Goal: Task Accomplishment & Management: Complete application form

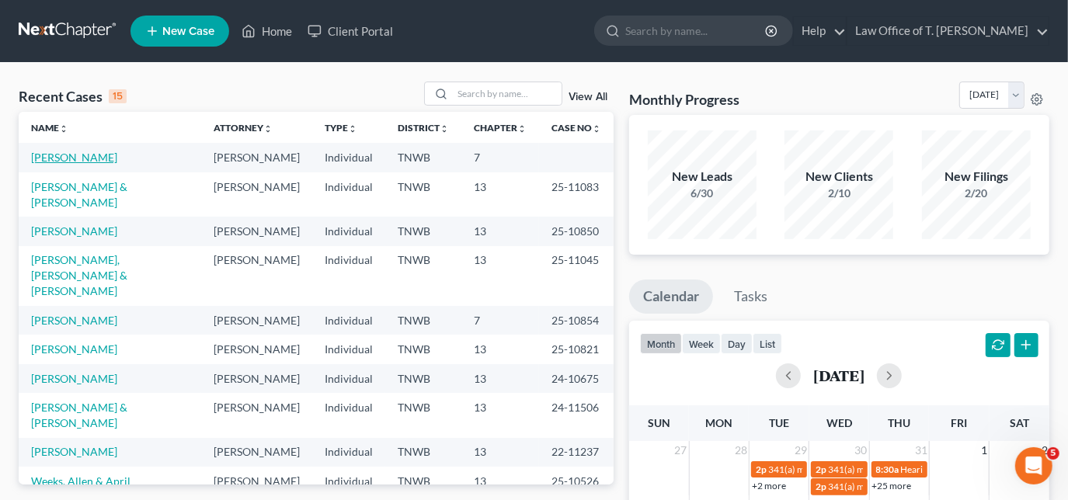
click at [96, 158] on link "[PERSON_NAME]" at bounding box center [74, 157] width 86 height 13
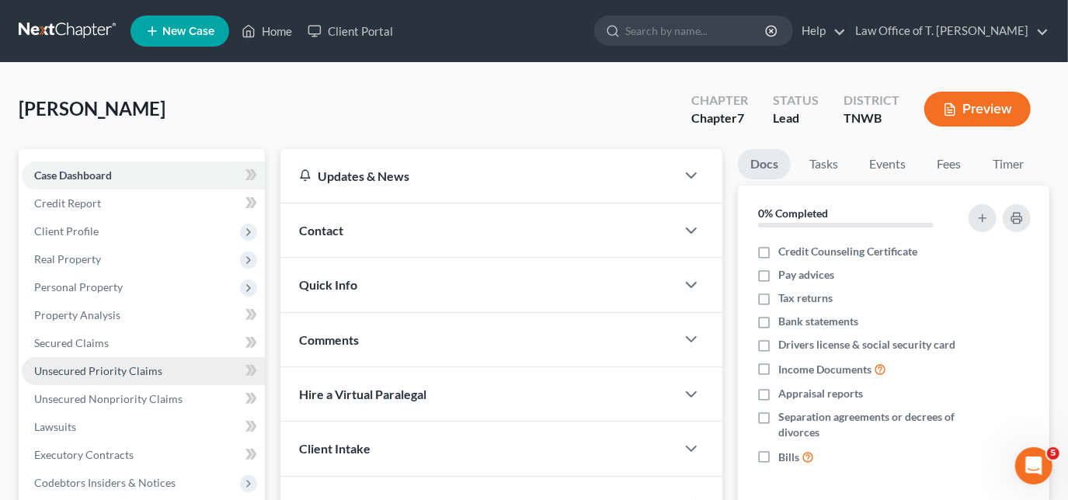
scroll to position [70, 0]
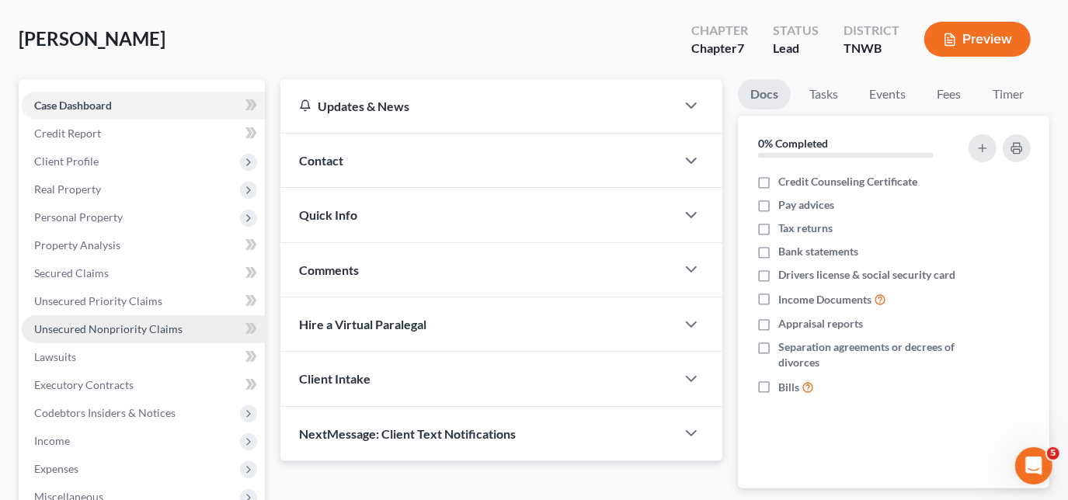
click at [91, 332] on span "Unsecured Nonpriority Claims" at bounding box center [108, 328] width 148 height 13
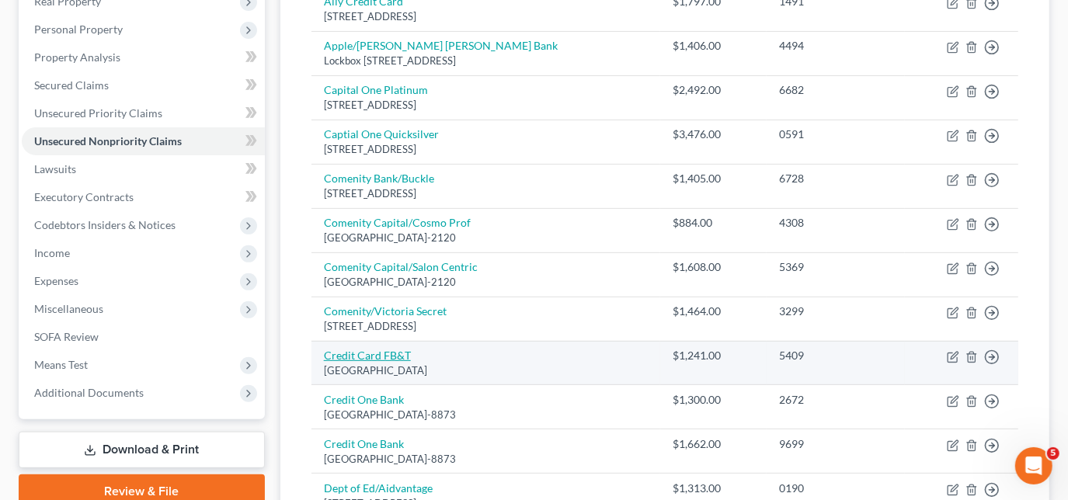
scroll to position [282, 0]
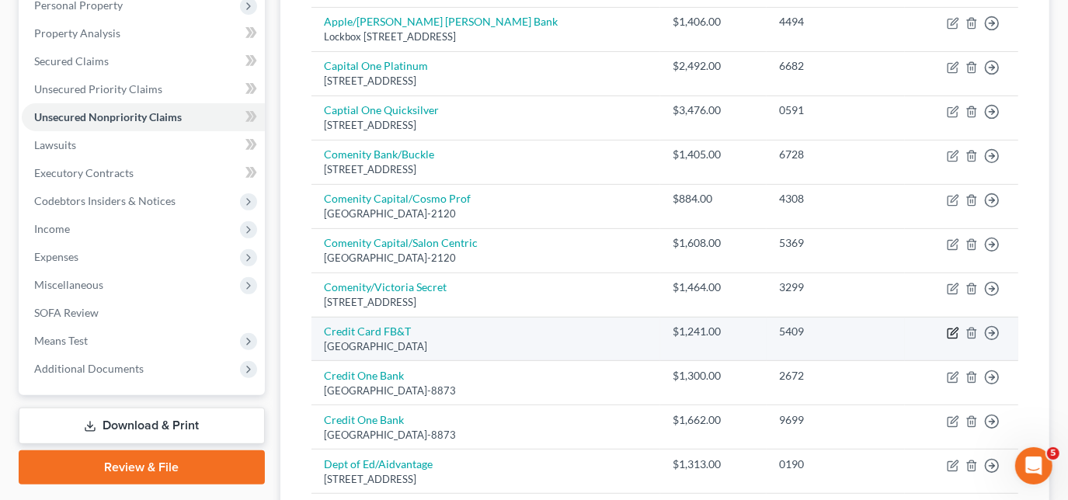
click at [950, 329] on icon "button" at bounding box center [952, 333] width 12 height 12
select select "10"
select select "2"
select select "0"
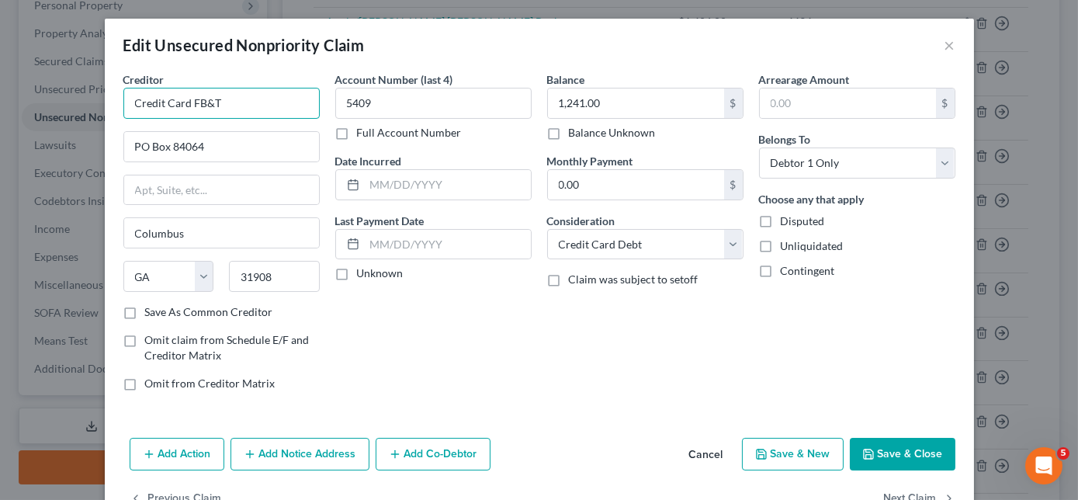
click at [186, 106] on input "Credit Card FB&T" at bounding box center [221, 103] width 196 height 31
click at [190, 107] on input "FB&T" at bounding box center [221, 103] width 196 height 31
type input "FB&T Mercury Financial"
click at [887, 464] on button "Save & Close" at bounding box center [903, 454] width 106 height 33
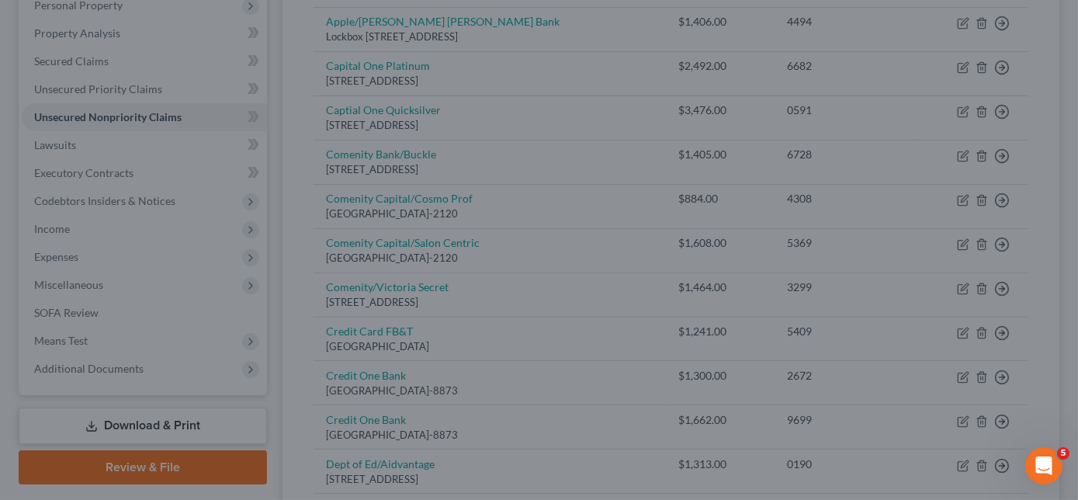
type input "0"
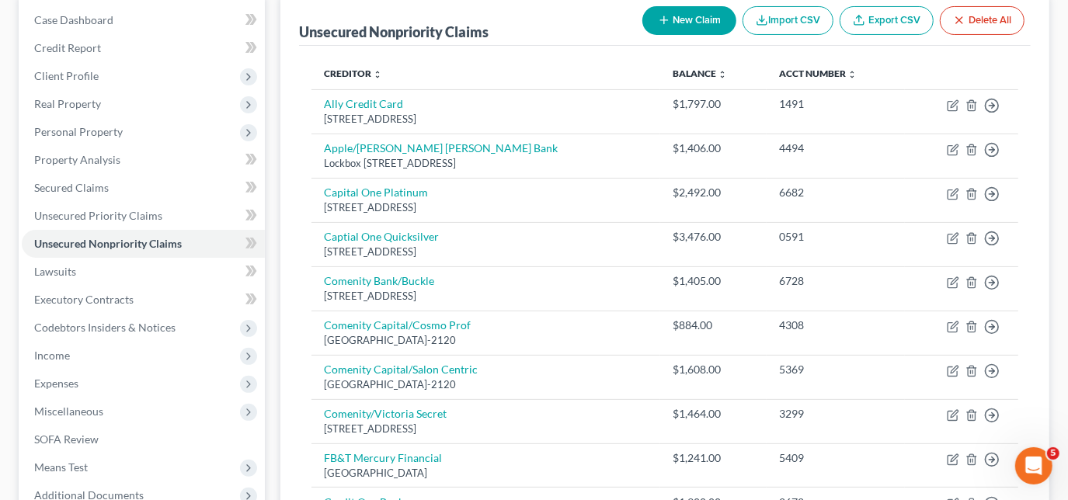
scroll to position [141, 0]
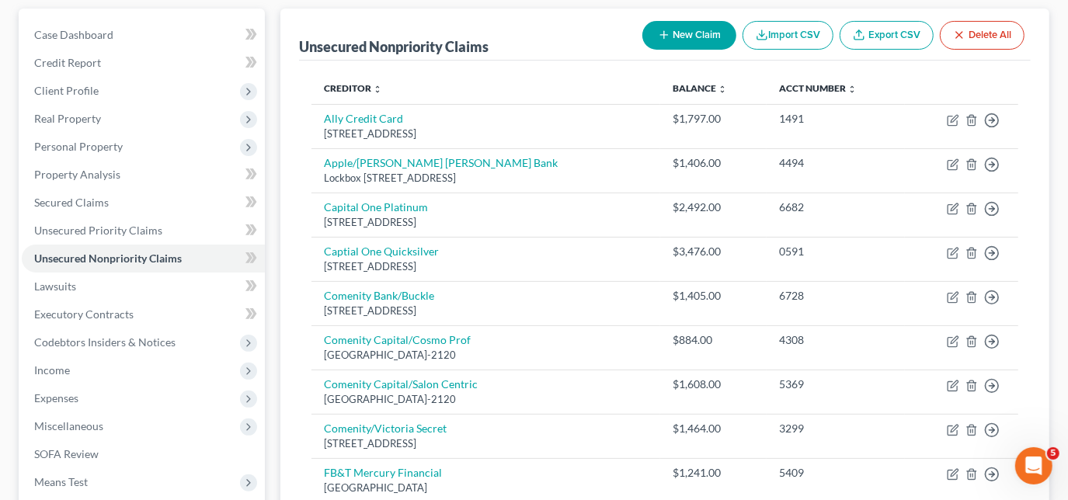
click at [712, 37] on button "New Claim" at bounding box center [689, 35] width 94 height 29
select select "0"
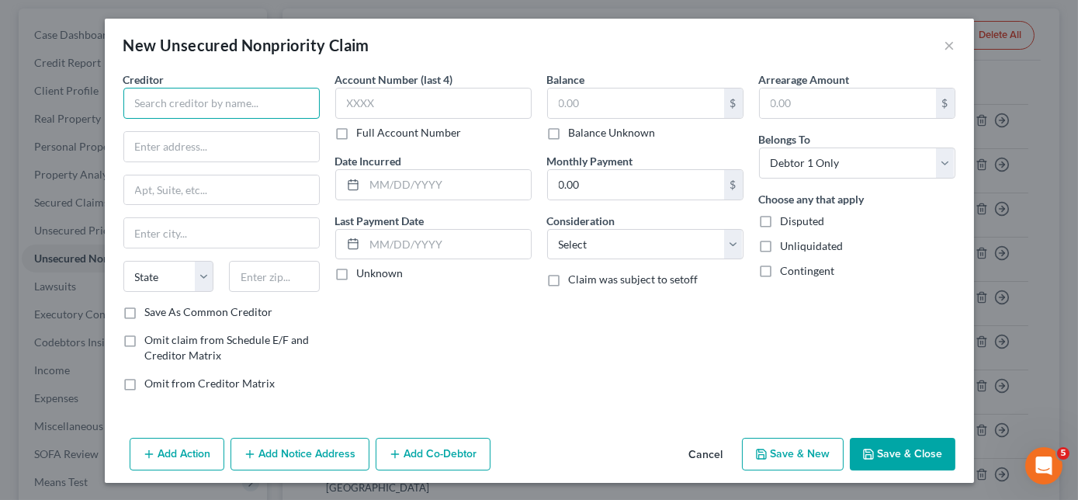
click at [260, 110] on input "text" at bounding box center [221, 103] width 196 height 31
type input "Affirm"
type input "PO Box 201211"
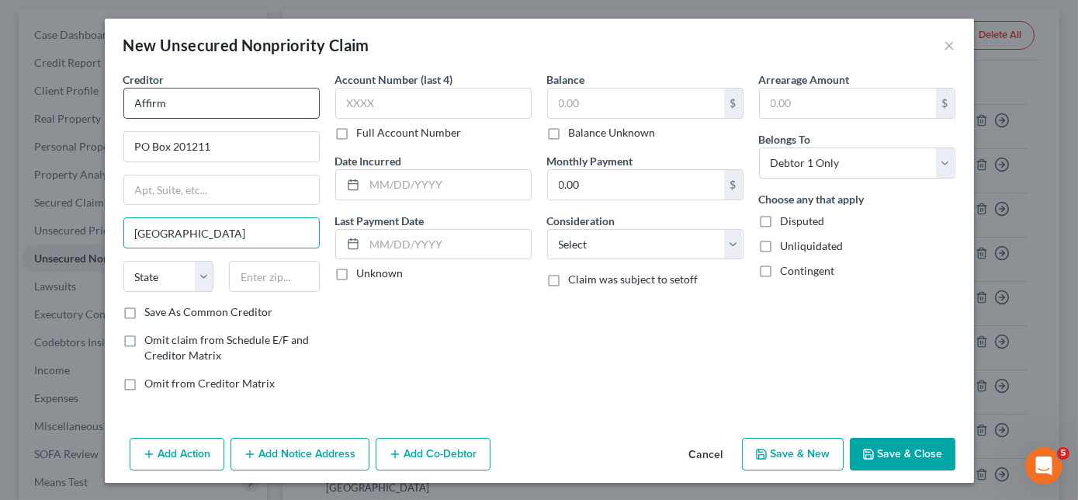
type input "[GEOGRAPHIC_DATA]"
select select "45"
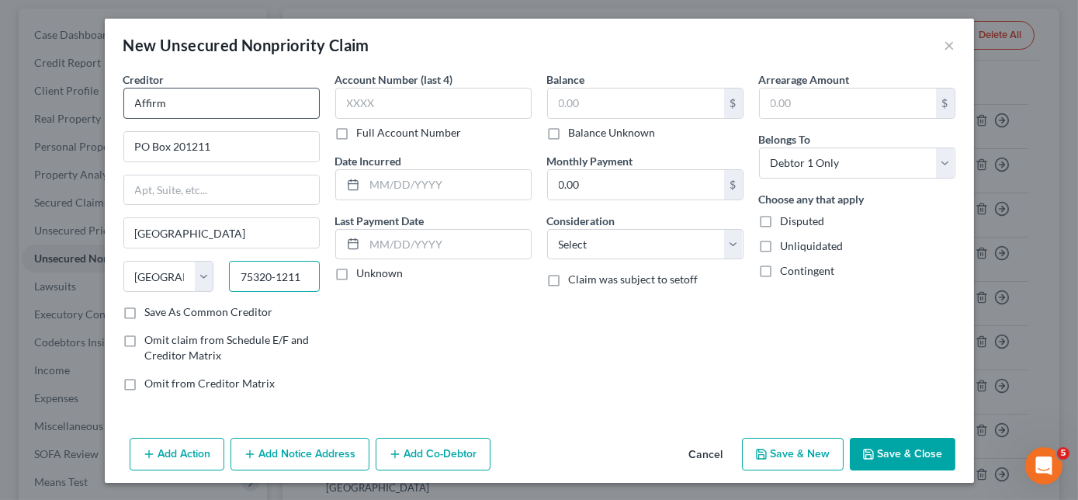
type input "75320-1211"
type input "500.00"
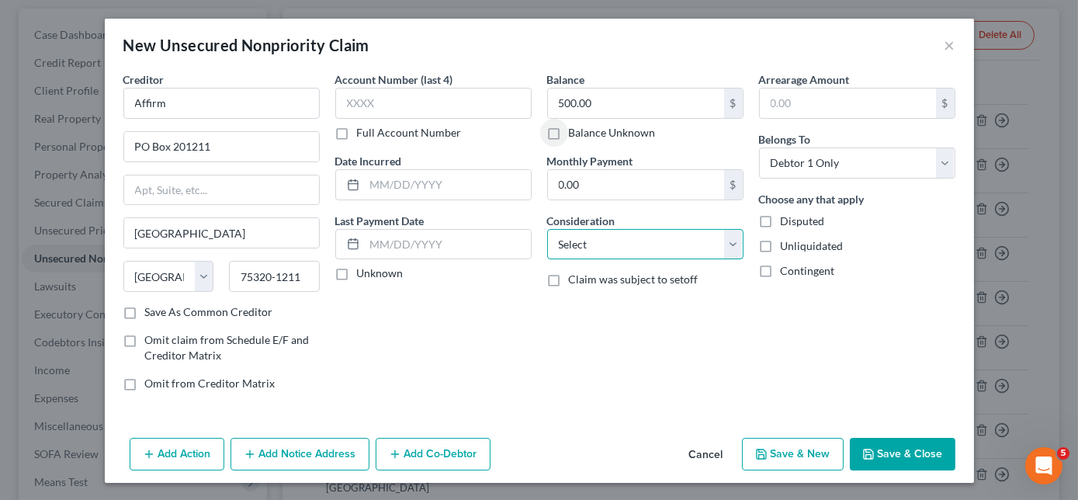
click at [649, 250] on select "Select Cable / Satellite Services Collection Agency Credit Card Debt Debt Couns…" at bounding box center [645, 244] width 196 height 31
click at [902, 443] on button "Save & Close" at bounding box center [903, 454] width 106 height 33
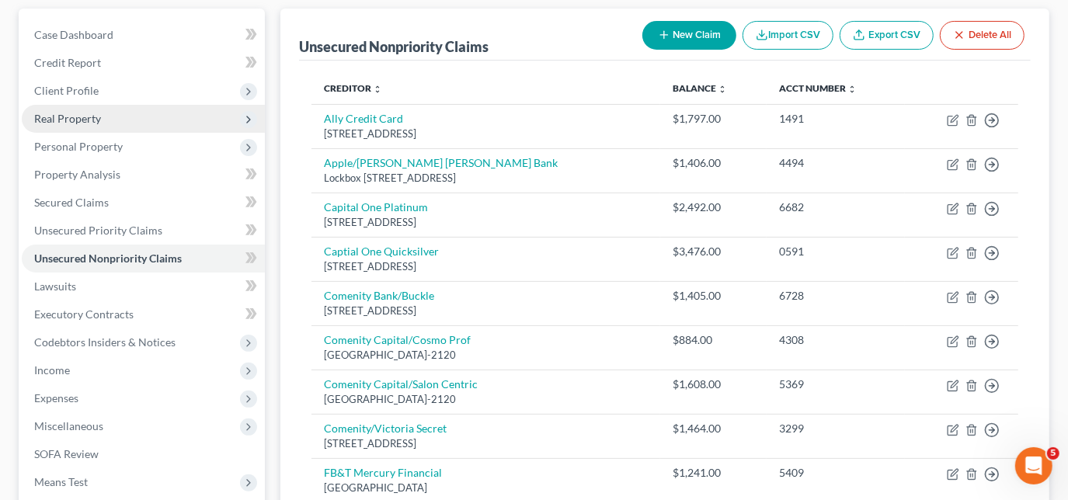
click at [57, 124] on span "Real Property" at bounding box center [143, 119] width 243 height 28
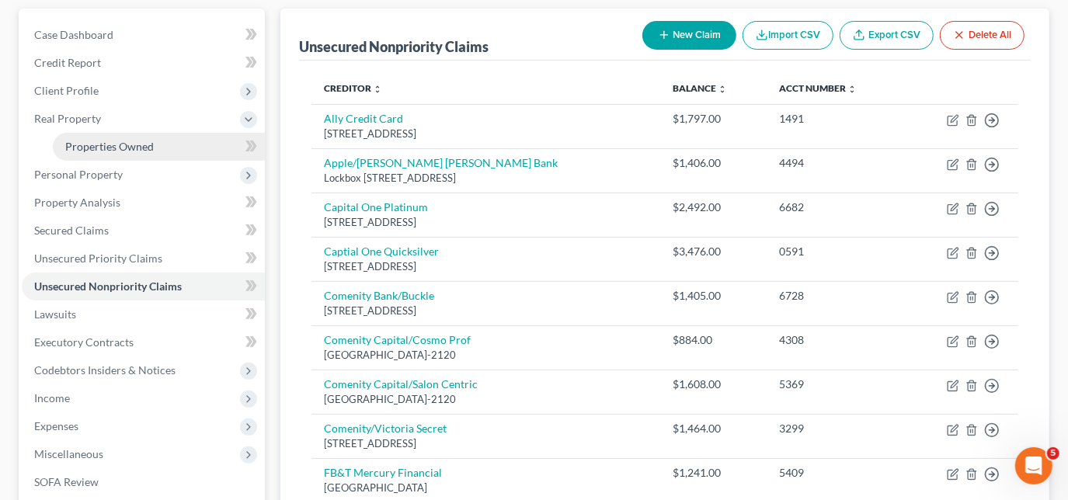
click at [95, 145] on span "Properties Owned" at bounding box center [109, 146] width 89 height 13
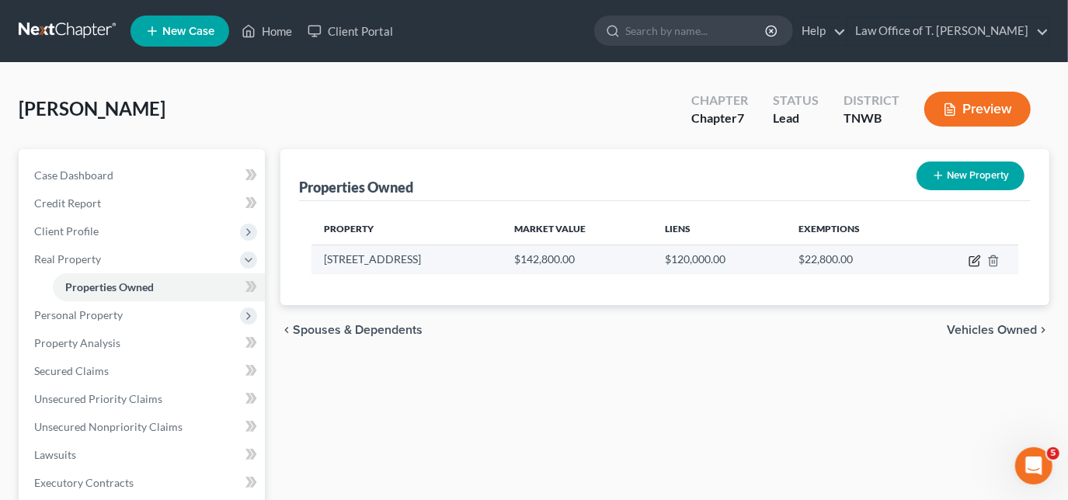
click at [974, 256] on icon "button" at bounding box center [974, 261] width 12 height 12
select select "44"
select select "0"
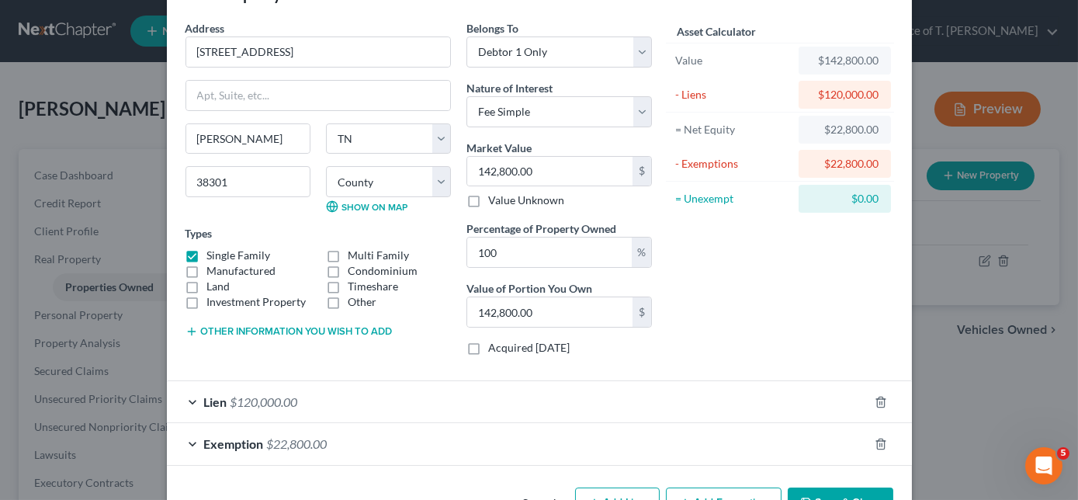
scroll to position [99, 0]
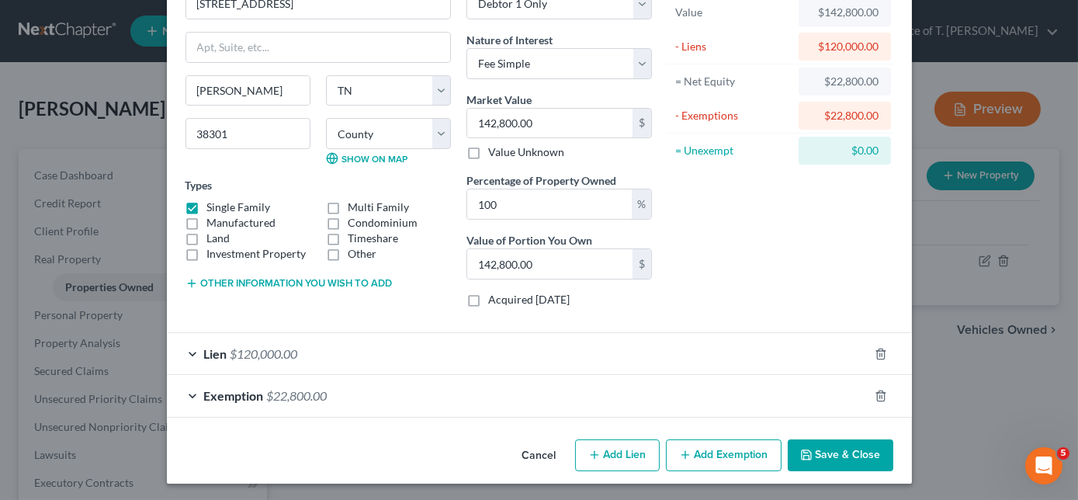
click at [187, 346] on div "Lien $120,000.00" at bounding box center [518, 353] width 702 height 41
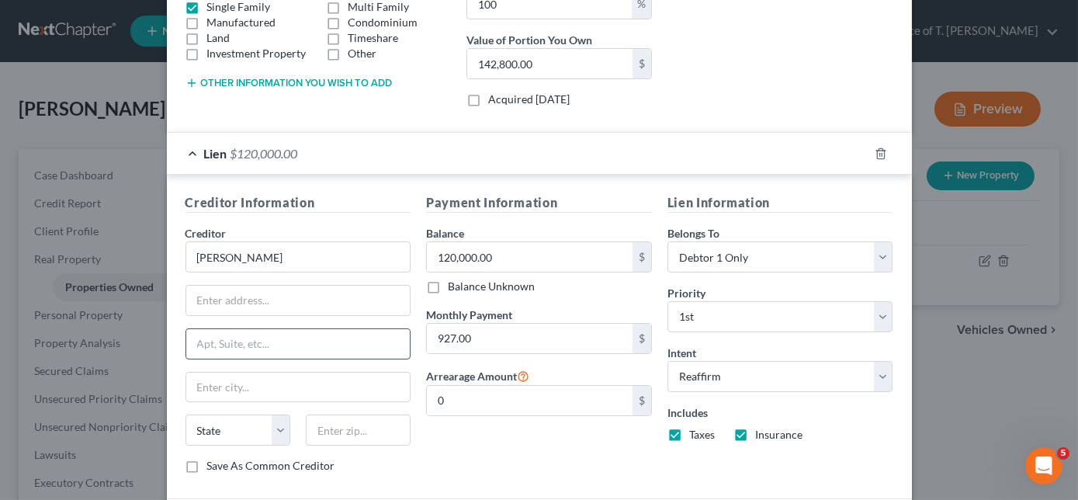
scroll to position [311, 0]
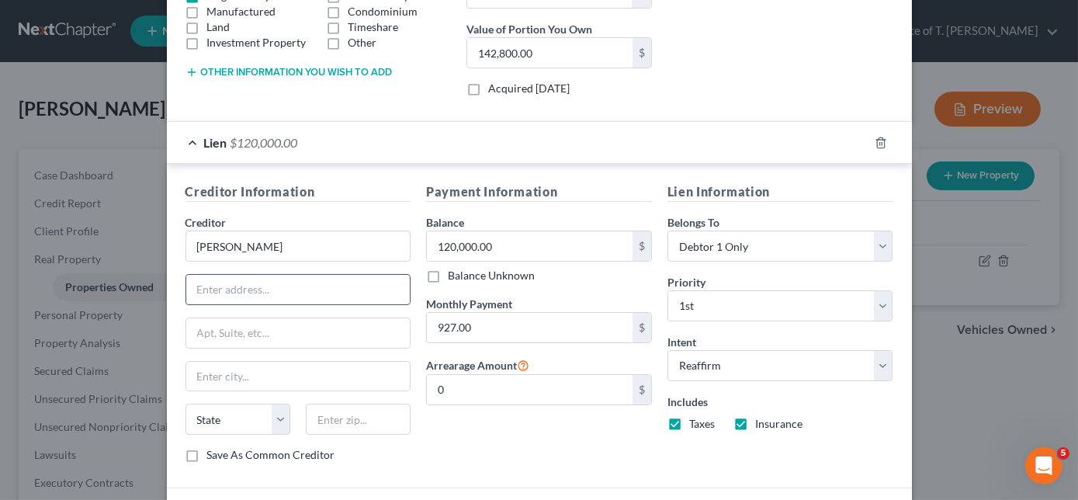
click at [258, 283] on input "text" at bounding box center [298, 290] width 224 height 30
type input "PO Box 660929"
type input "[GEOGRAPHIC_DATA]"
select select "45"
type input "75266-0929"
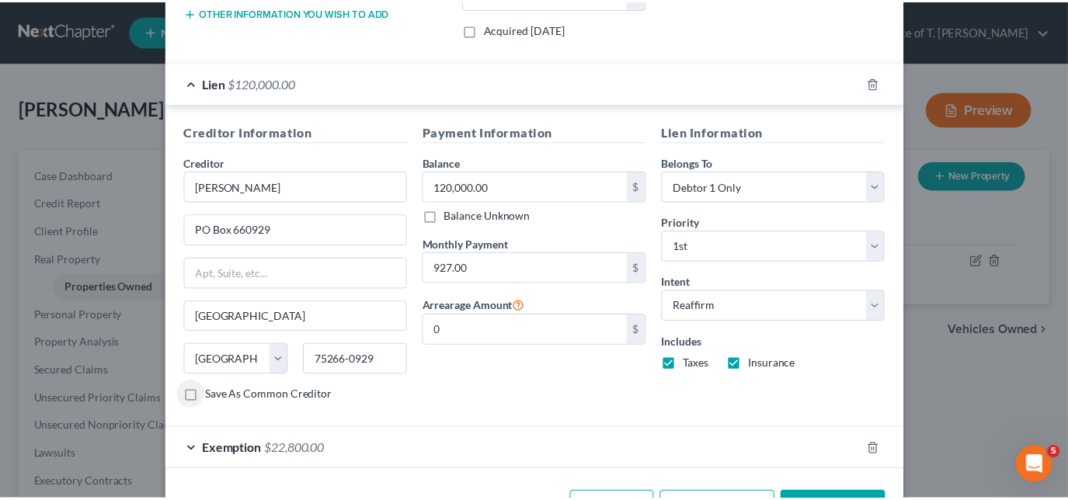
scroll to position [421, 0]
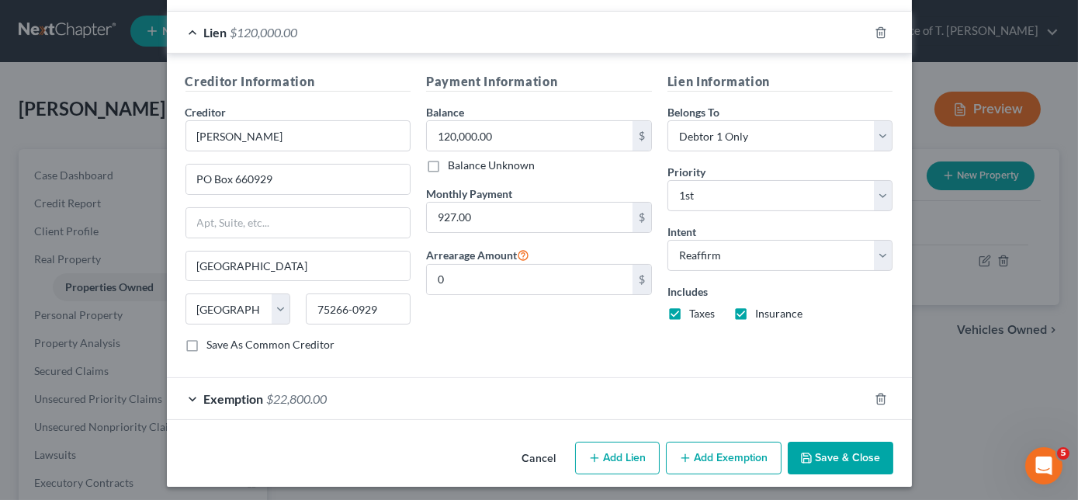
click at [826, 451] on button "Save & Close" at bounding box center [841, 458] width 106 height 33
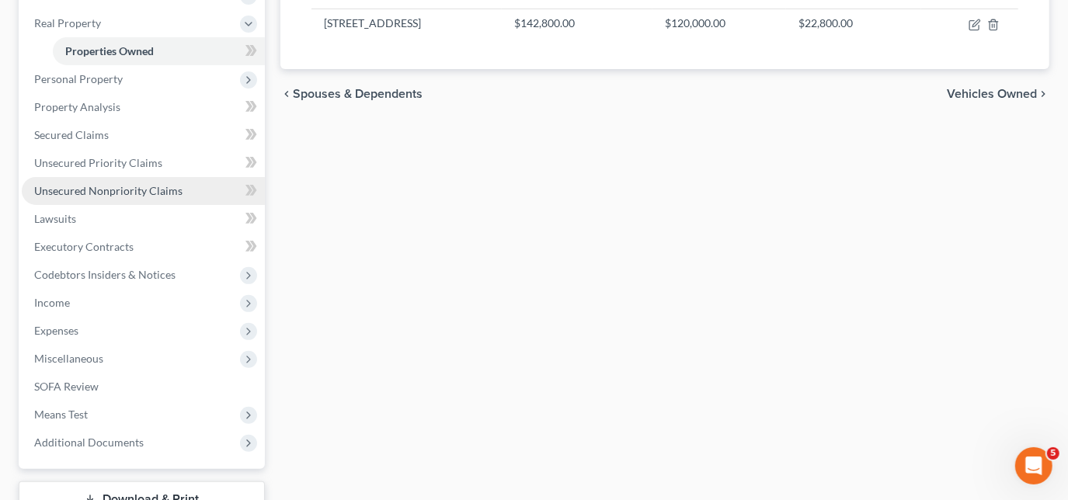
scroll to position [211, 0]
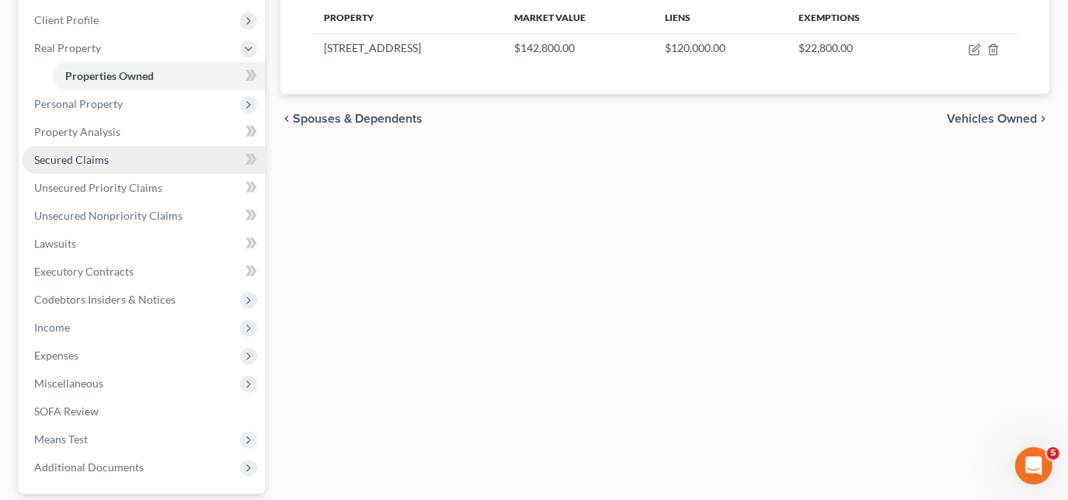
click at [87, 160] on span "Secured Claims" at bounding box center [71, 159] width 75 height 13
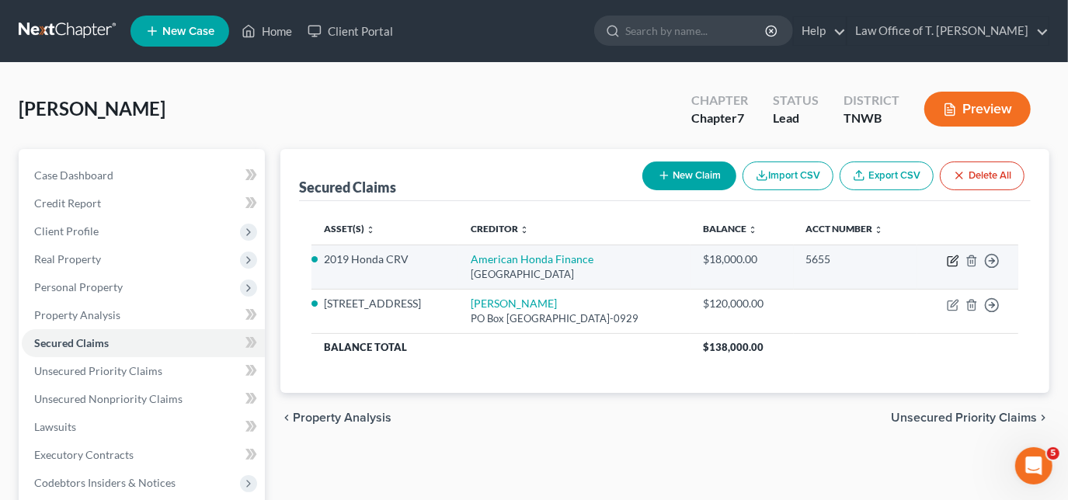
click at [951, 265] on icon "button" at bounding box center [951, 261] width 9 height 9
select select "45"
select select "2"
select select "0"
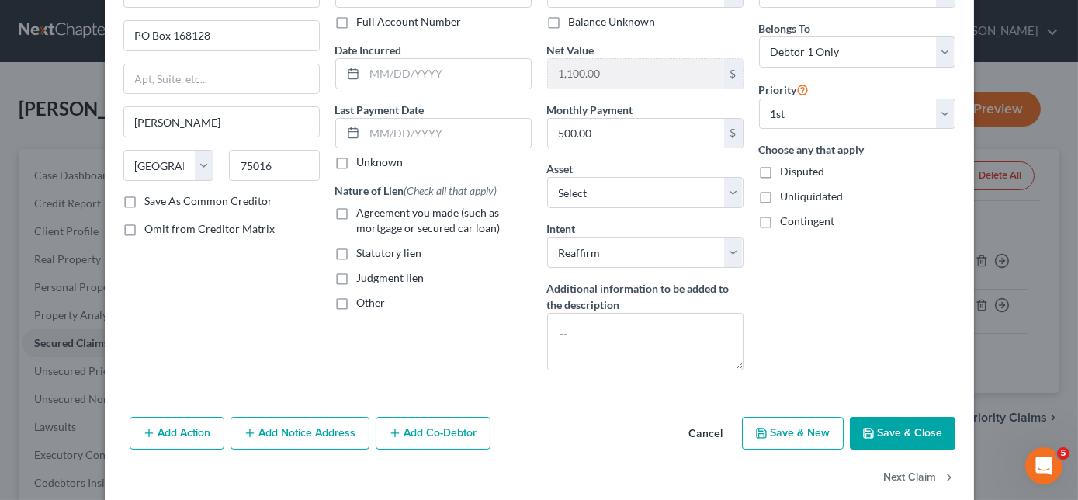
scroll to position [134, 0]
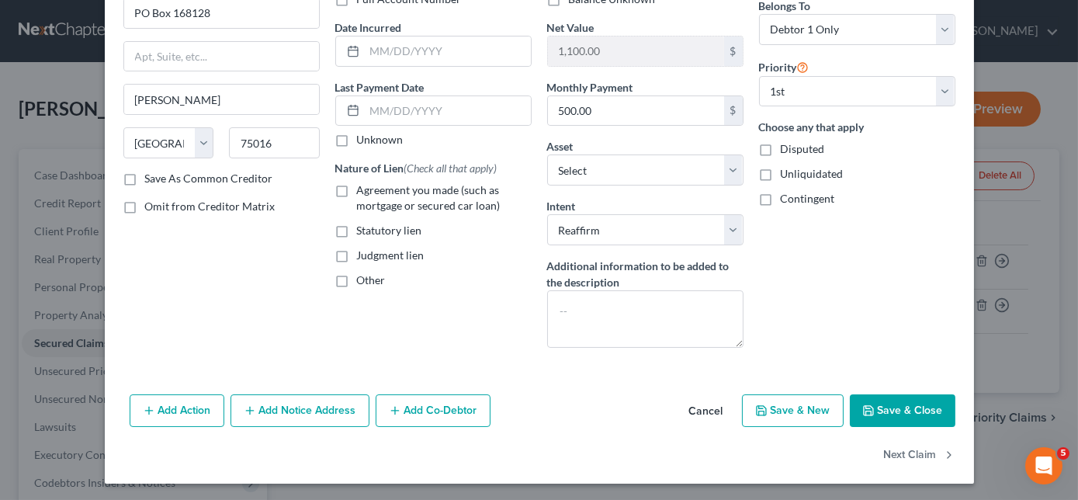
click at [441, 408] on button "Add Co-Debtor" at bounding box center [433, 410] width 115 height 33
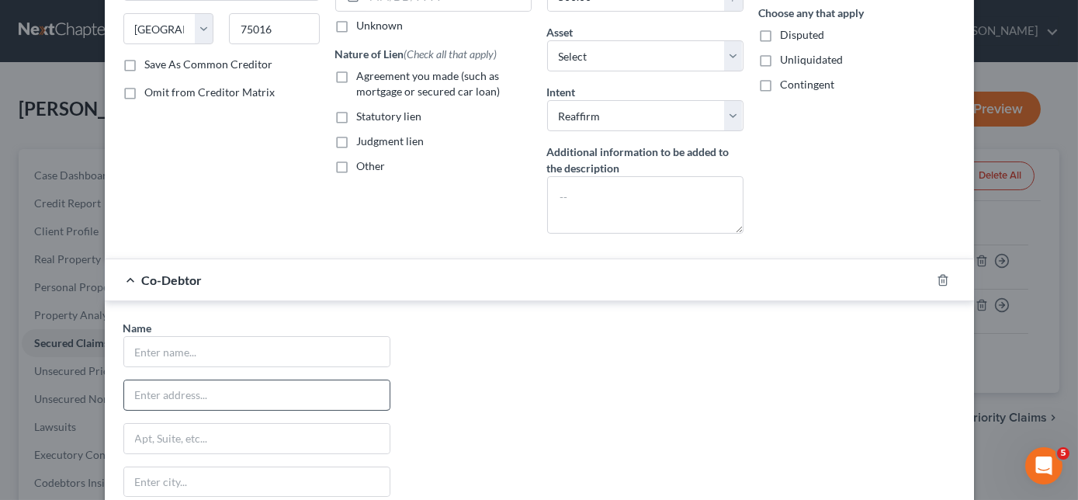
scroll to position [275, 0]
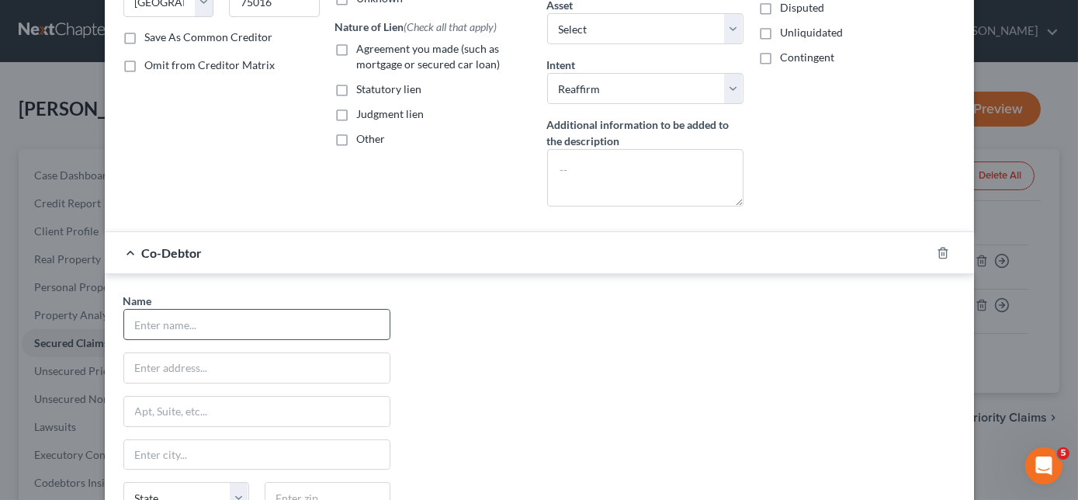
click at [261, 318] on input "text" at bounding box center [257, 325] width 266 height 30
type input "[PERSON_NAME]"
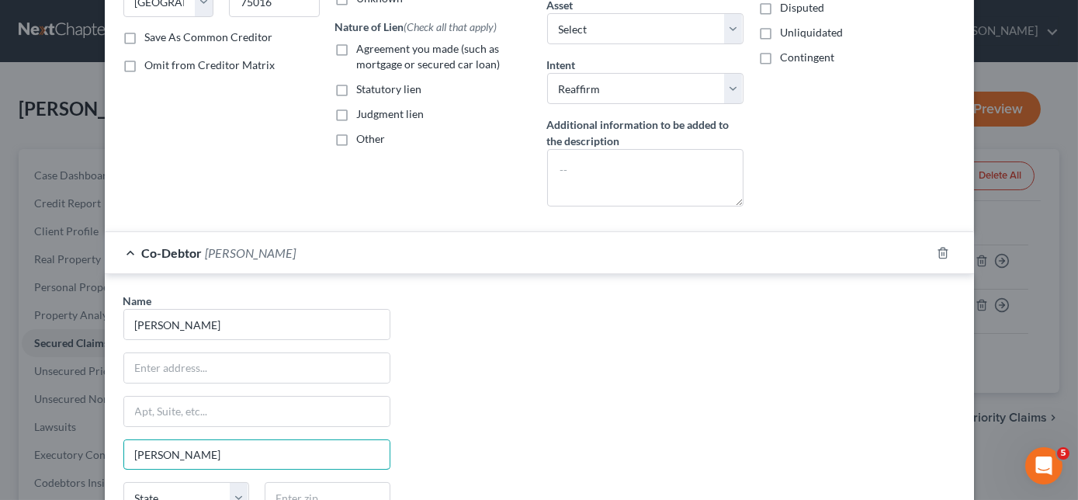
type input "Bradford"
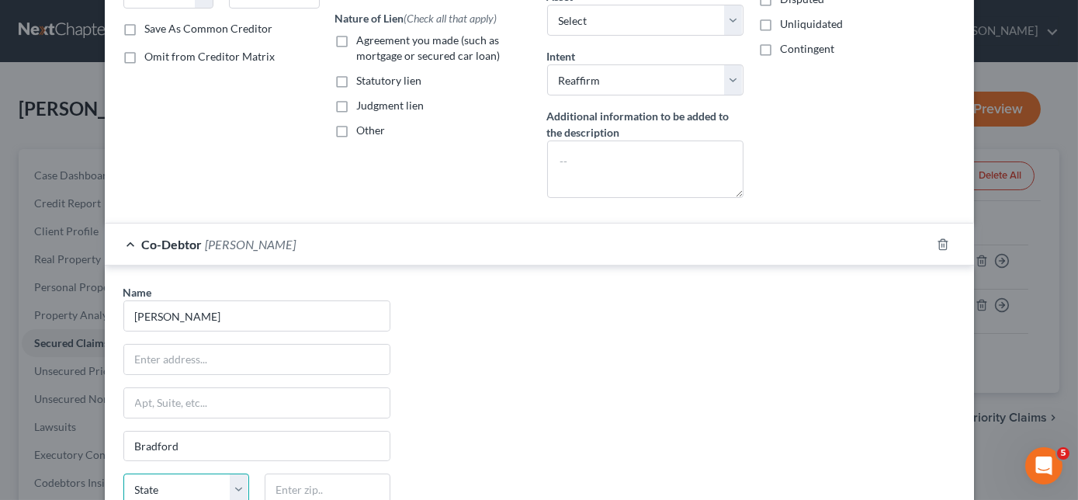
select select "44"
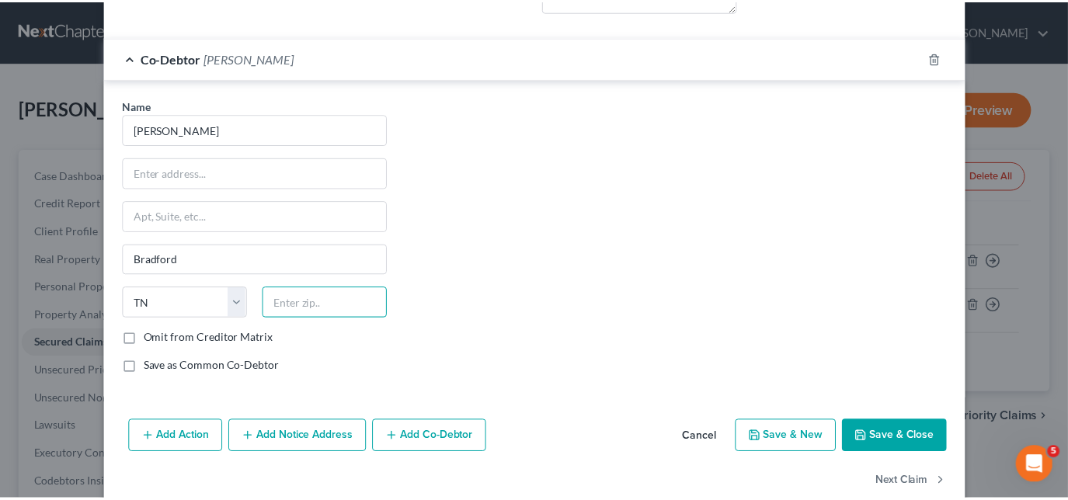
scroll to position [494, 0]
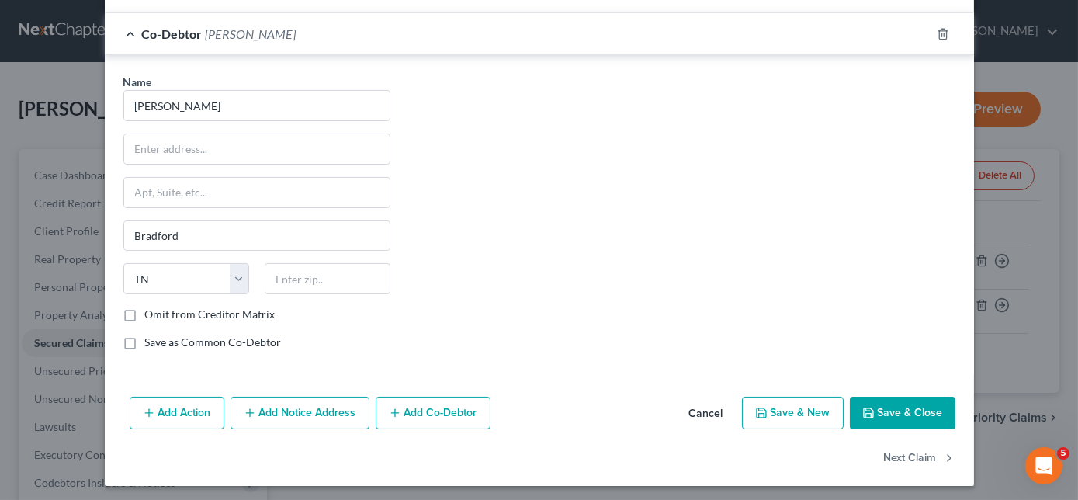
click at [697, 413] on button "Cancel" at bounding box center [706, 413] width 59 height 31
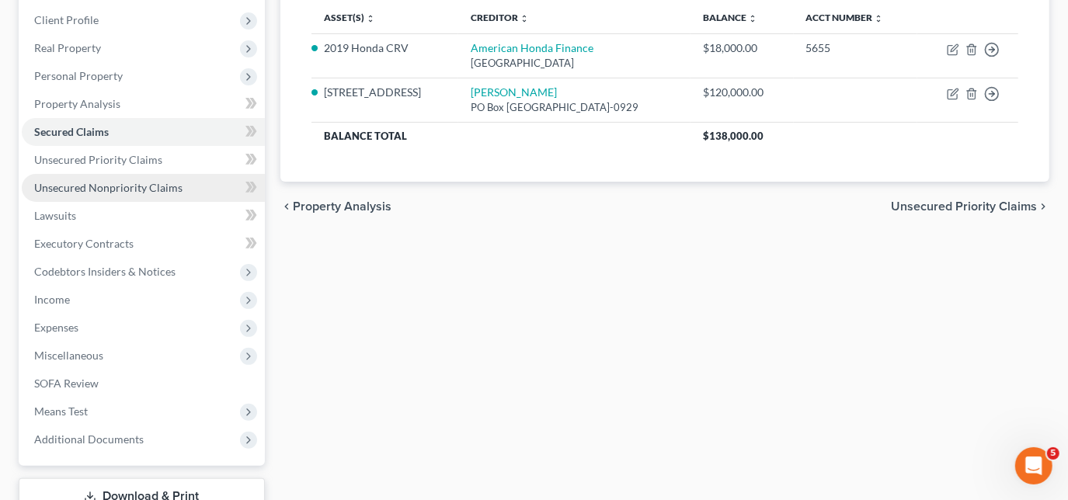
click at [95, 183] on span "Unsecured Nonpriority Claims" at bounding box center [108, 187] width 148 height 13
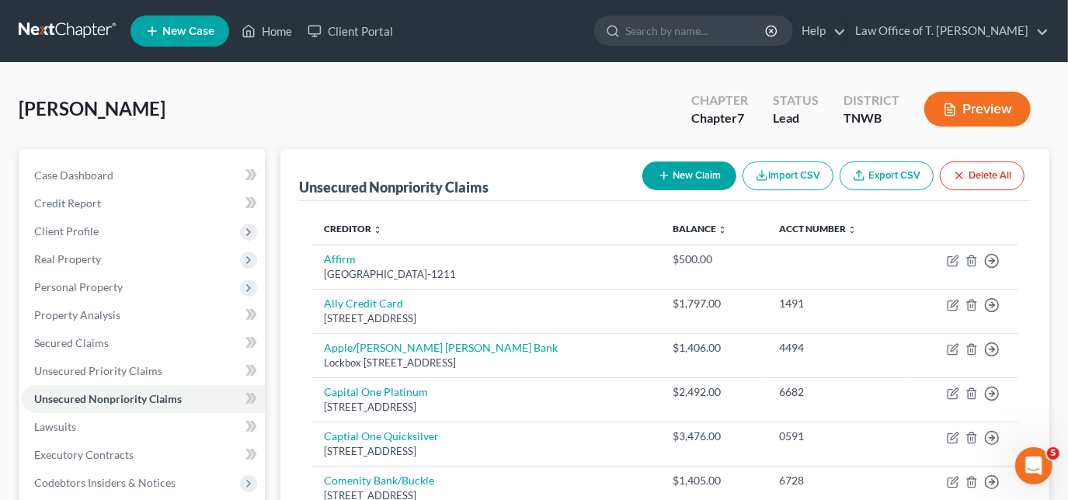
click at [685, 176] on button "New Claim" at bounding box center [689, 175] width 94 height 29
select select "0"
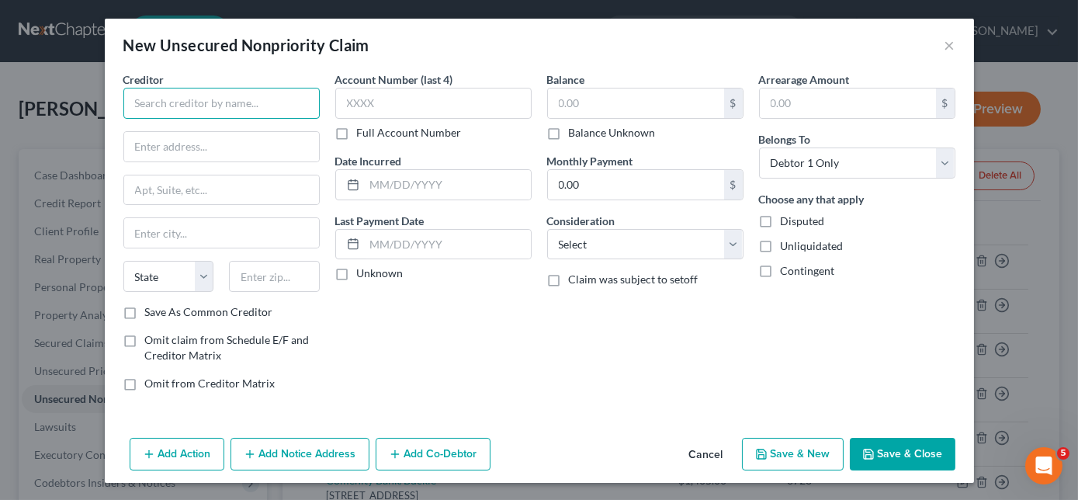
click at [273, 115] on input "text" at bounding box center [221, 103] width 196 height 31
click at [185, 100] on input "text" at bounding box center [221, 103] width 196 height 31
type input "Global Holdings LLC"
type input "[STREET_ADDRESS]"
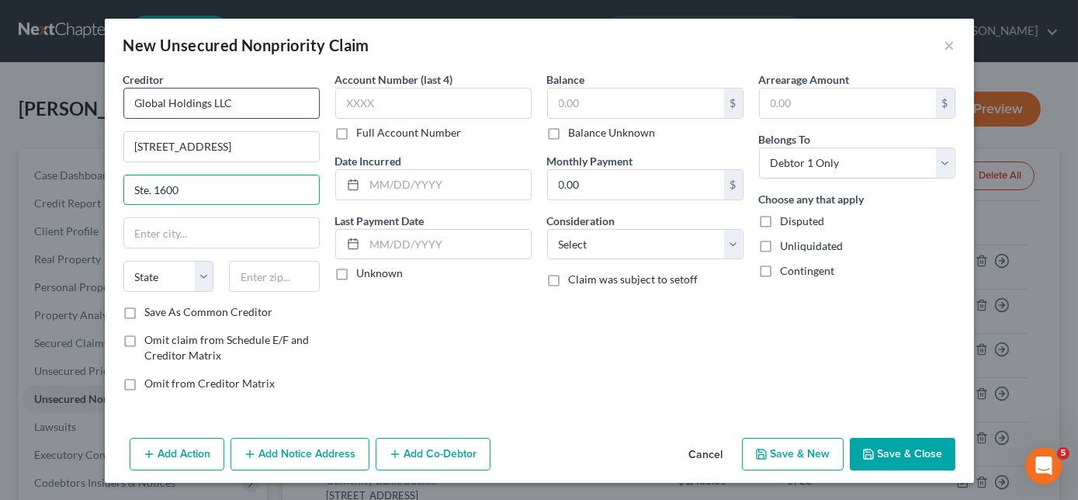
type input "Ste. 1600"
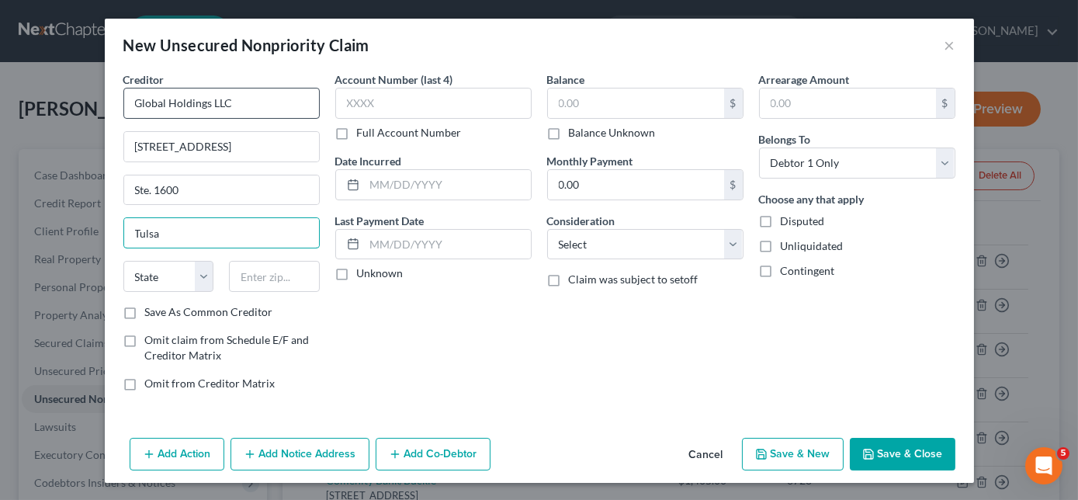
type input "Tulsa"
select select "37"
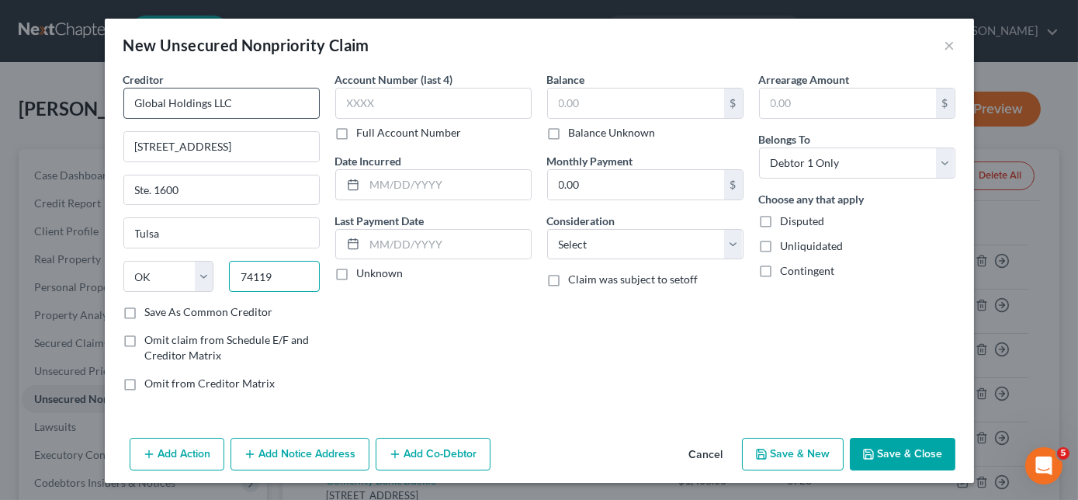
type input "74119"
type input "500.00"
click at [878, 456] on button "Save & Close" at bounding box center [903, 454] width 106 height 33
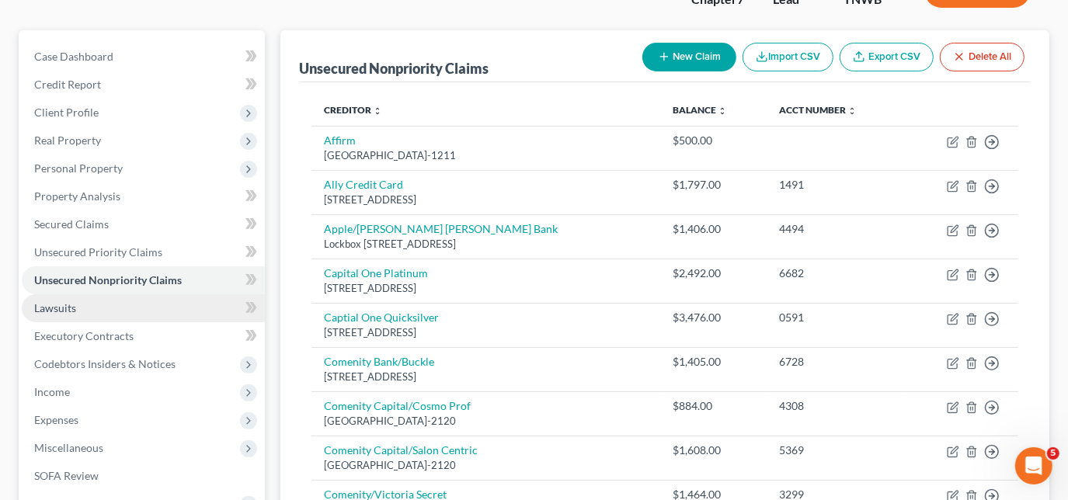
scroll to position [141, 0]
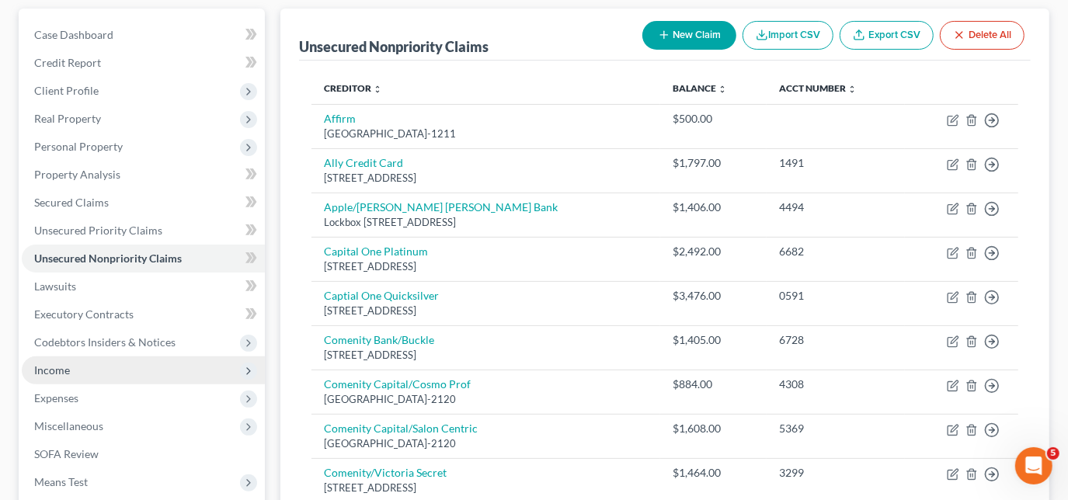
click at [64, 365] on span "Income" at bounding box center [52, 369] width 36 height 13
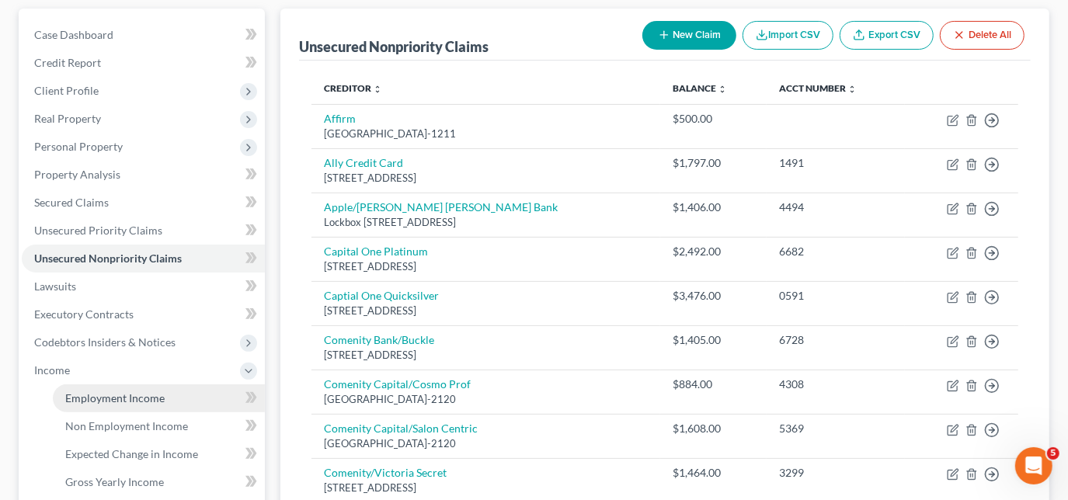
click at [79, 397] on span "Employment Income" at bounding box center [114, 397] width 99 height 13
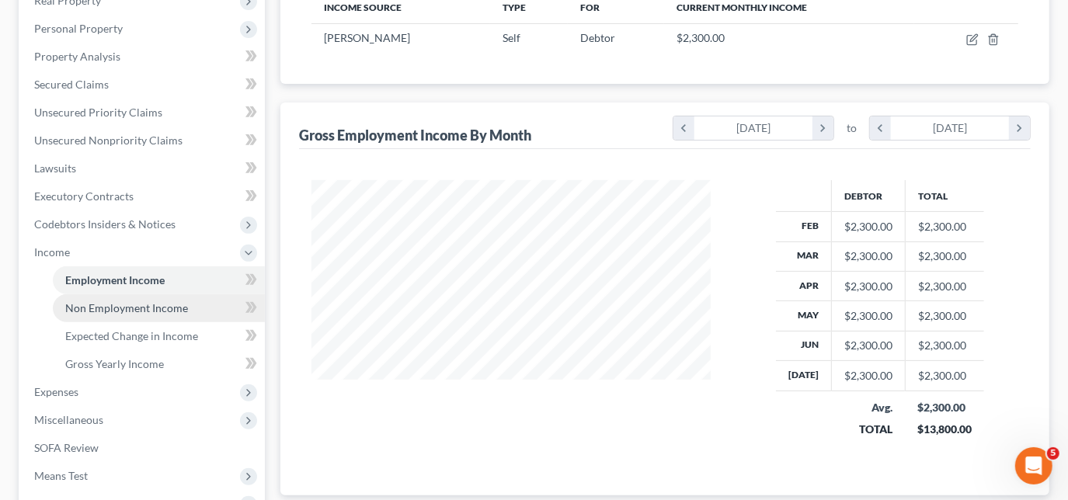
scroll to position [282, 0]
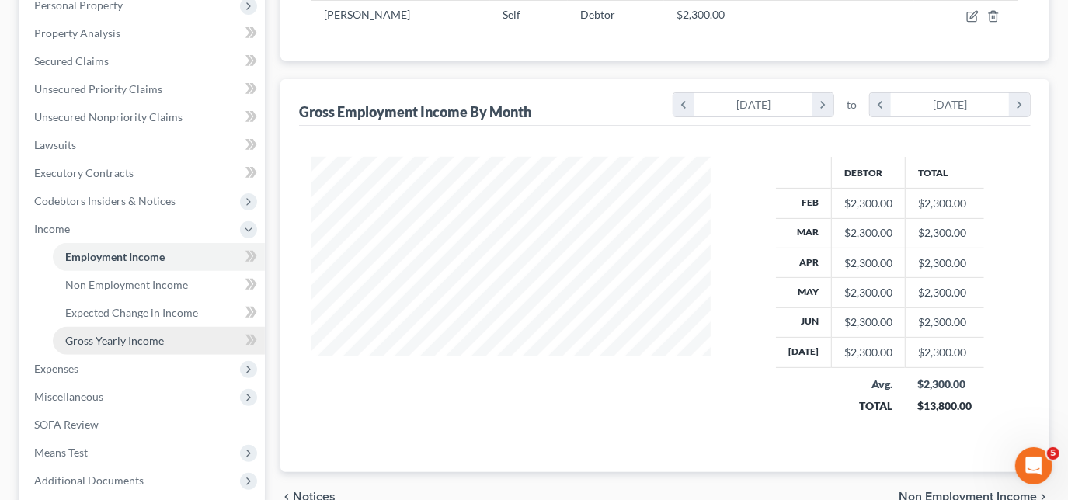
click at [104, 334] on span "Gross Yearly Income" at bounding box center [114, 340] width 99 height 13
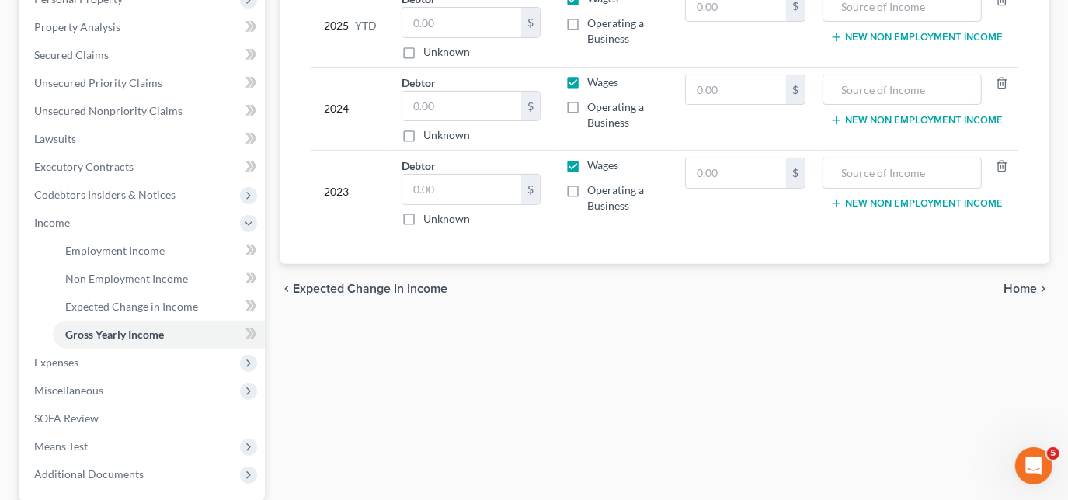
scroll to position [282, 0]
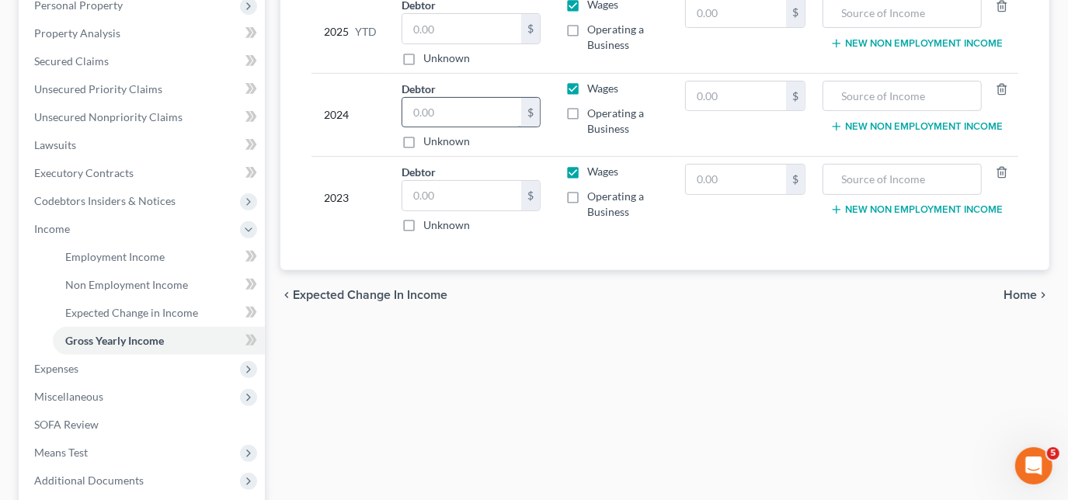
click at [457, 107] on input "text" at bounding box center [461, 113] width 119 height 30
type input "50,110.00"
click at [474, 203] on input "text" at bounding box center [461, 196] width 119 height 30
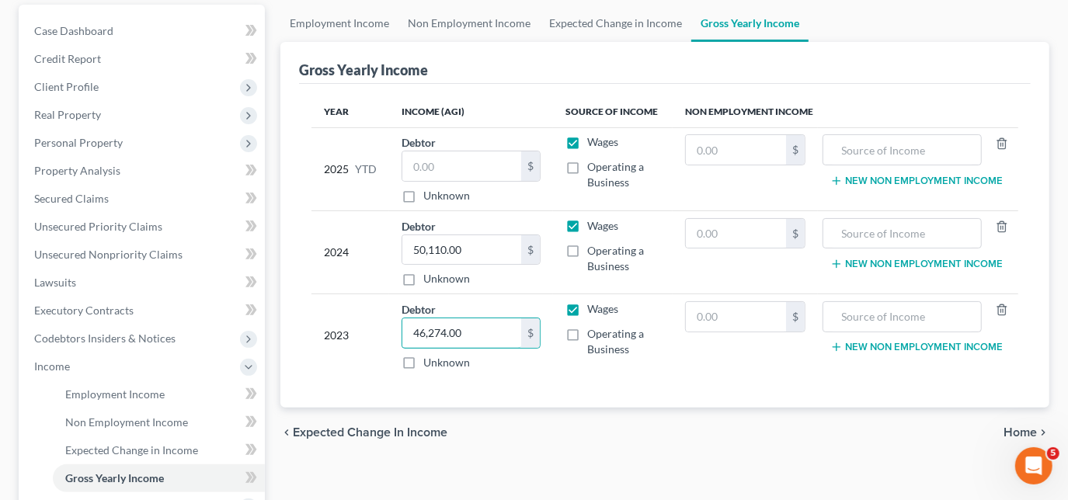
scroll to position [141, 0]
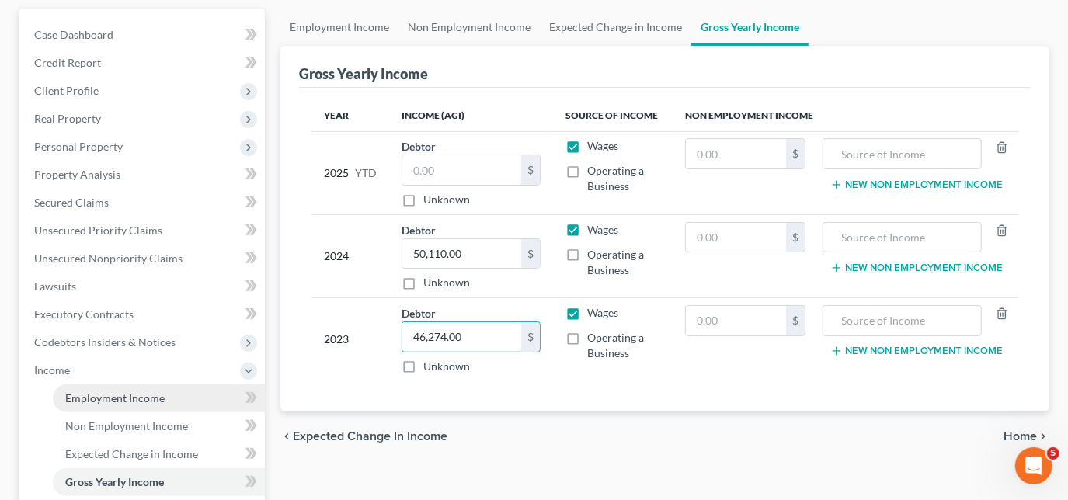
type input "46,274.00"
click at [134, 391] on span "Employment Income" at bounding box center [114, 397] width 99 height 13
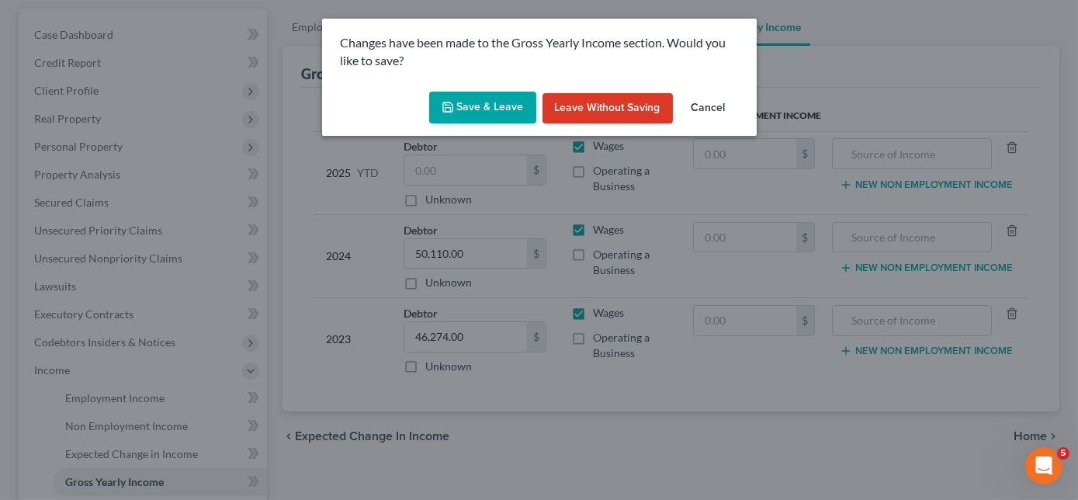
click at [485, 109] on button "Save & Leave" at bounding box center [482, 108] width 107 height 33
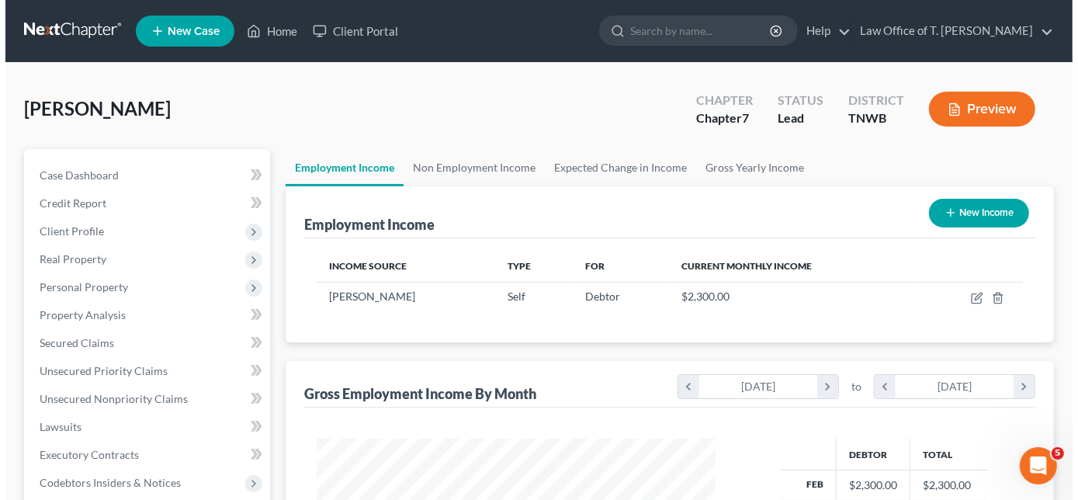
scroll to position [276, 430]
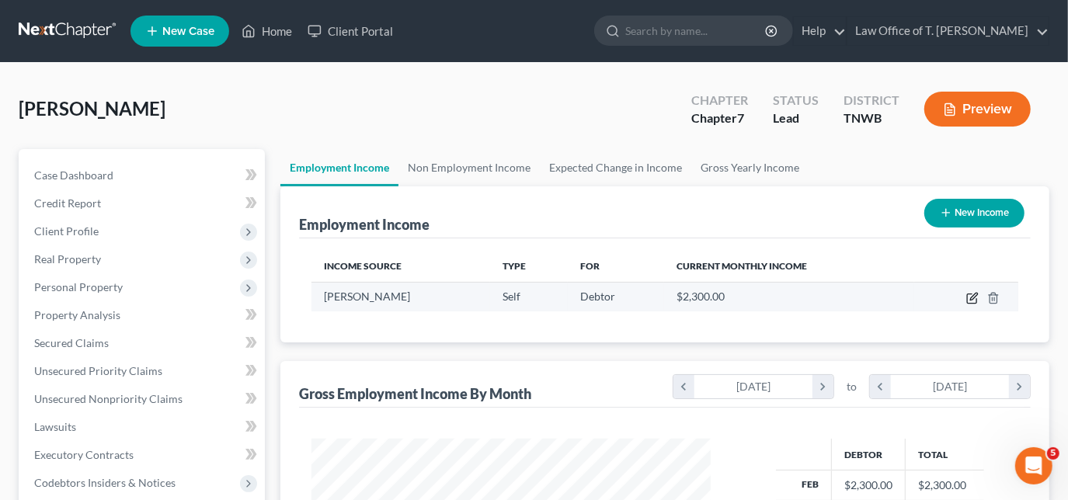
click at [967, 300] on icon "button" at bounding box center [971, 298] width 9 height 9
select select "1"
select select "0"
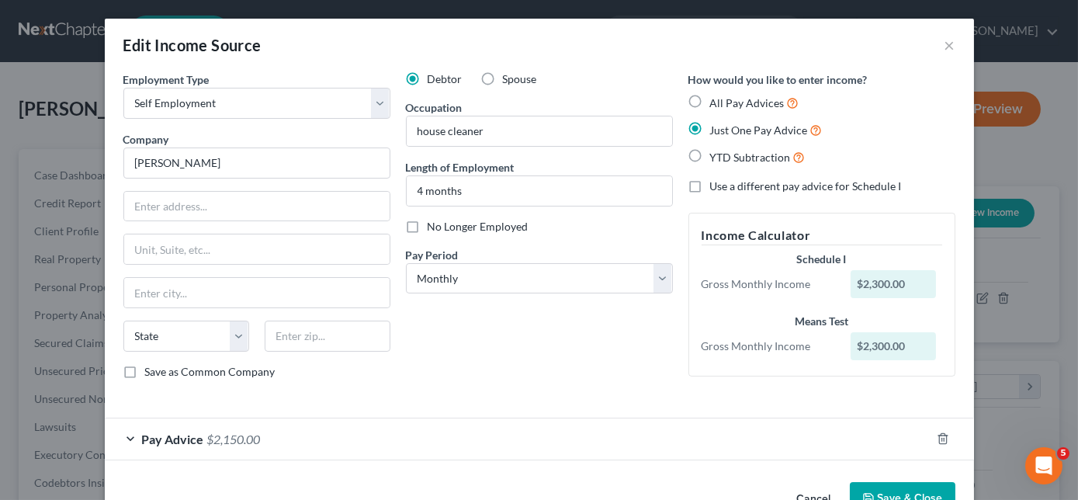
click at [952, 41] on div "Edit Income Source ×" at bounding box center [540, 45] width 870 height 53
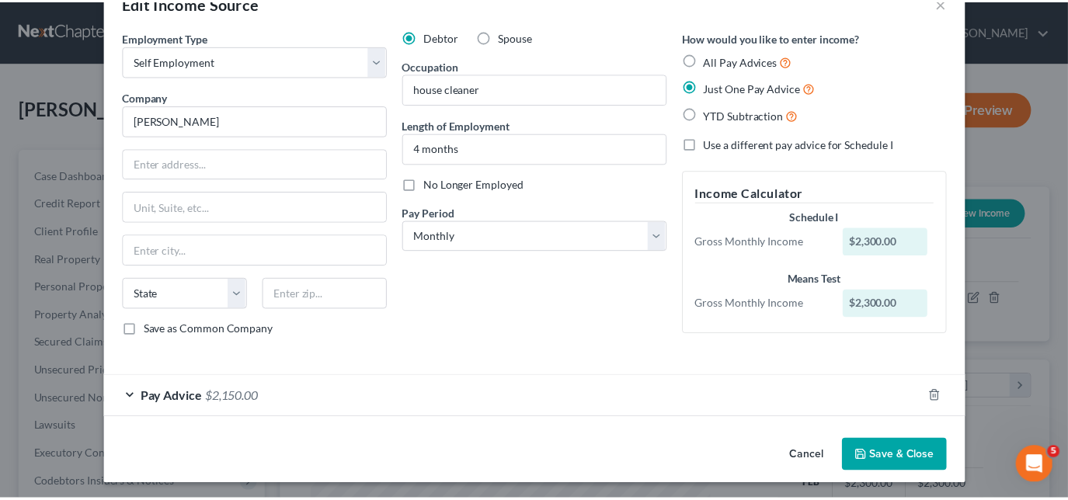
scroll to position [0, 0]
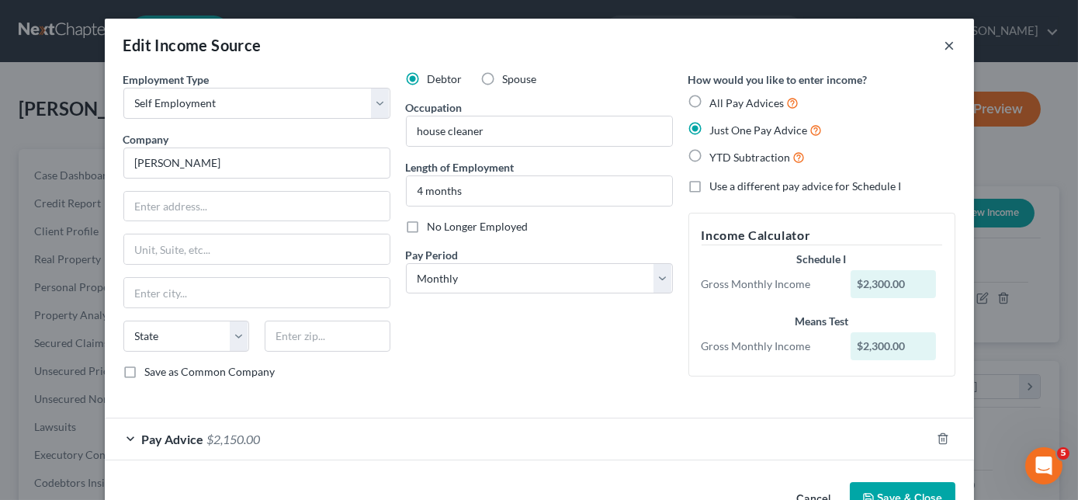
click at [945, 42] on button "×" at bounding box center [950, 45] width 11 height 19
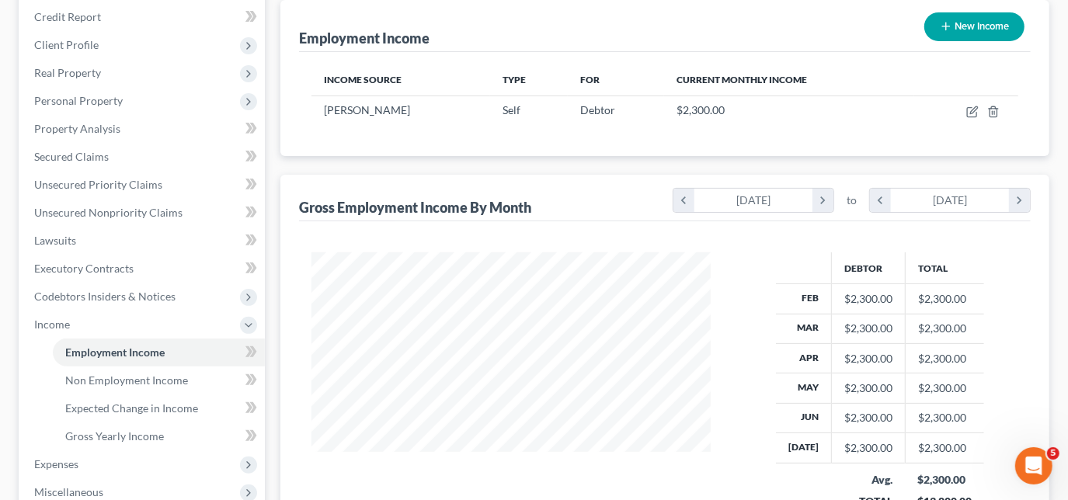
scroll to position [211, 0]
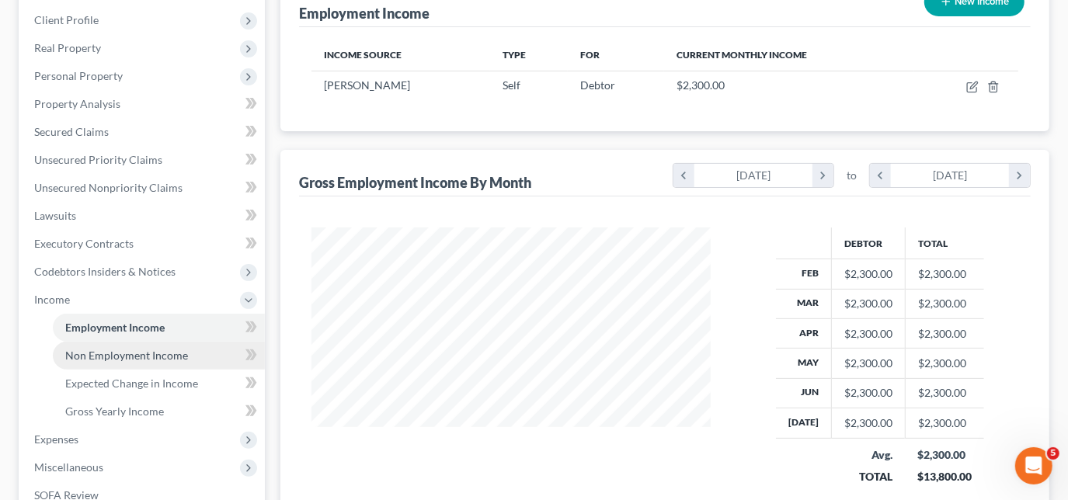
click at [134, 349] on span "Non Employment Income" at bounding box center [126, 355] width 123 height 13
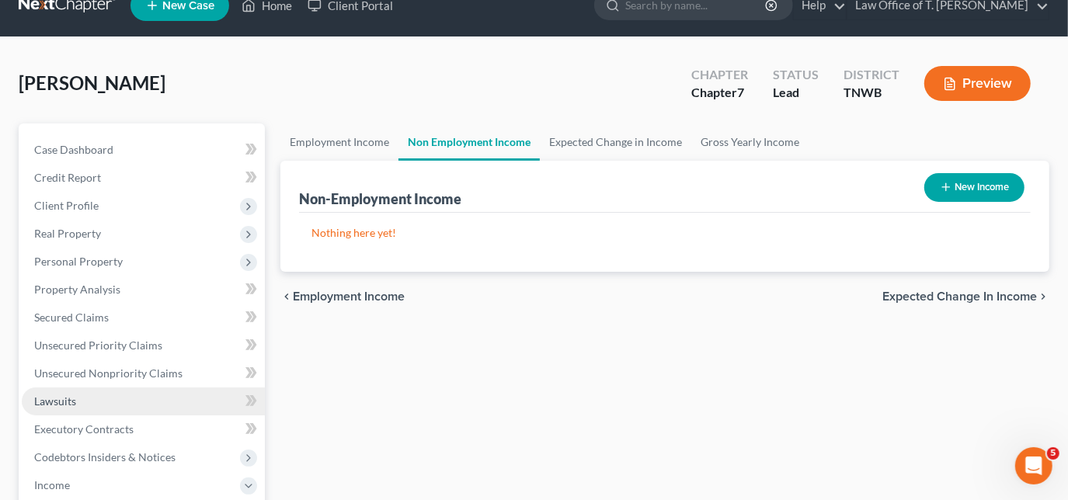
scroll to position [70, 0]
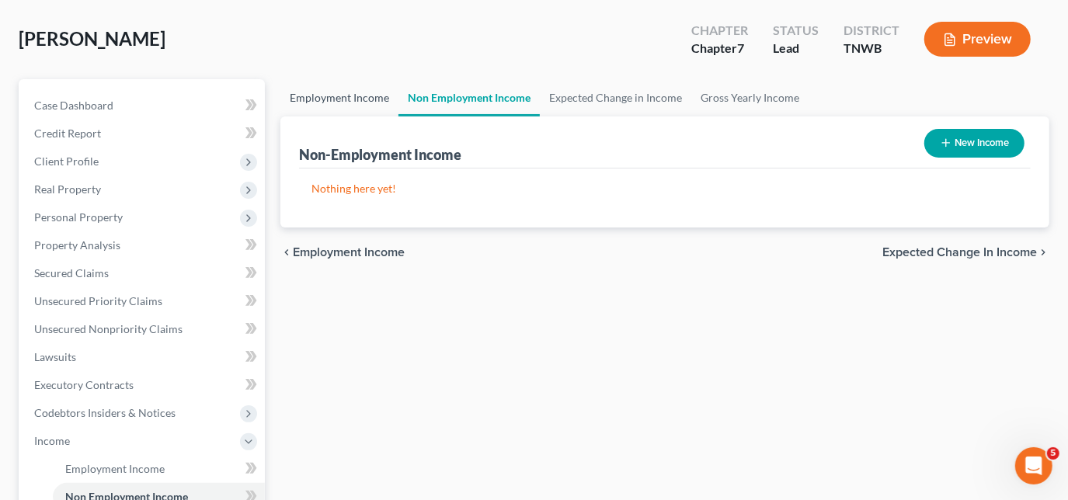
click at [324, 96] on link "Employment Income" at bounding box center [339, 97] width 118 height 37
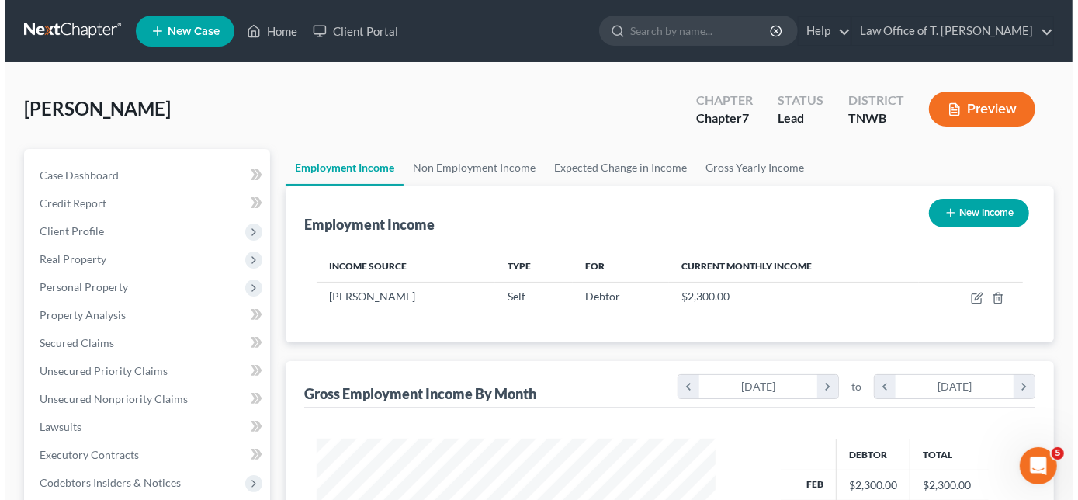
scroll to position [276, 430]
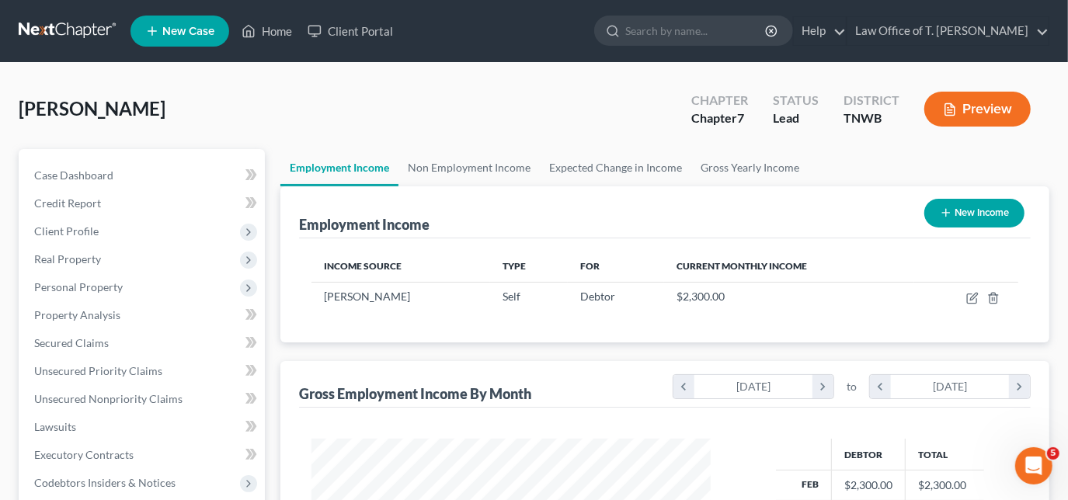
click at [966, 210] on button "New Income" at bounding box center [974, 213] width 100 height 29
select select "0"
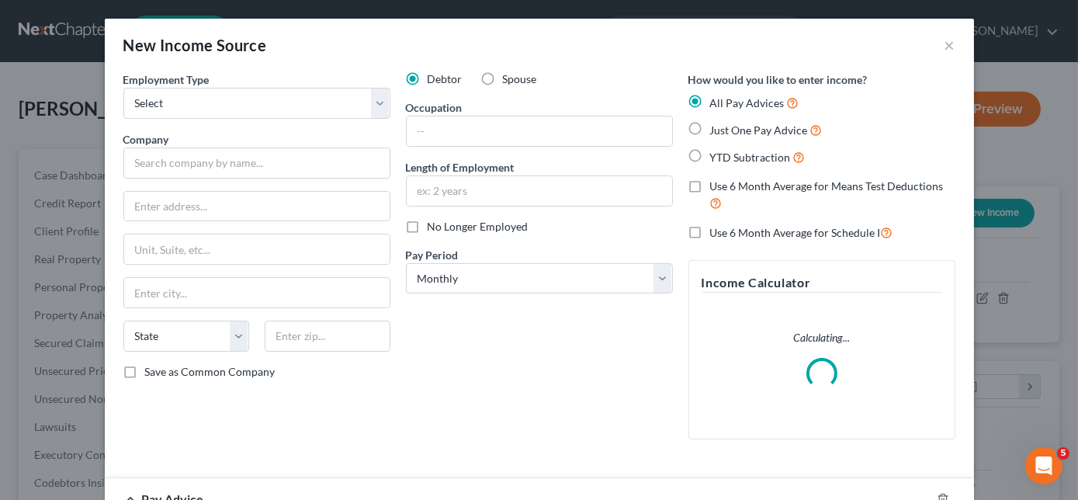
scroll to position [276, 435]
click at [308, 115] on select "Select Full or [DEMOGRAPHIC_DATA] Employment Self Employment" at bounding box center [256, 103] width 267 height 31
select select "0"
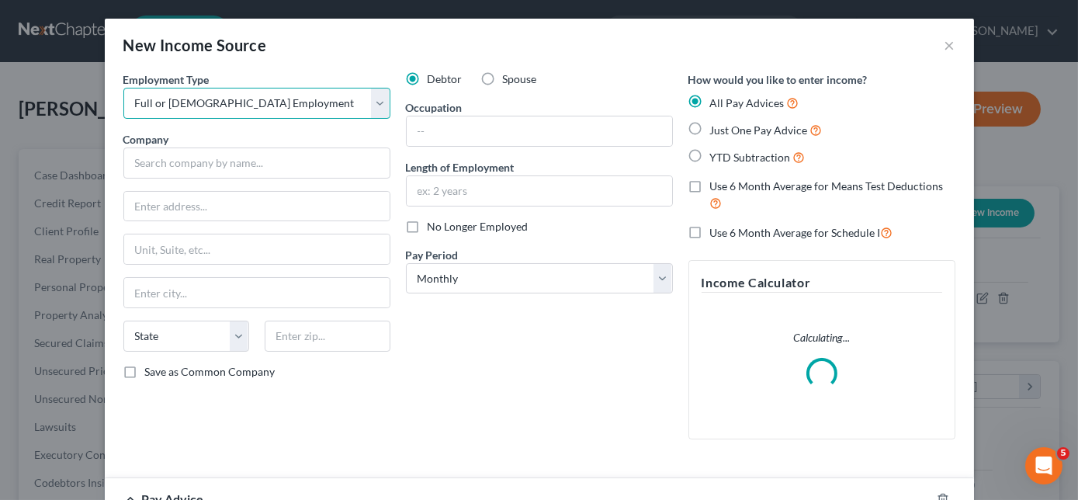
click at [123, 88] on select "Select Full or [DEMOGRAPHIC_DATA] Employment Self Employment" at bounding box center [256, 103] width 267 height 31
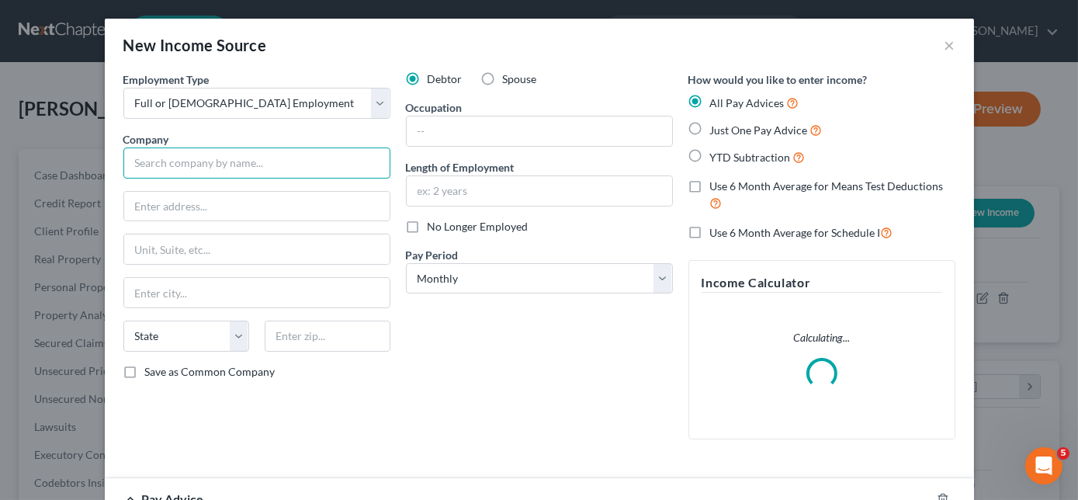
click at [252, 164] on input "text" at bounding box center [256, 163] width 267 height 31
click at [128, 208] on input "text" at bounding box center [257, 207] width 266 height 30
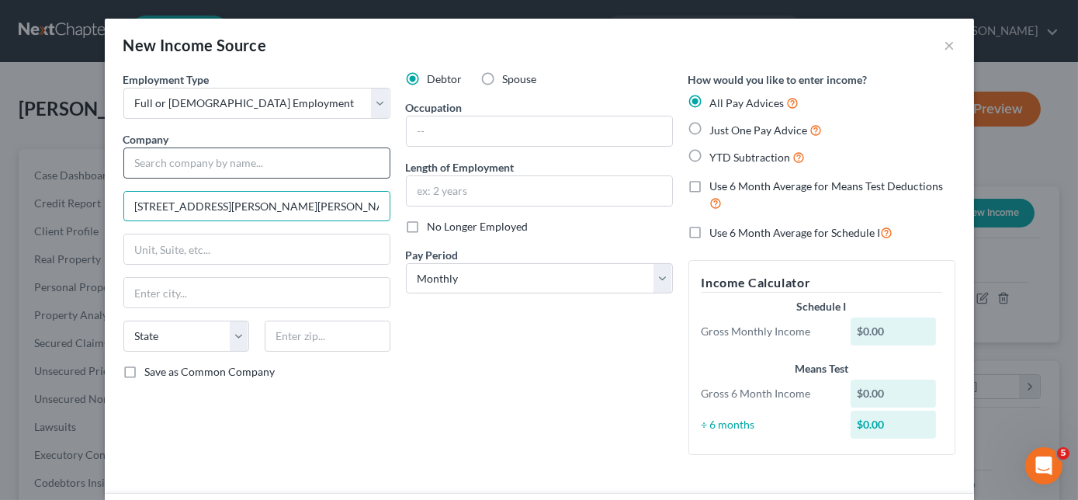
type input "[STREET_ADDRESS][PERSON_NAME][PERSON_NAME]"
click at [311, 168] on input "text" at bounding box center [256, 163] width 267 height 31
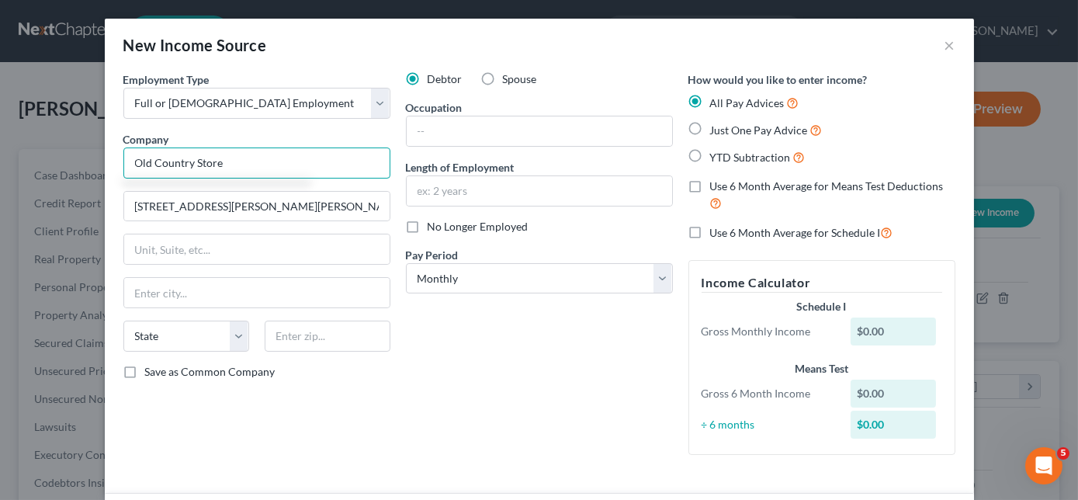
type input "Old Country Store"
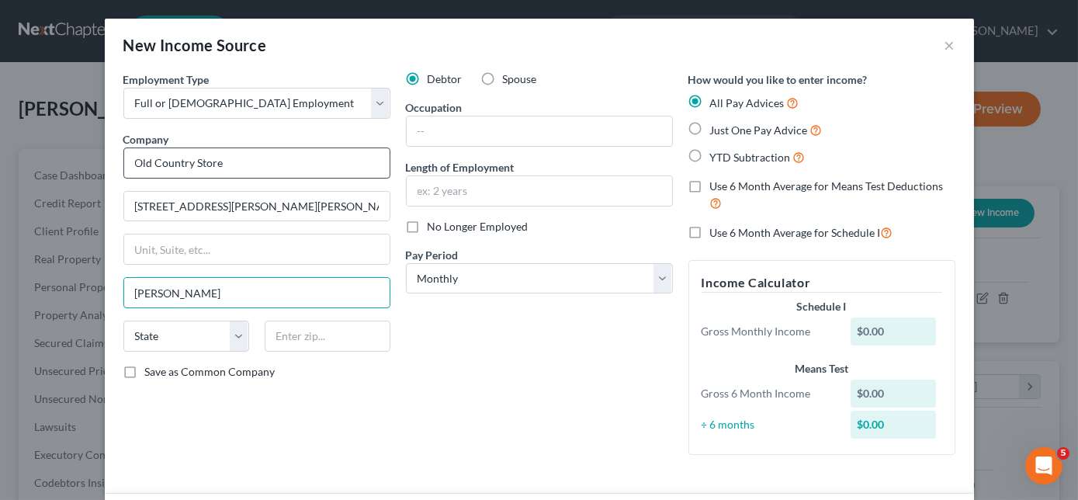
type input "[PERSON_NAME]"
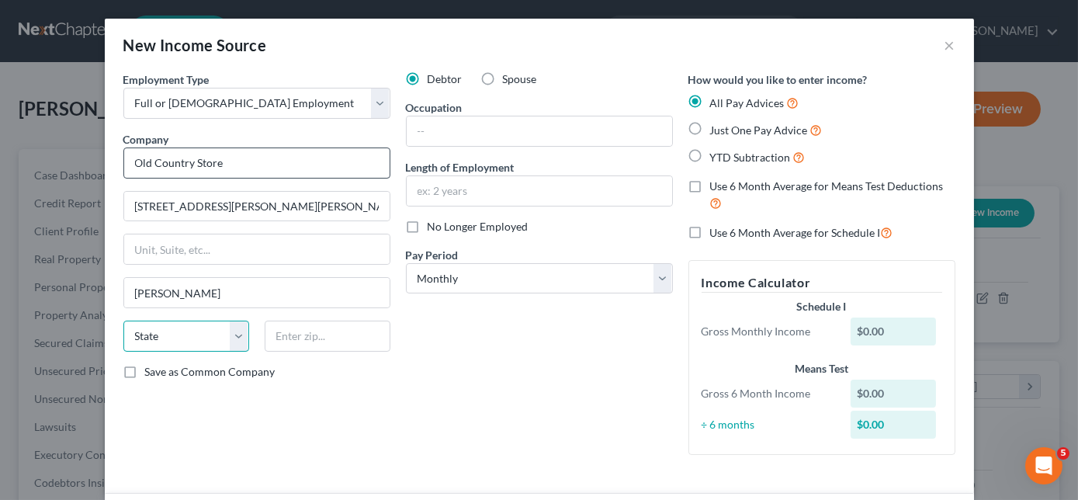
select select "44"
type input "38305"
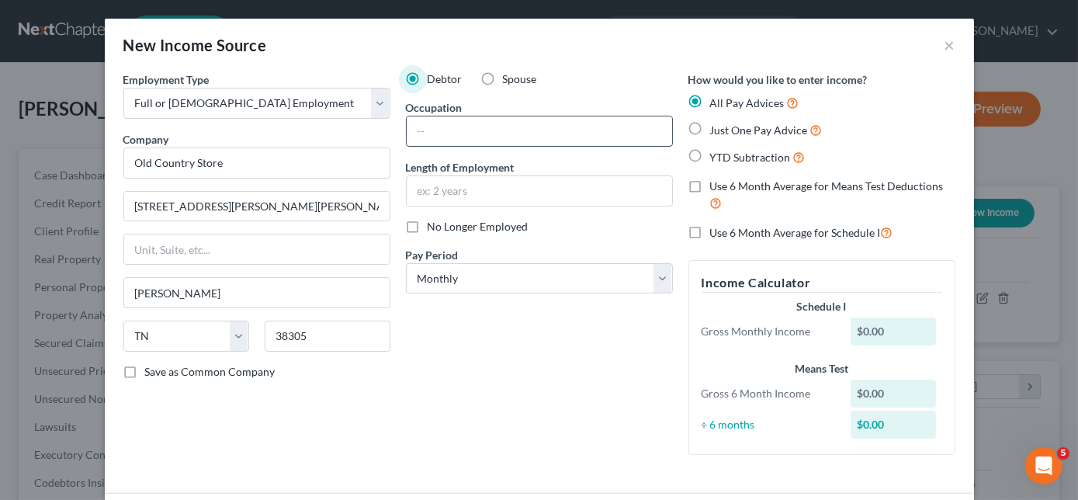
drag, startPoint x: 472, startPoint y: 130, endPoint x: 474, endPoint y: 122, distance: 8.1
click at [473, 130] on input "text" at bounding box center [540, 131] width 266 height 30
type input "waitress"
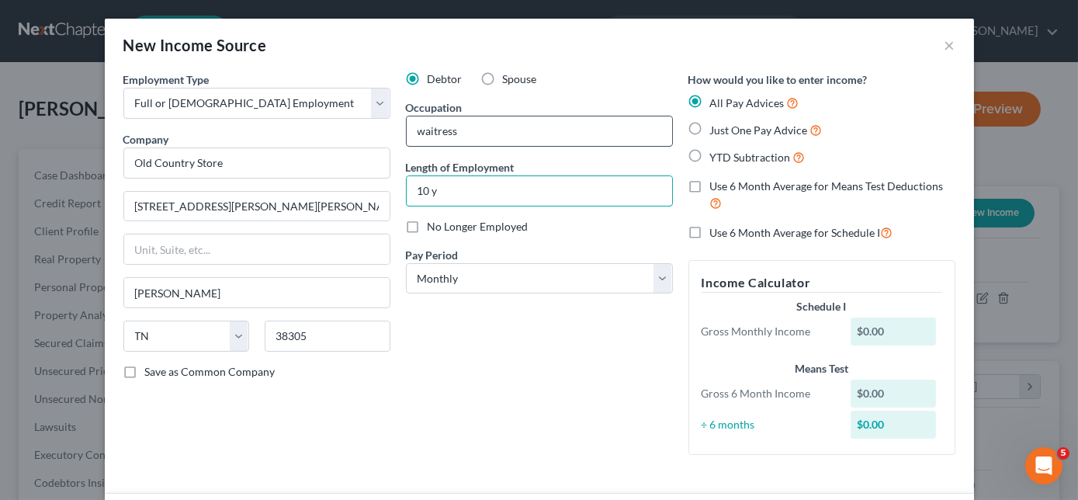
type input "10 years"
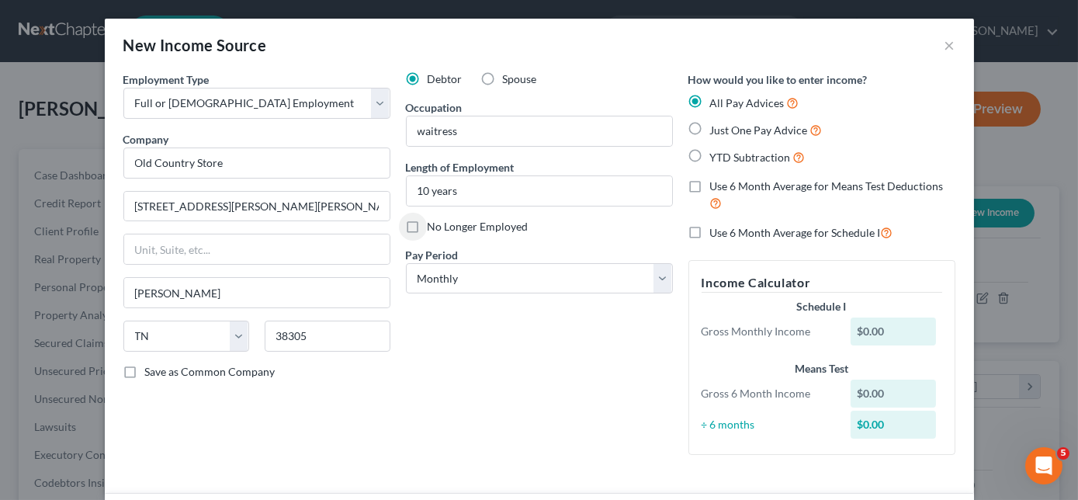
click at [428, 226] on label "No Longer Employed" at bounding box center [478, 227] width 101 height 16
click at [434, 226] on input "No Longer Employed" at bounding box center [439, 224] width 10 height 10
checkbox input "true"
click at [710, 128] on label "Just One Pay Advice" at bounding box center [766, 130] width 113 height 18
click at [717, 128] on input "Just One Pay Advice" at bounding box center [722, 126] width 10 height 10
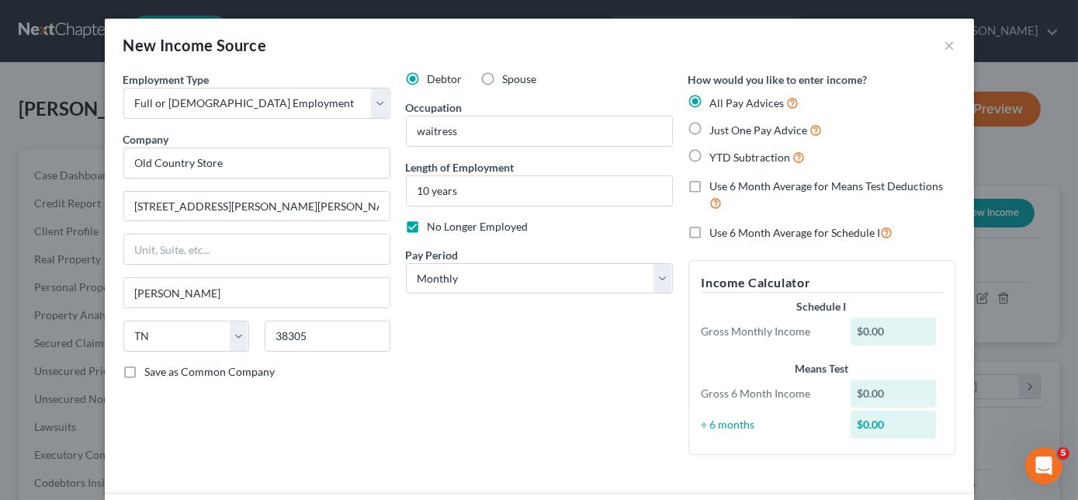
radio input "true"
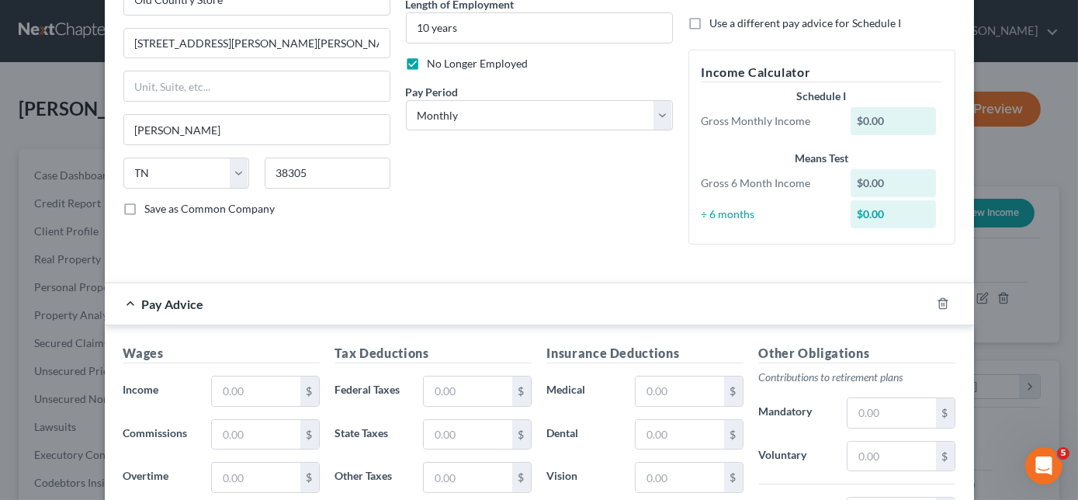
scroll to position [211, 0]
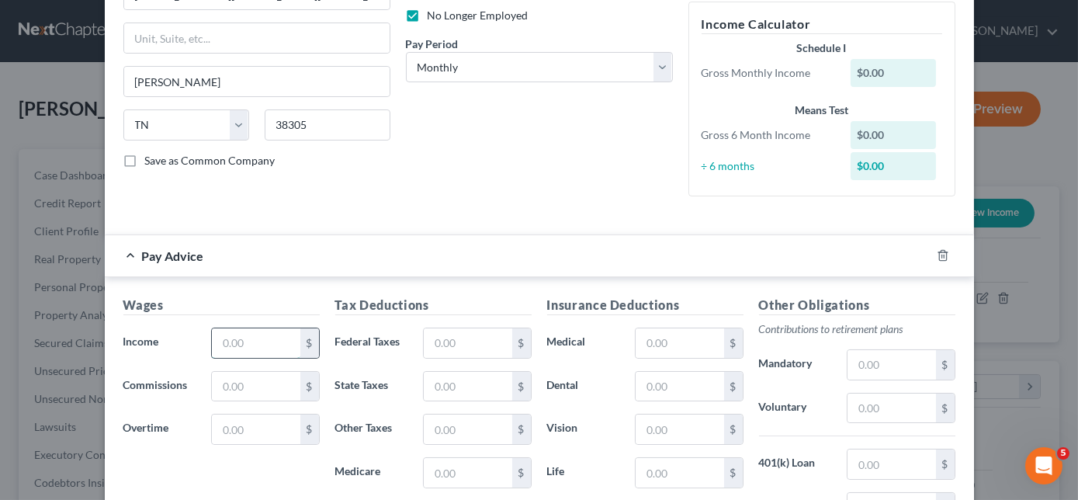
click at [263, 335] on input "text" at bounding box center [256, 343] width 88 height 30
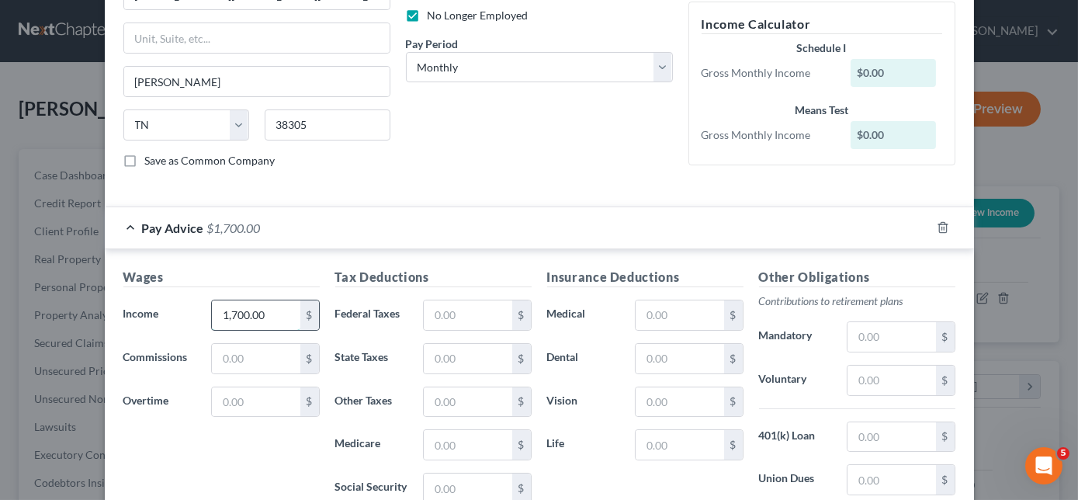
type input "1,700.00"
type input "75.00"
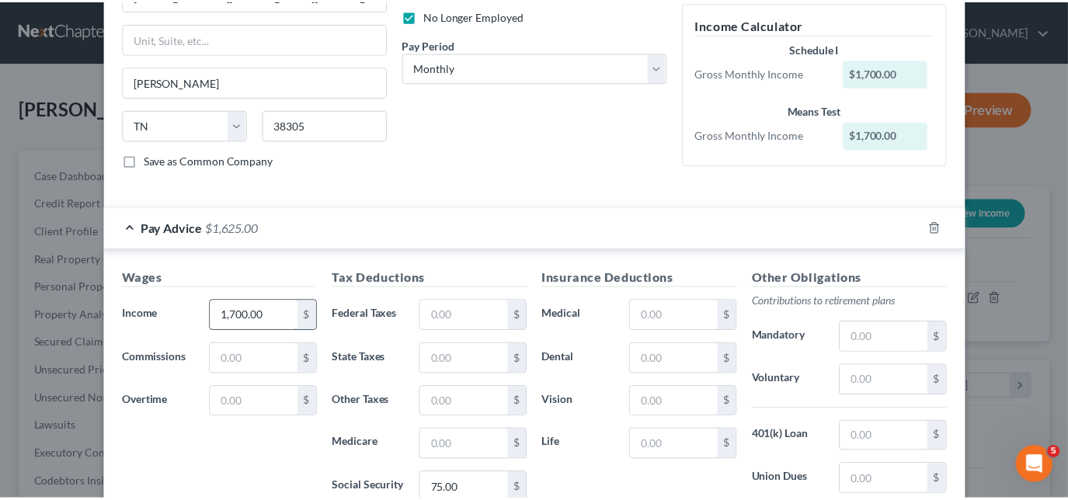
scroll to position [419, 0]
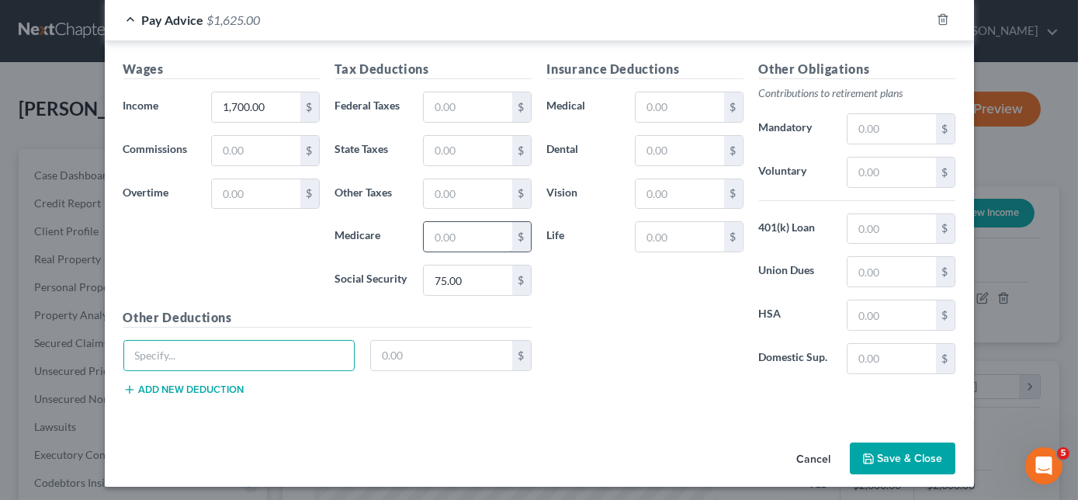
click at [465, 230] on input "text" at bounding box center [468, 237] width 88 height 30
type input "10.00"
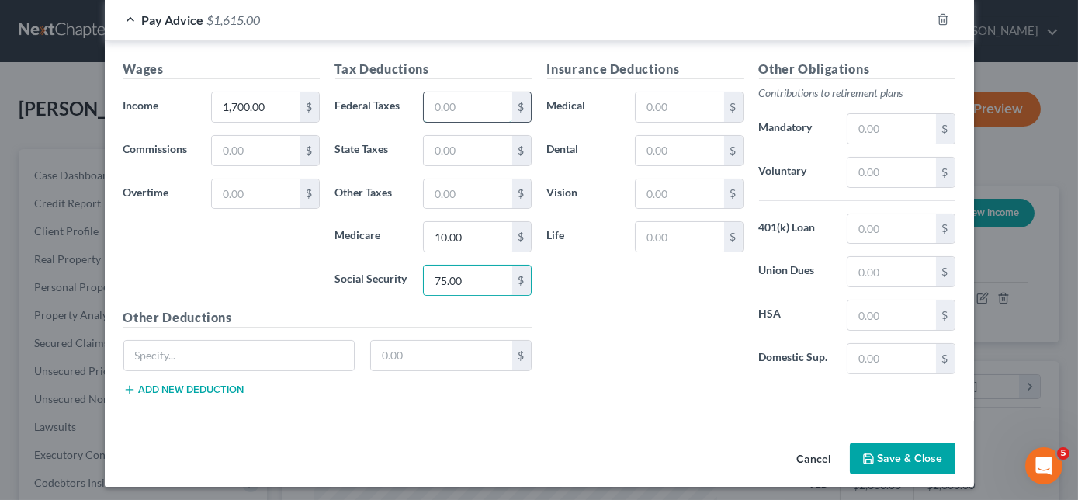
click at [472, 102] on input "text" at bounding box center [468, 107] width 88 height 30
type input "15.00"
click at [888, 453] on button "Save & Close" at bounding box center [903, 459] width 106 height 33
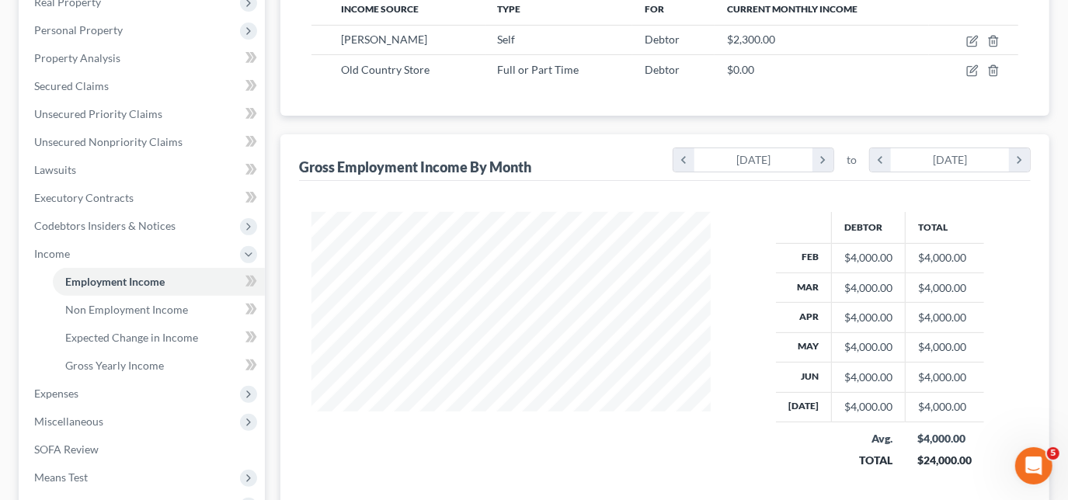
scroll to position [282, 0]
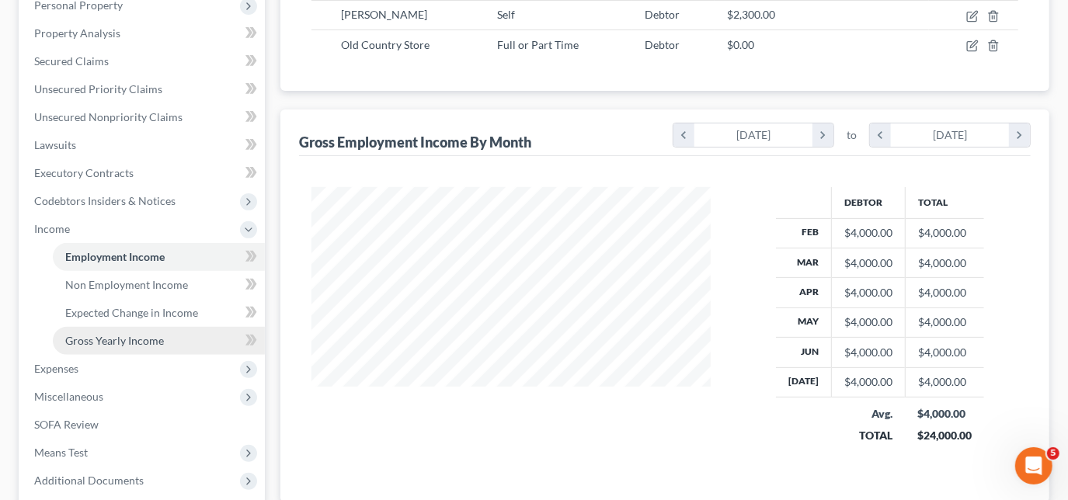
click at [116, 336] on span "Gross Yearly Income" at bounding box center [114, 340] width 99 height 13
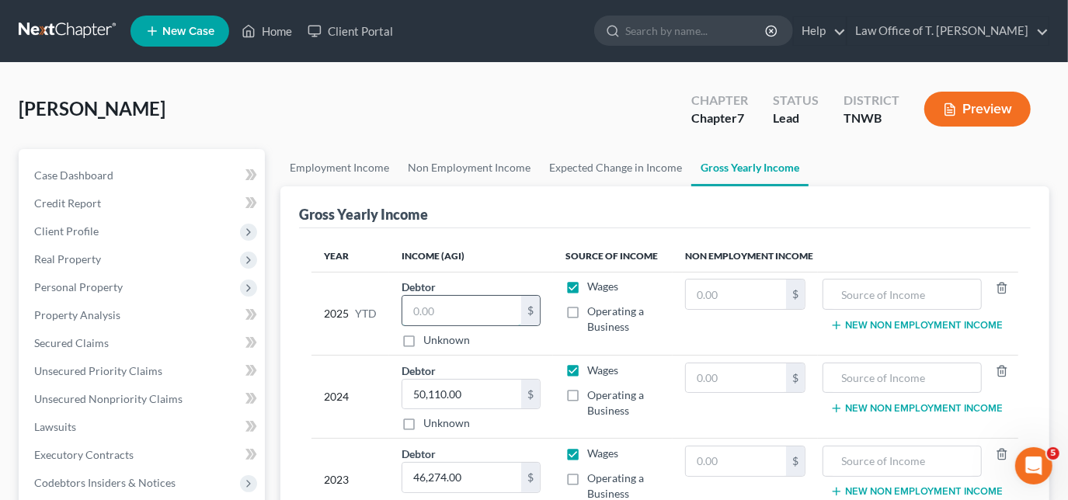
click at [474, 307] on input "text" at bounding box center [461, 311] width 119 height 30
type input "12,000.00"
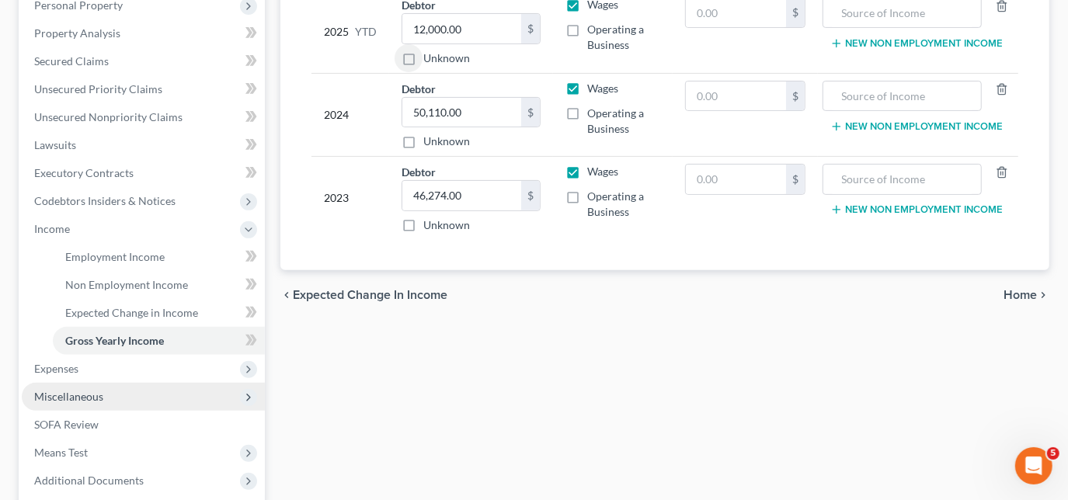
scroll to position [352, 0]
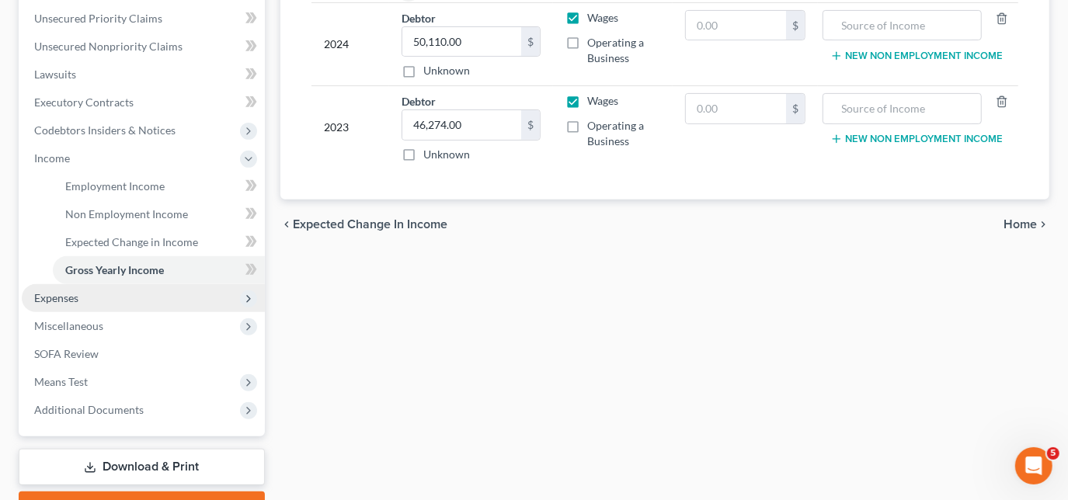
click at [87, 302] on span "Expenses" at bounding box center [143, 298] width 243 height 28
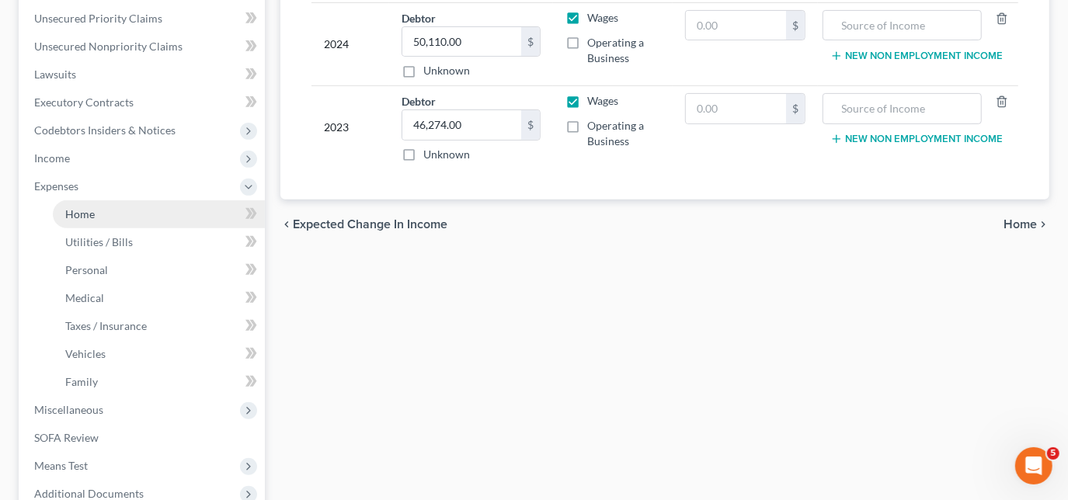
click at [120, 215] on link "Home" at bounding box center [159, 214] width 212 height 28
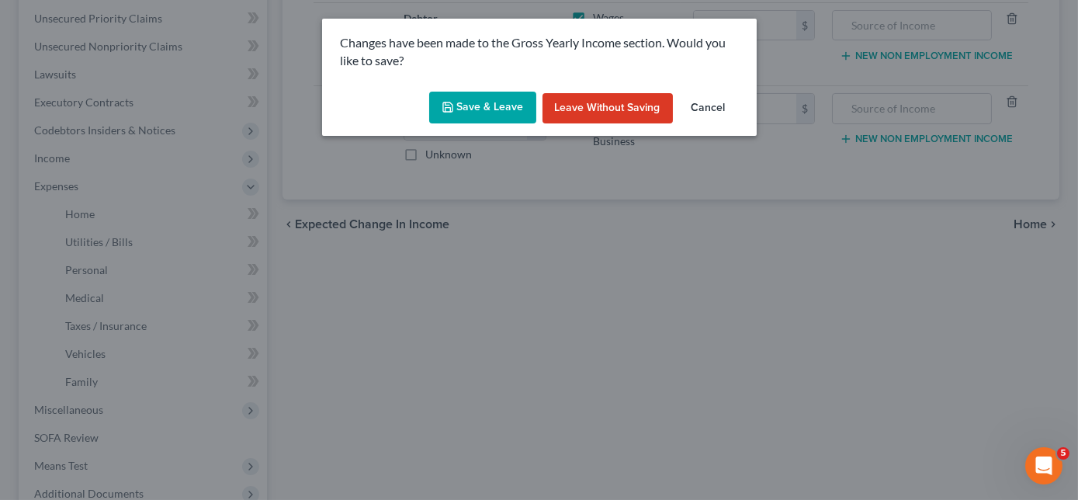
click at [481, 112] on button "Save & Leave" at bounding box center [482, 108] width 107 height 33
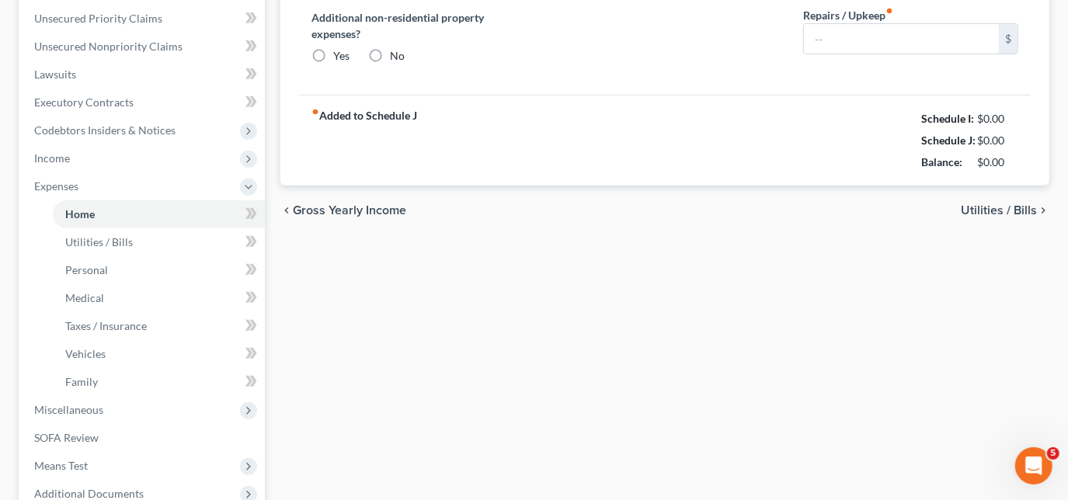
type input "927.00"
type input "0.00"
radio input "true"
type input "0.00"
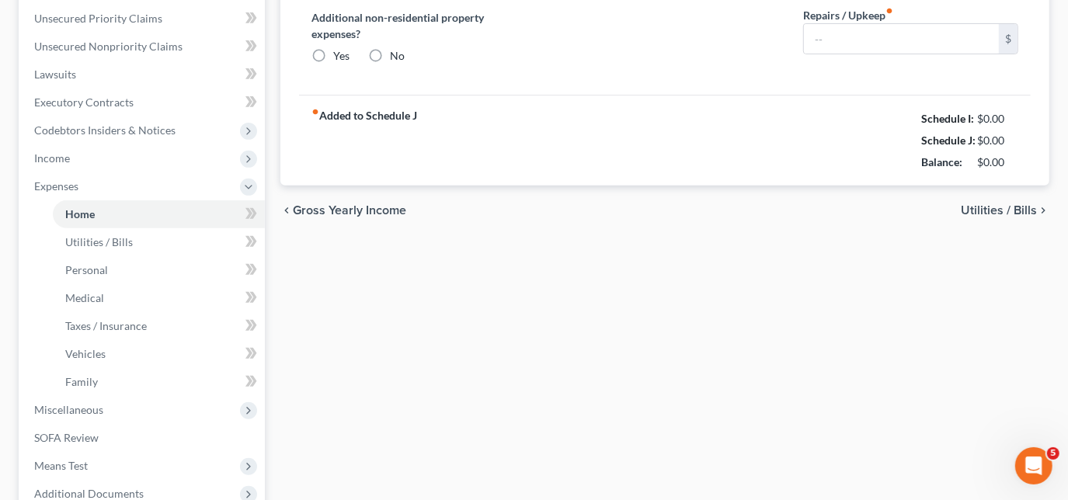
type input "0.00"
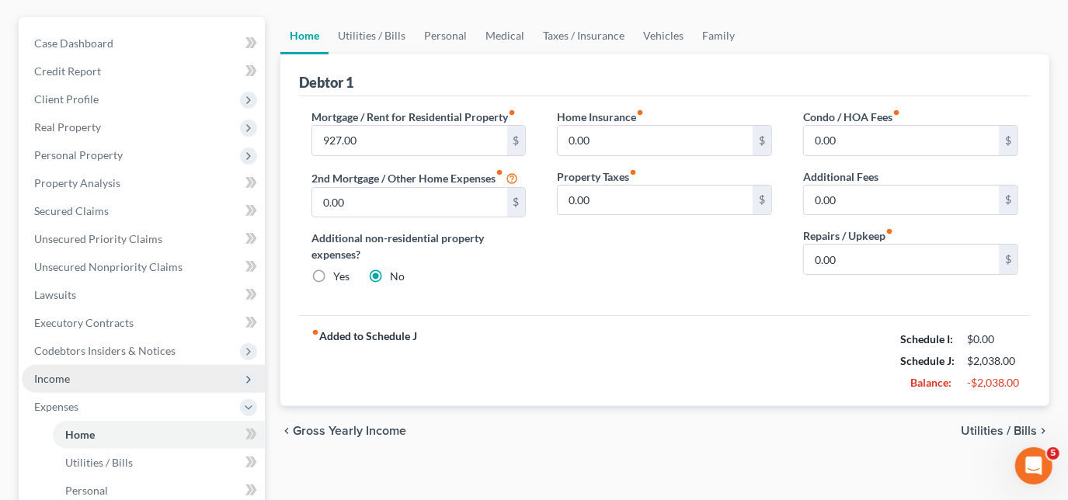
scroll to position [211, 0]
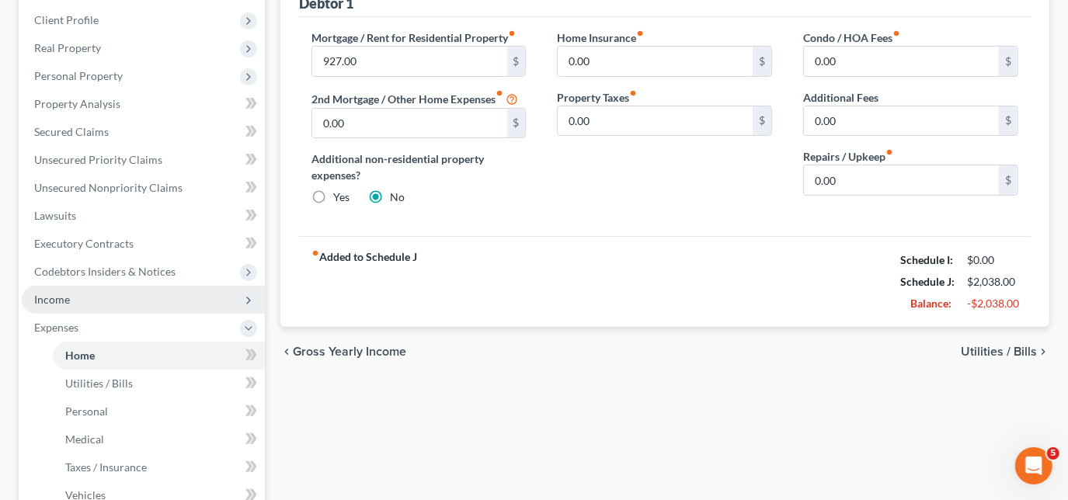
click at [71, 289] on span "Income" at bounding box center [143, 300] width 243 height 28
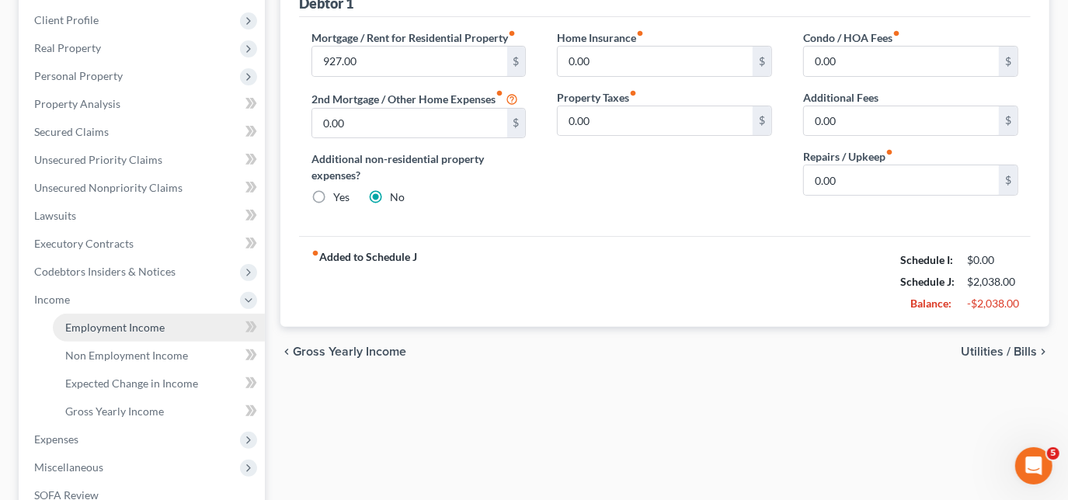
click at [122, 326] on span "Employment Income" at bounding box center [114, 327] width 99 height 13
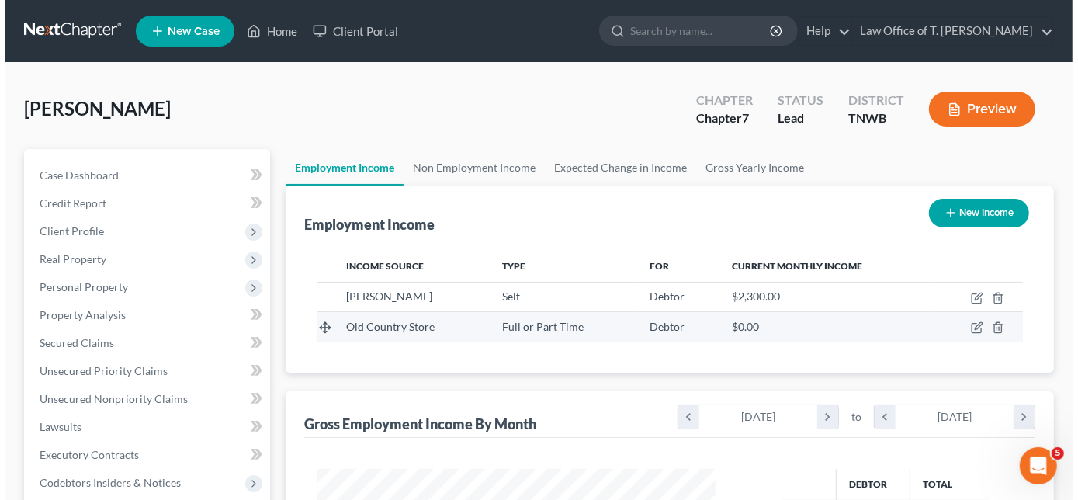
scroll to position [276, 430]
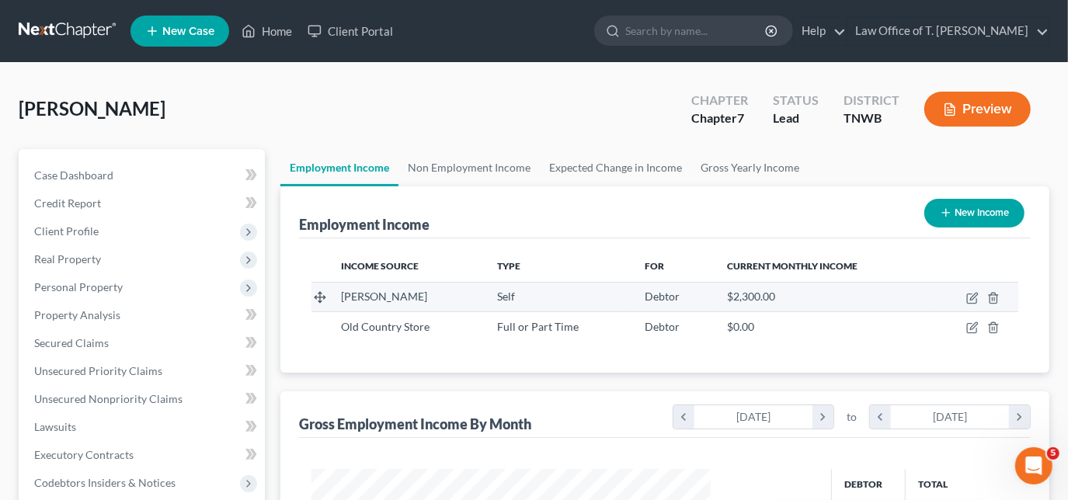
click at [964, 293] on td at bounding box center [973, 297] width 89 height 30
click at [966, 294] on icon "button" at bounding box center [972, 298] width 12 height 12
select select "1"
select select "0"
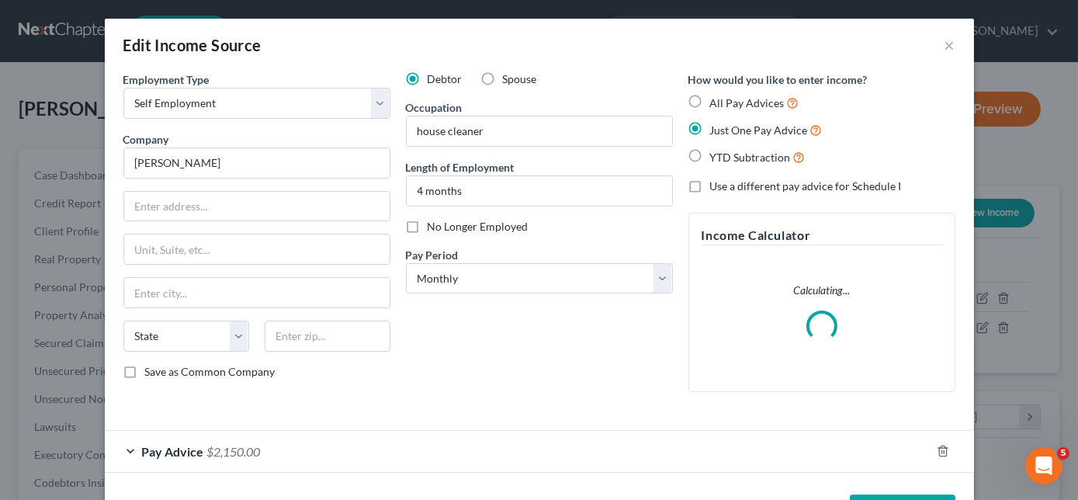
scroll to position [57, 0]
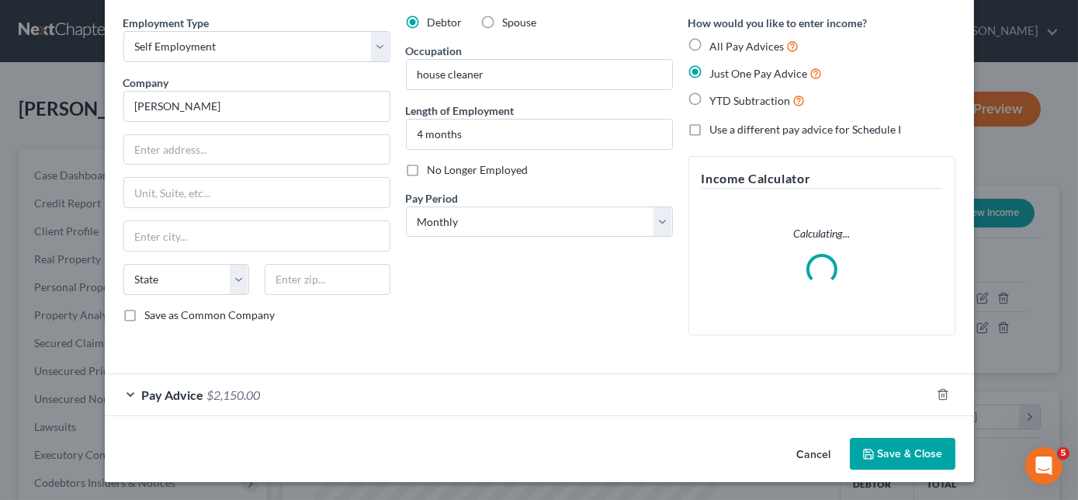
click at [130, 391] on div "Pay Advice $2,150.00" at bounding box center [518, 394] width 826 height 41
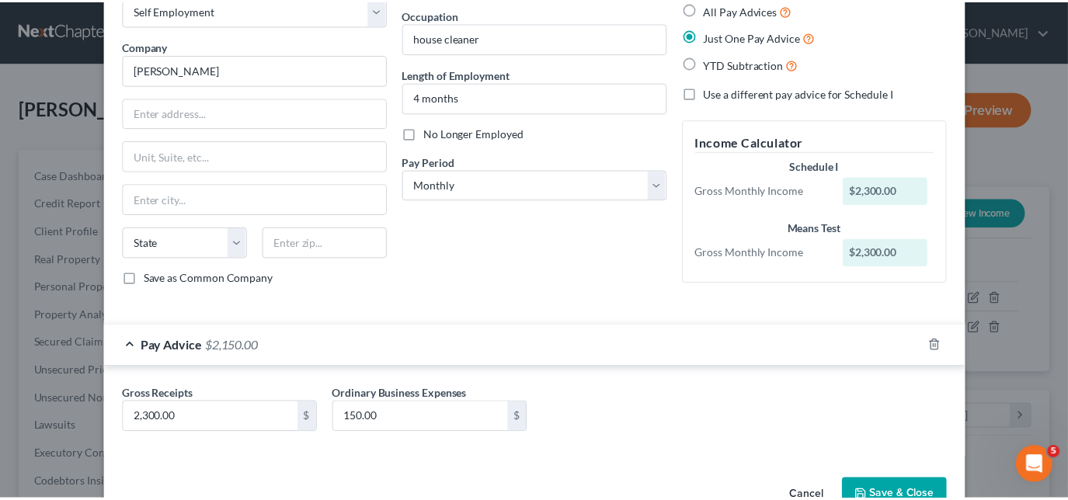
scroll to position [133, 0]
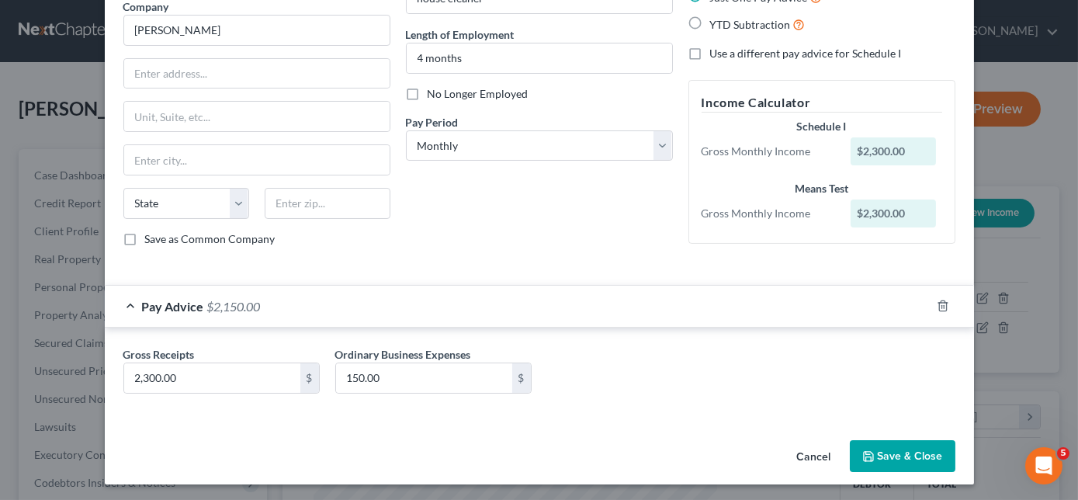
click at [891, 462] on button "Save & Close" at bounding box center [903, 456] width 106 height 33
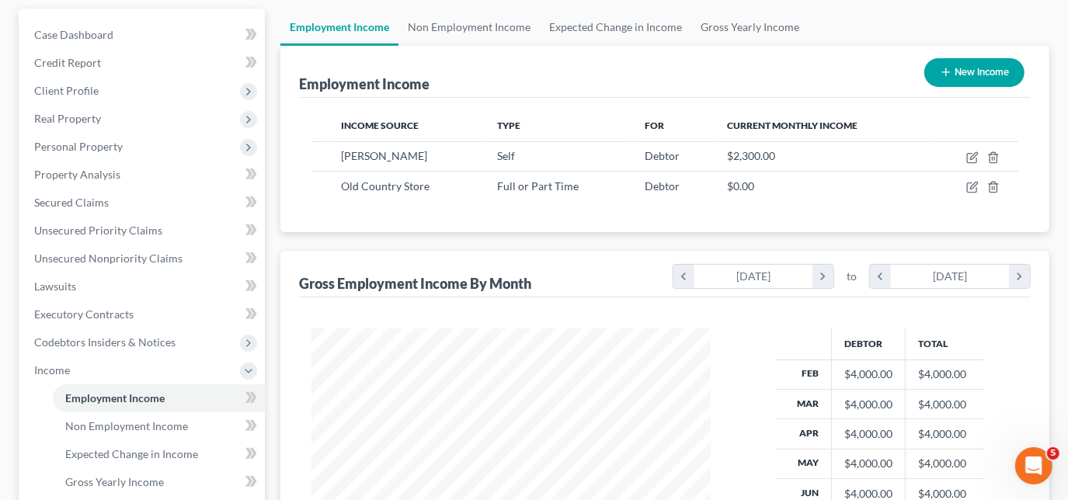
scroll to position [211, 0]
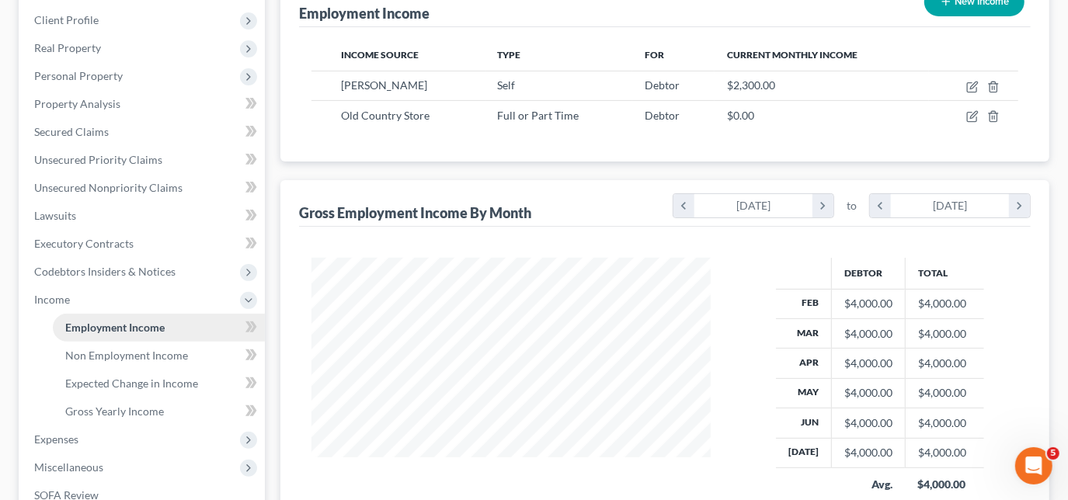
click at [115, 328] on span "Employment Income" at bounding box center [114, 327] width 99 height 13
click at [115, 327] on span "Employment Income" at bounding box center [114, 327] width 99 height 13
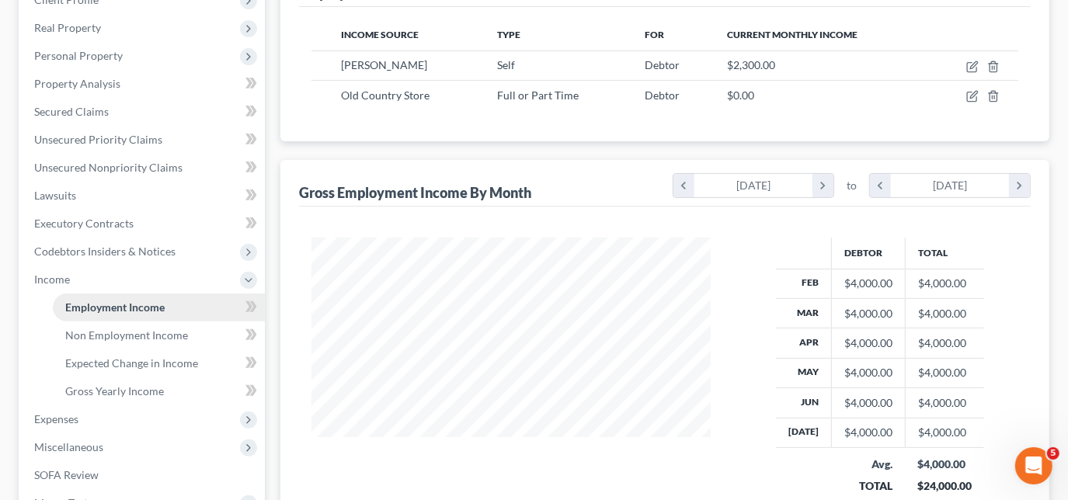
scroll to position [352, 0]
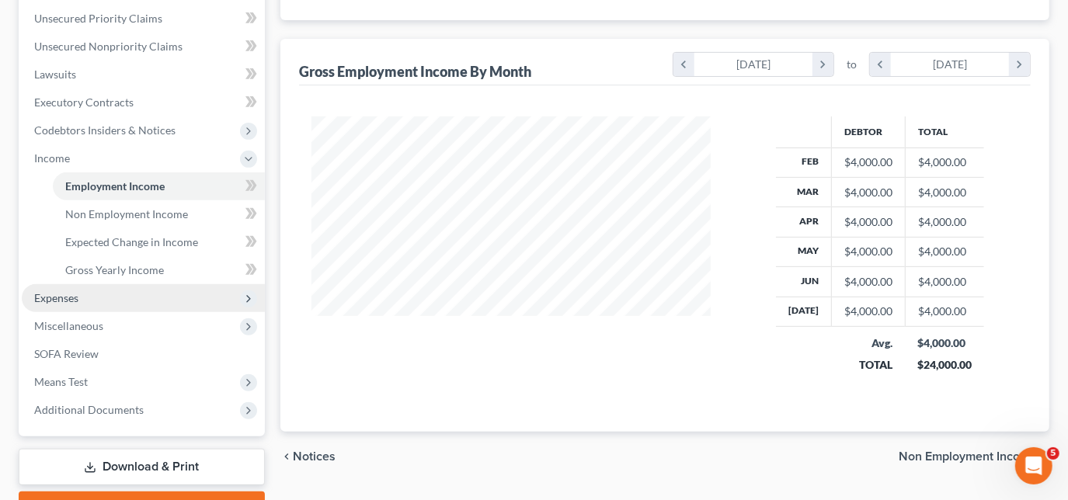
click at [72, 299] on span "Expenses" at bounding box center [56, 297] width 44 height 13
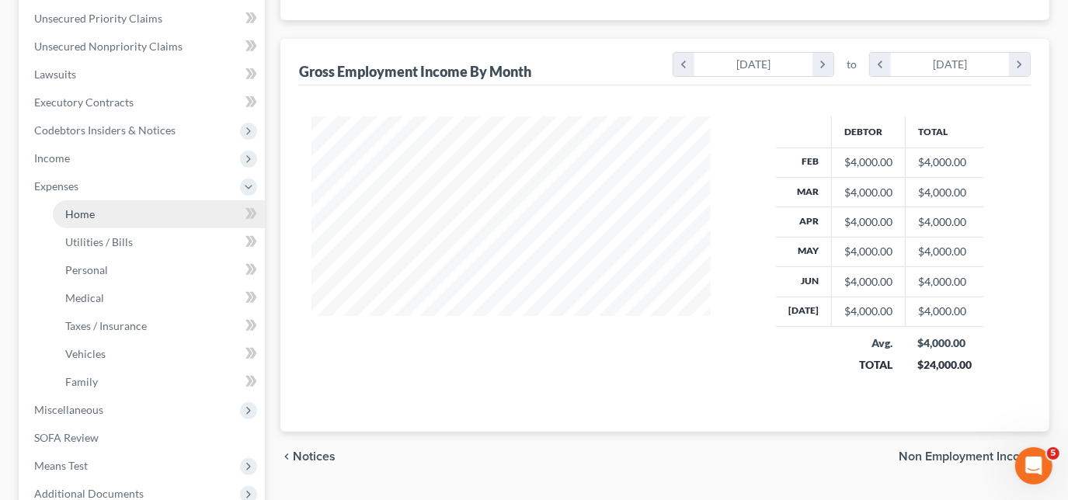
click at [97, 210] on link "Home" at bounding box center [159, 214] width 212 height 28
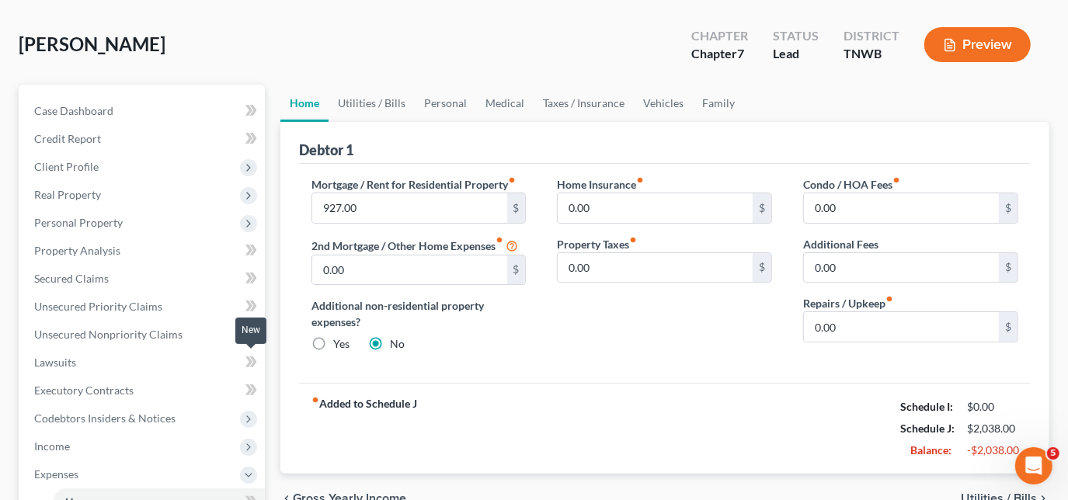
scroll to position [211, 0]
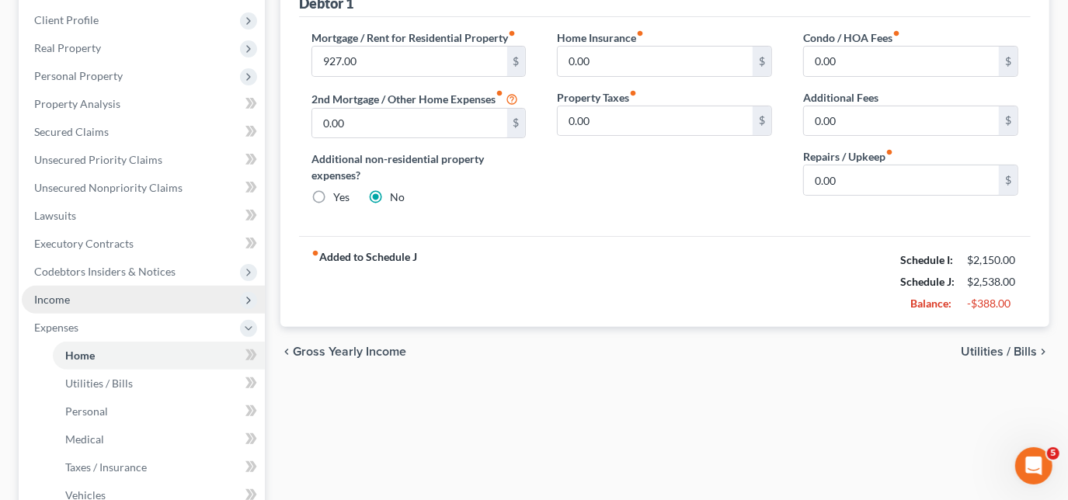
click at [60, 302] on span "Income" at bounding box center [52, 299] width 36 height 13
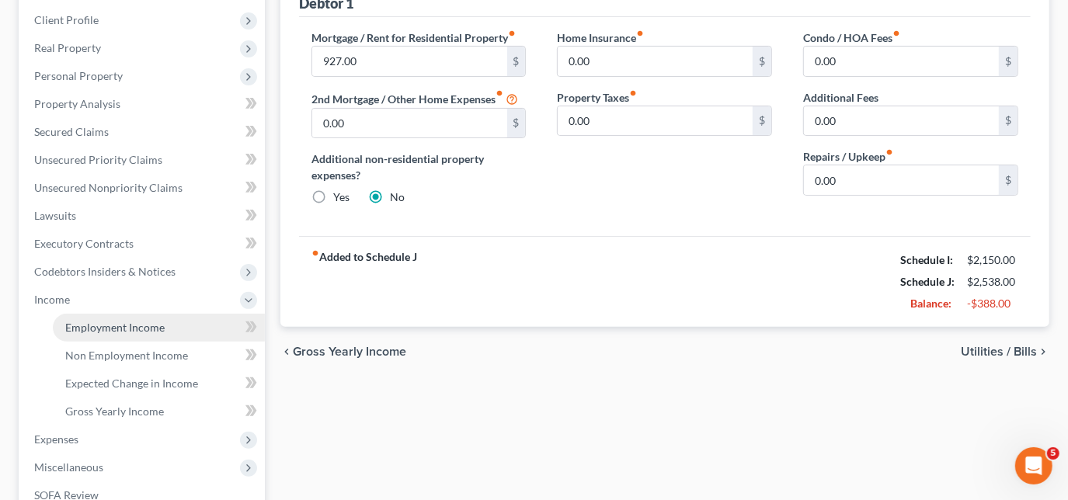
click at [108, 325] on span "Employment Income" at bounding box center [114, 327] width 99 height 13
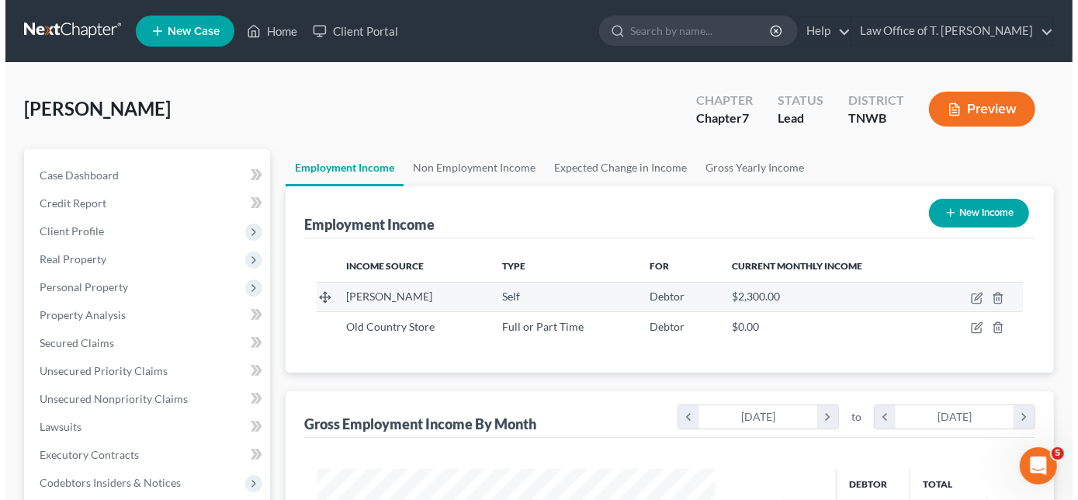
scroll to position [276, 430]
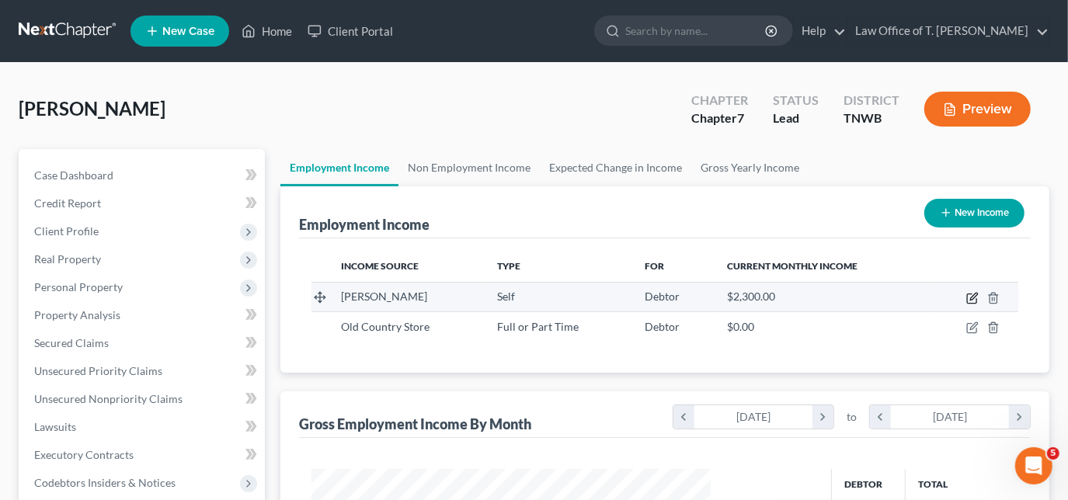
click at [973, 296] on icon "button" at bounding box center [972, 298] width 12 height 12
select select "1"
select select "0"
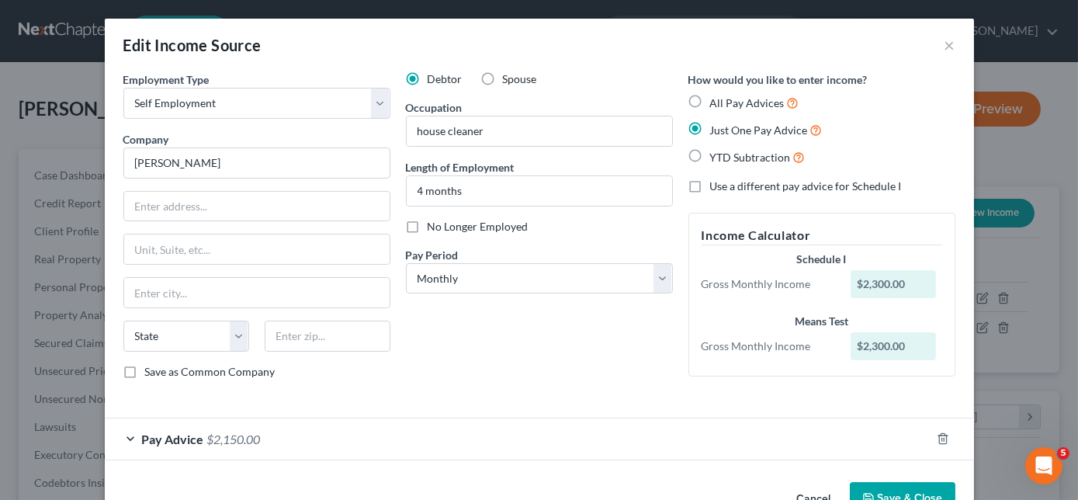
scroll to position [43, 0]
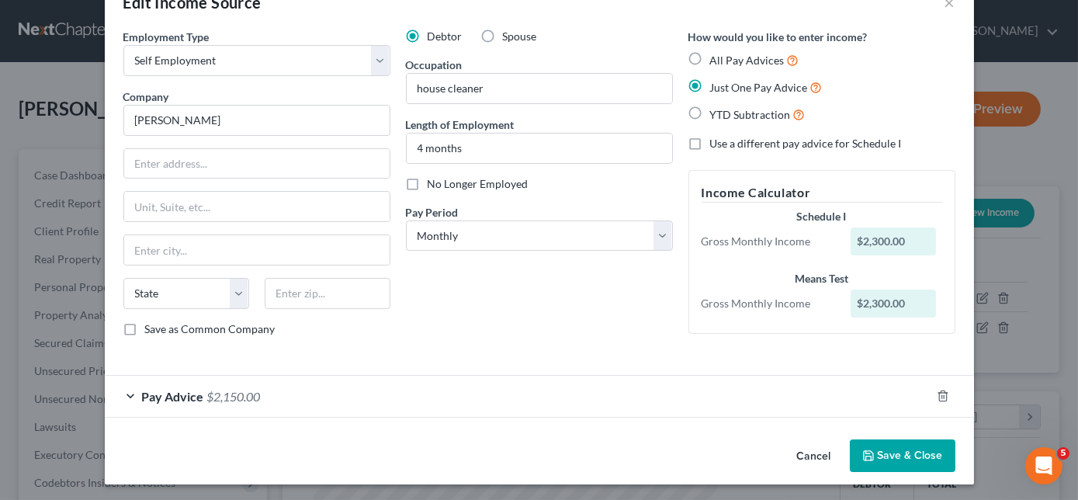
click at [122, 391] on div "Pay Advice $2,150.00" at bounding box center [518, 396] width 826 height 41
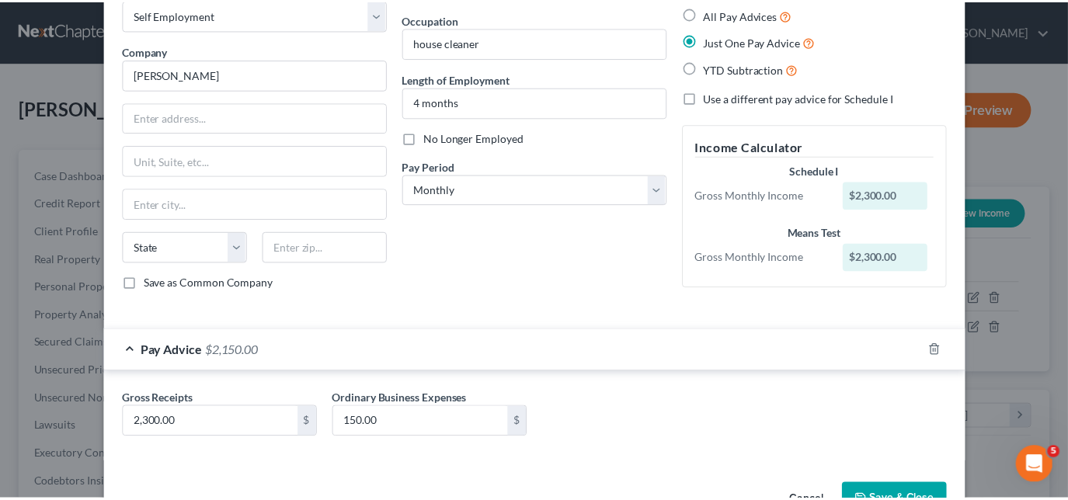
scroll to position [133, 0]
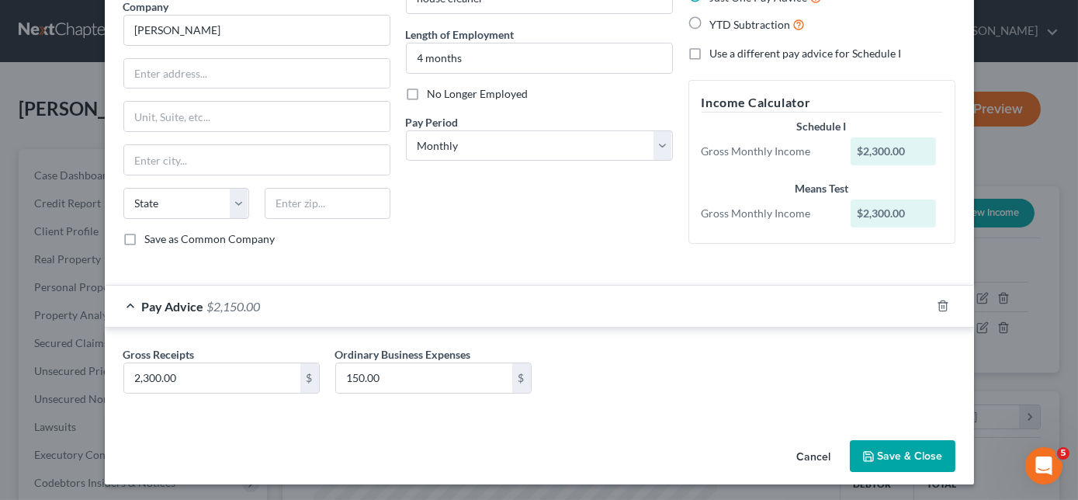
click at [886, 445] on button "Save & Close" at bounding box center [903, 456] width 106 height 33
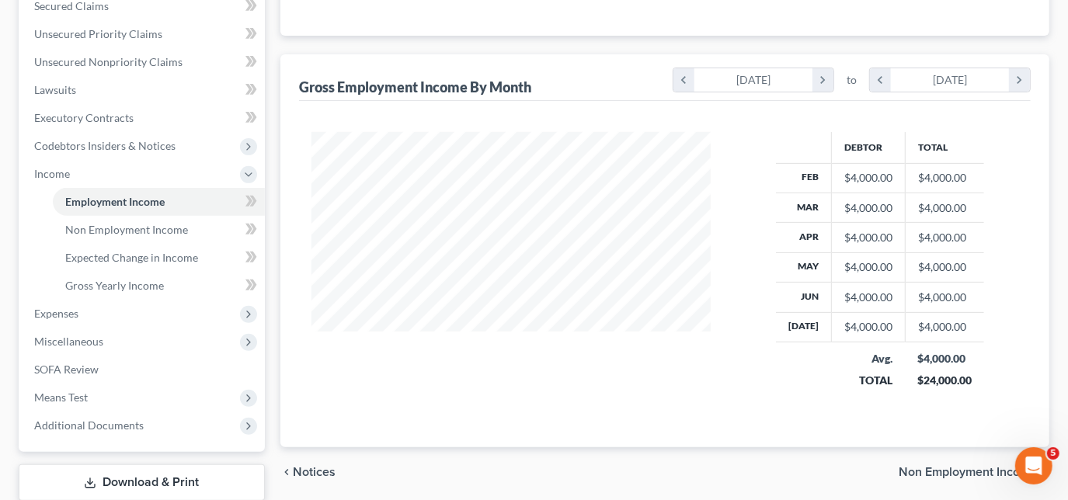
scroll to position [423, 0]
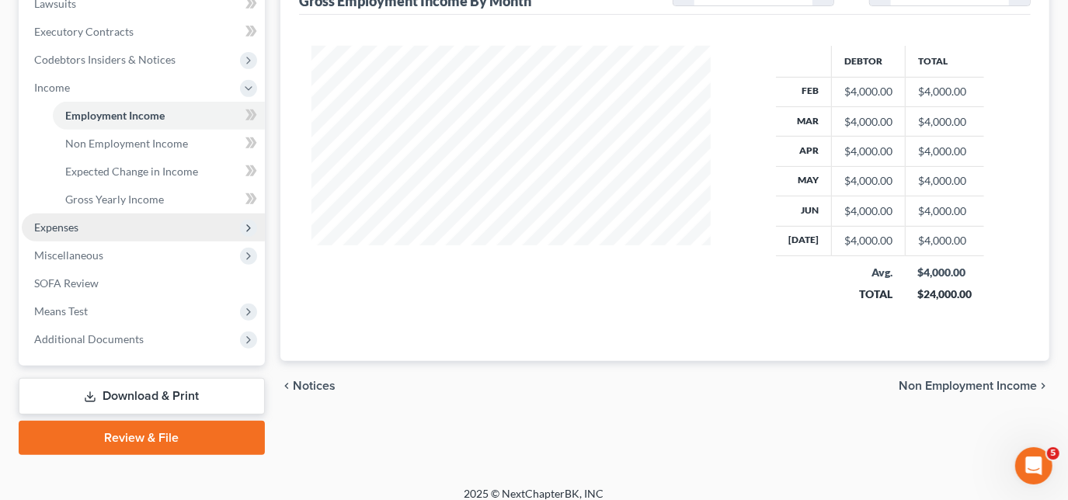
click at [78, 227] on span "Expenses" at bounding box center [56, 226] width 44 height 13
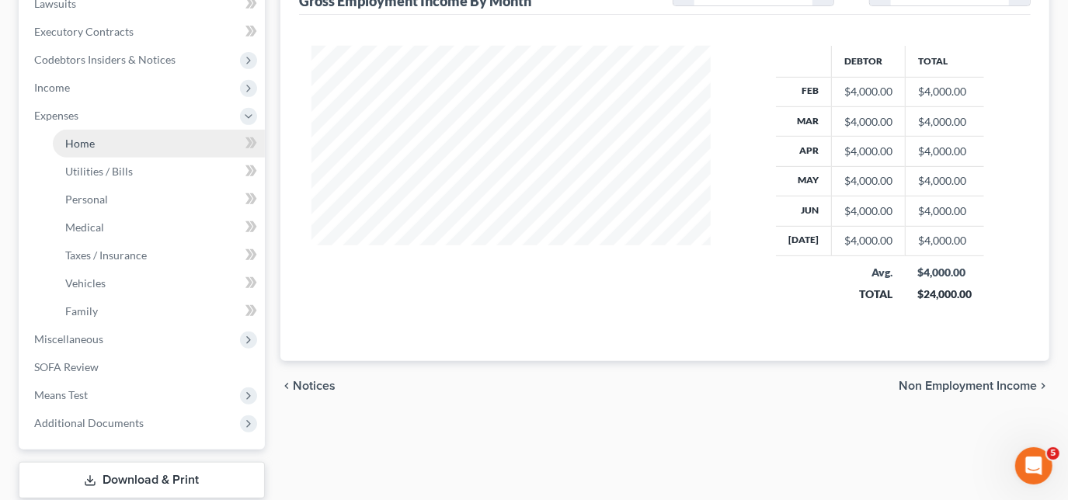
click at [91, 154] on link "Home" at bounding box center [159, 144] width 212 height 28
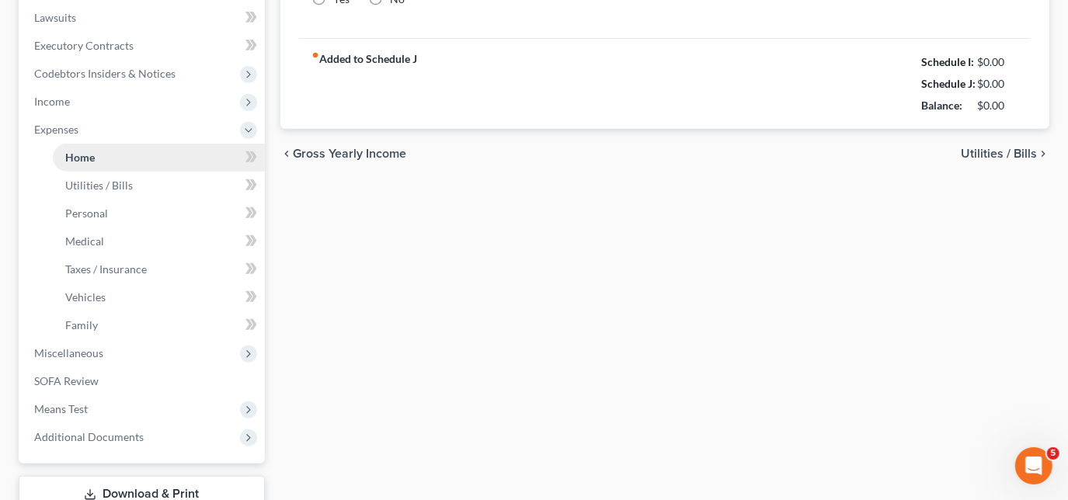
type input "927.00"
type input "0.00"
radio input "true"
type input "0.00"
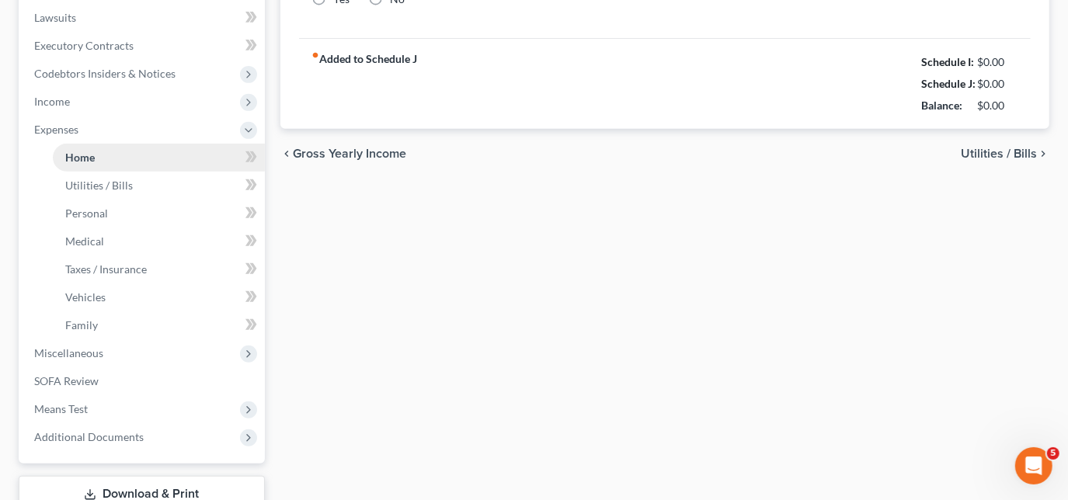
type input "0.00"
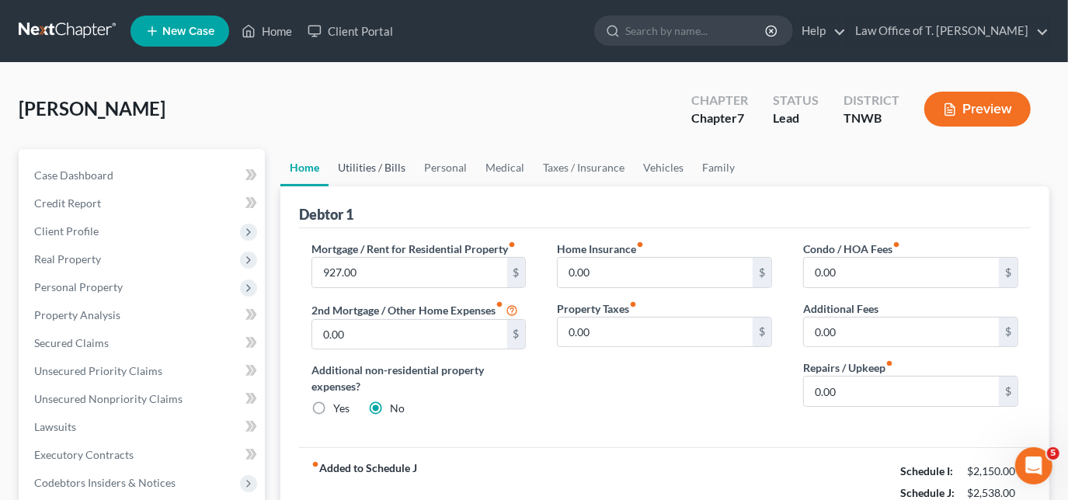
click at [358, 165] on link "Utilities / Bills" at bounding box center [371, 167] width 86 height 37
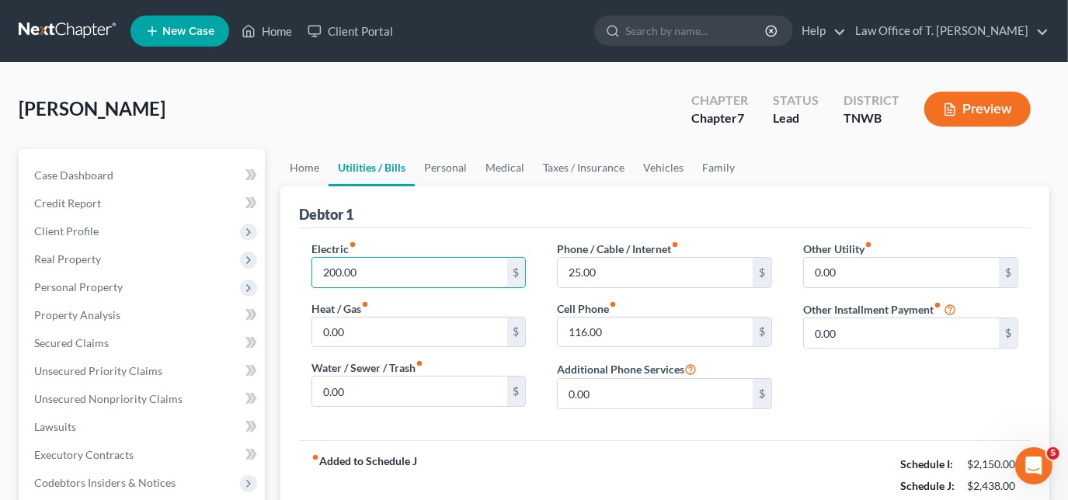
type input "200.00"
click at [446, 163] on link "Personal" at bounding box center [445, 167] width 61 height 37
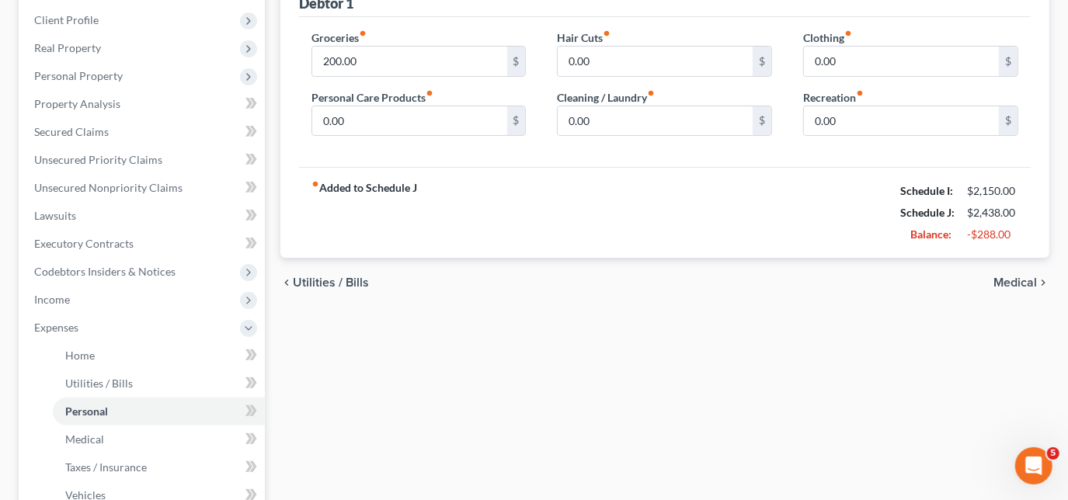
scroll to position [70, 0]
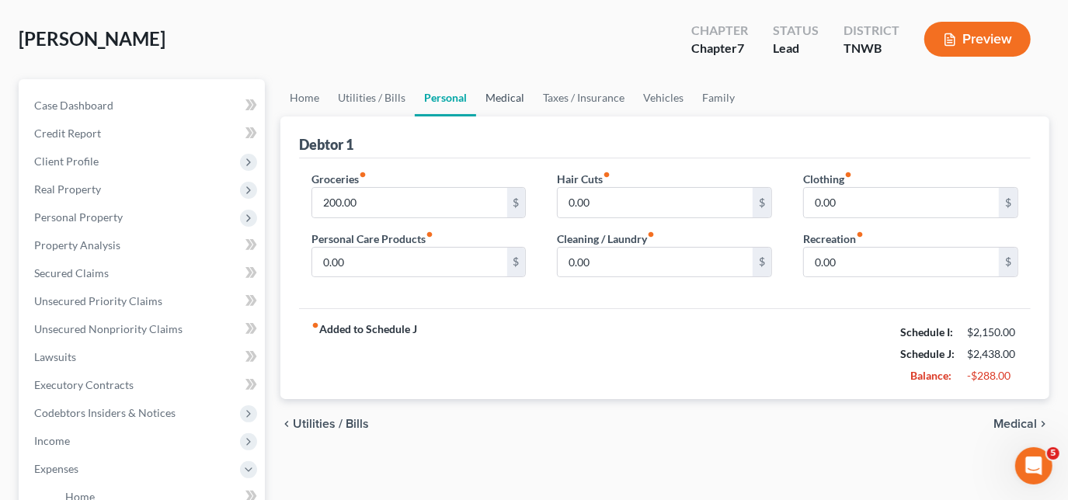
click at [503, 93] on link "Medical" at bounding box center [504, 97] width 57 height 37
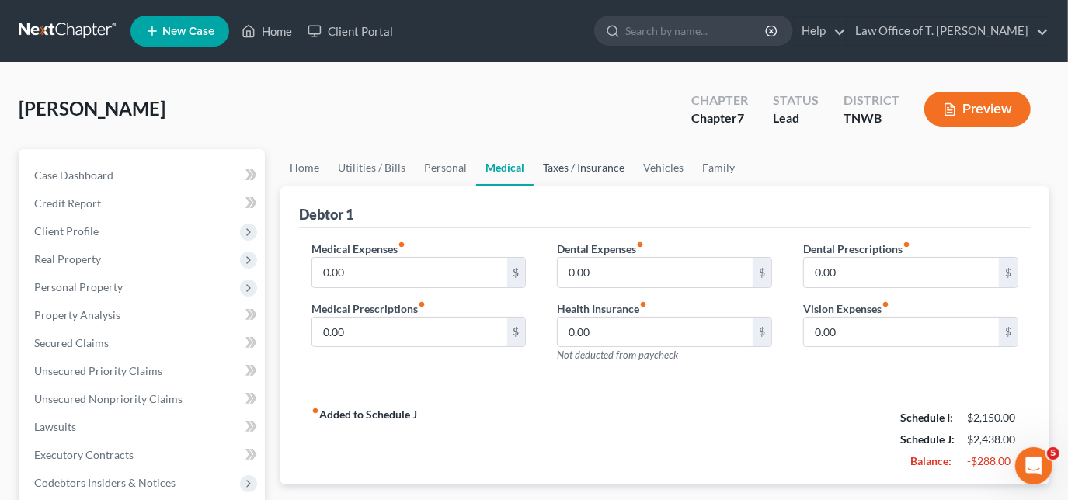
click at [566, 171] on link "Taxes / Insurance" at bounding box center [583, 167] width 100 height 37
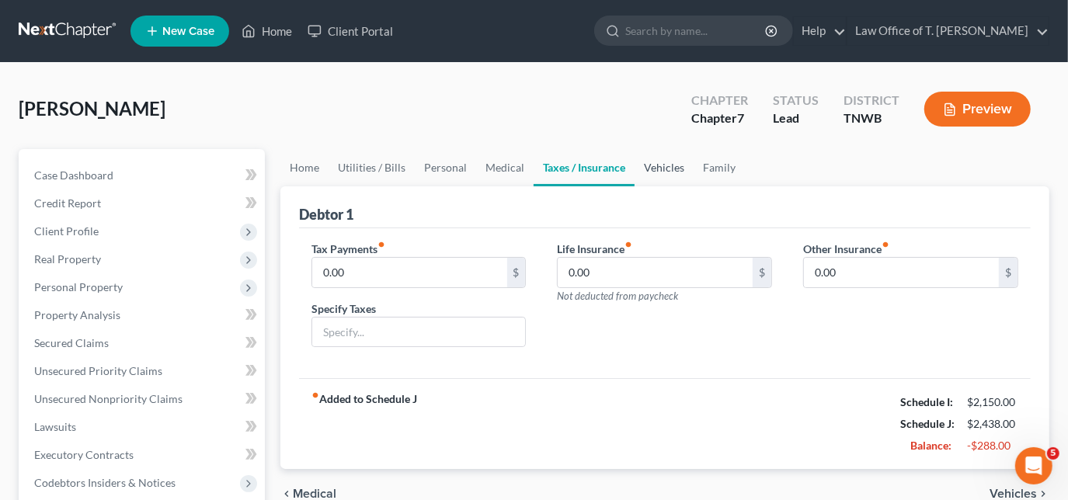
click at [648, 171] on link "Vehicles" at bounding box center [663, 167] width 59 height 37
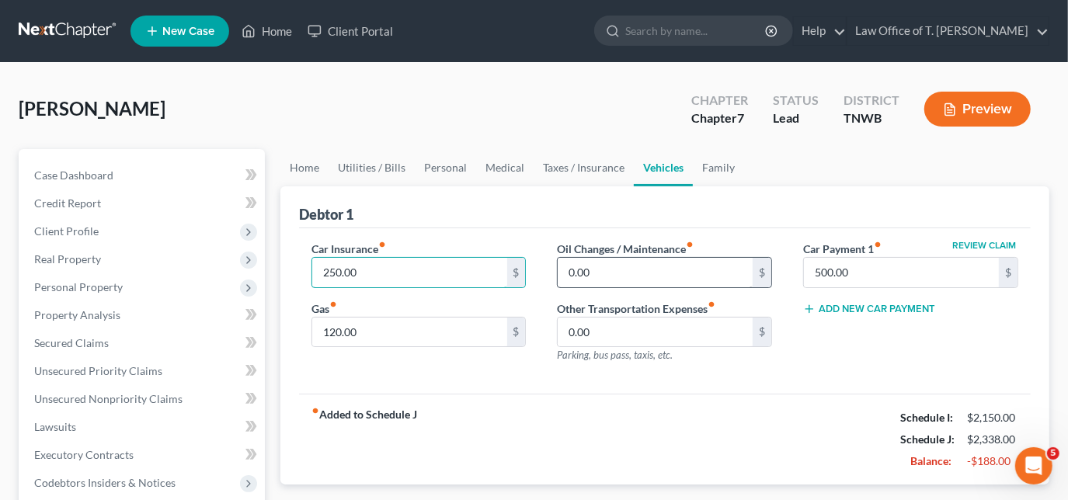
type input "250.00"
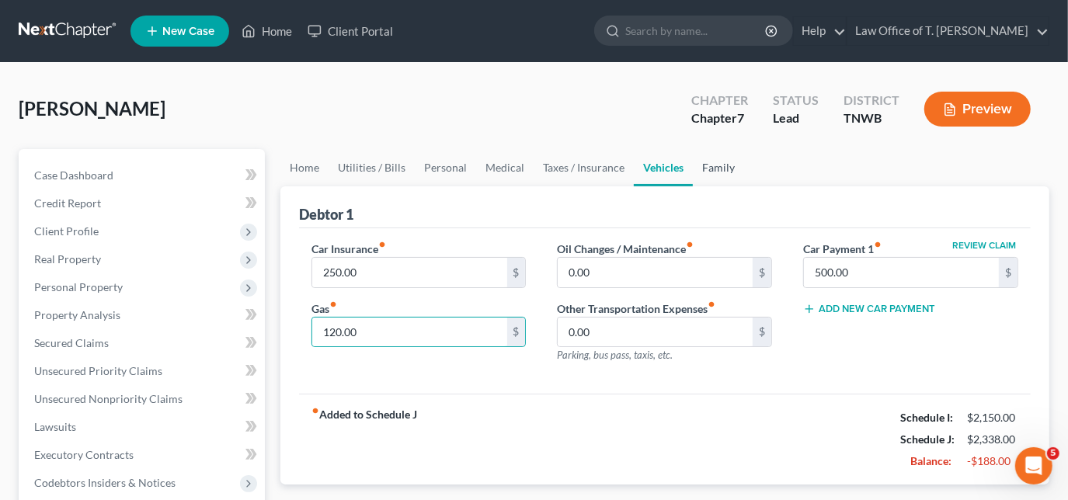
click at [698, 168] on link "Family" at bounding box center [718, 167] width 51 height 37
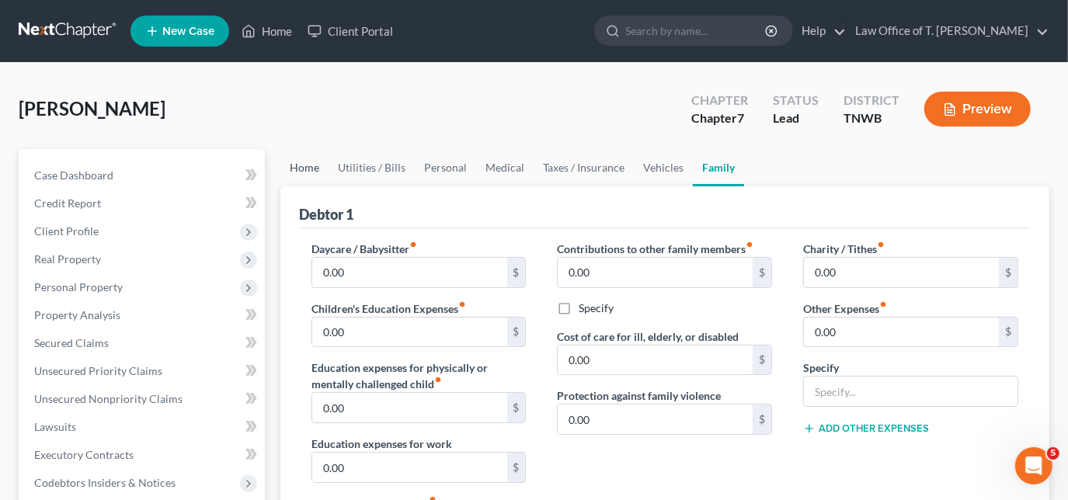
click at [307, 168] on link "Home" at bounding box center [304, 167] width 48 height 37
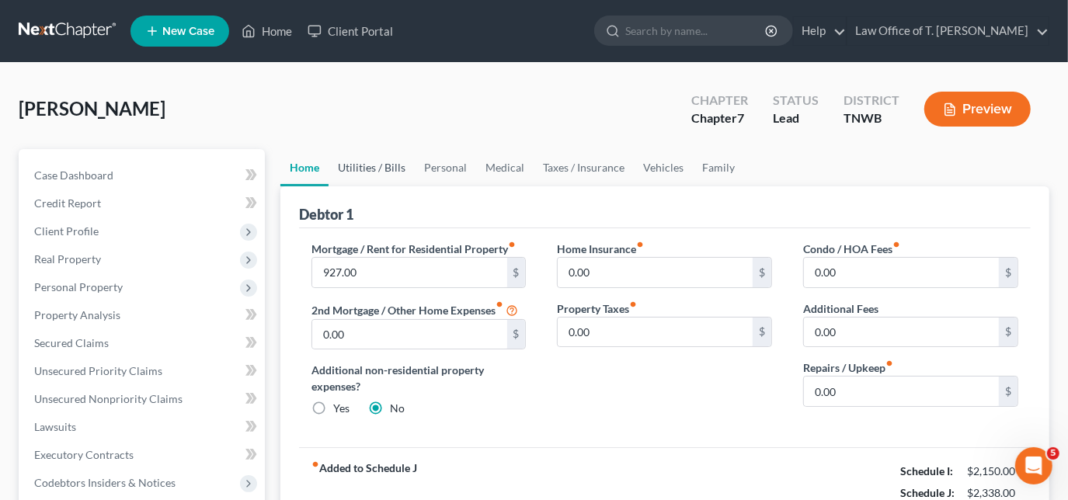
click at [352, 168] on link "Utilities / Bills" at bounding box center [371, 167] width 86 height 37
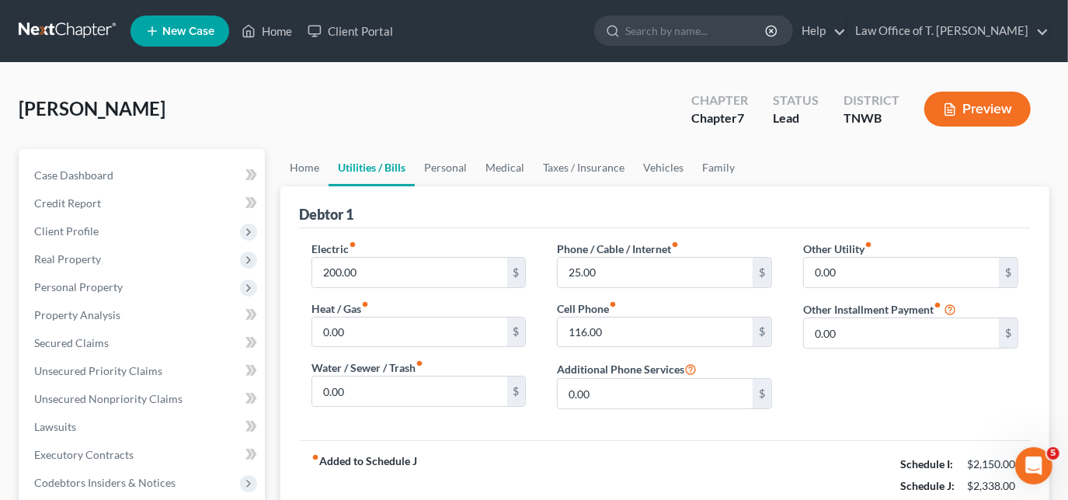
click at [379, 173] on link "Utilities / Bills" at bounding box center [371, 167] width 86 height 37
type input "150.00"
click at [451, 164] on link "Personal" at bounding box center [445, 167] width 61 height 37
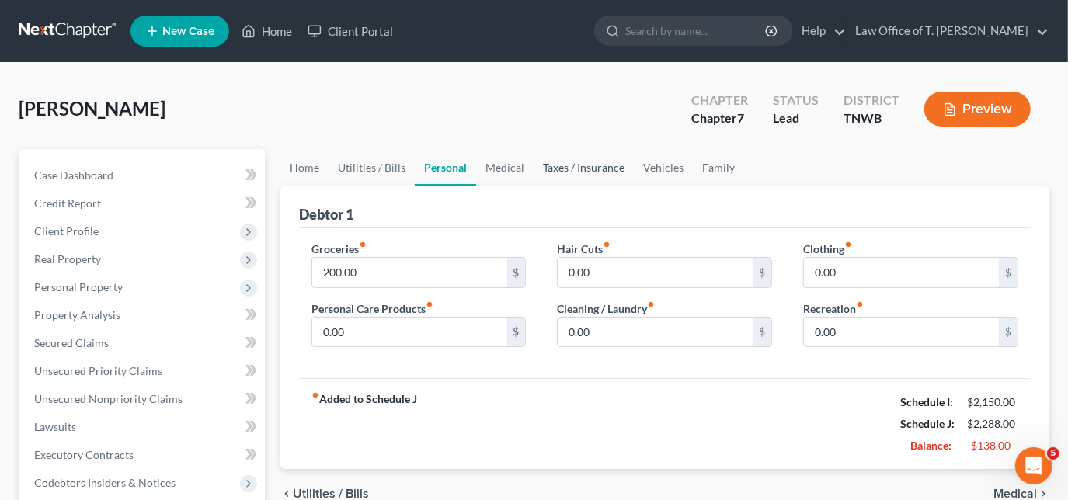
click at [560, 165] on link "Taxes / Insurance" at bounding box center [583, 167] width 100 height 37
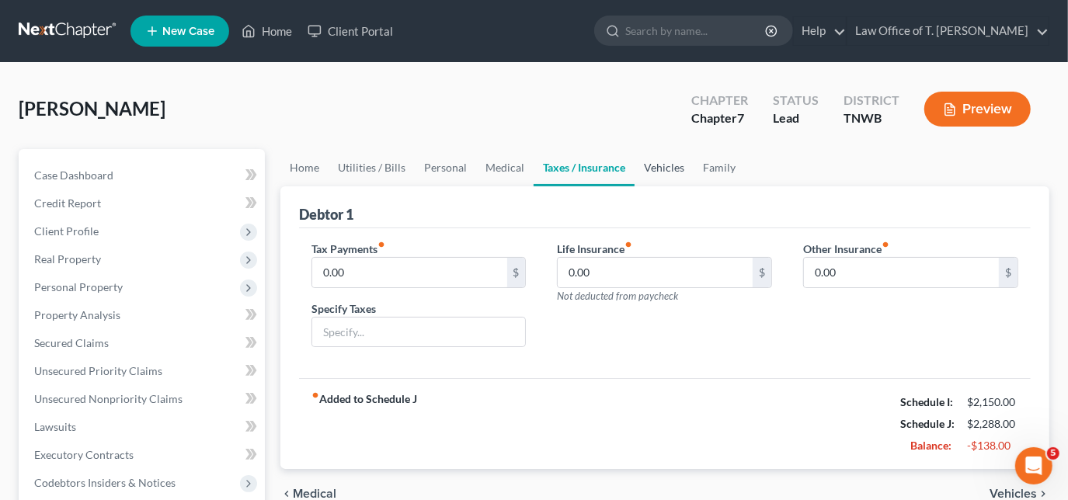
click at [637, 169] on link "Vehicles" at bounding box center [663, 167] width 59 height 37
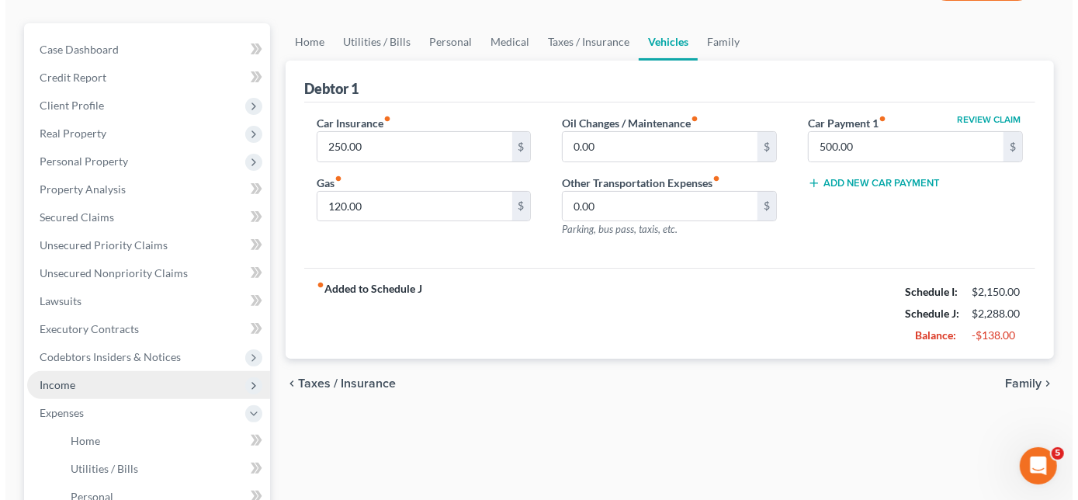
scroll to position [211, 0]
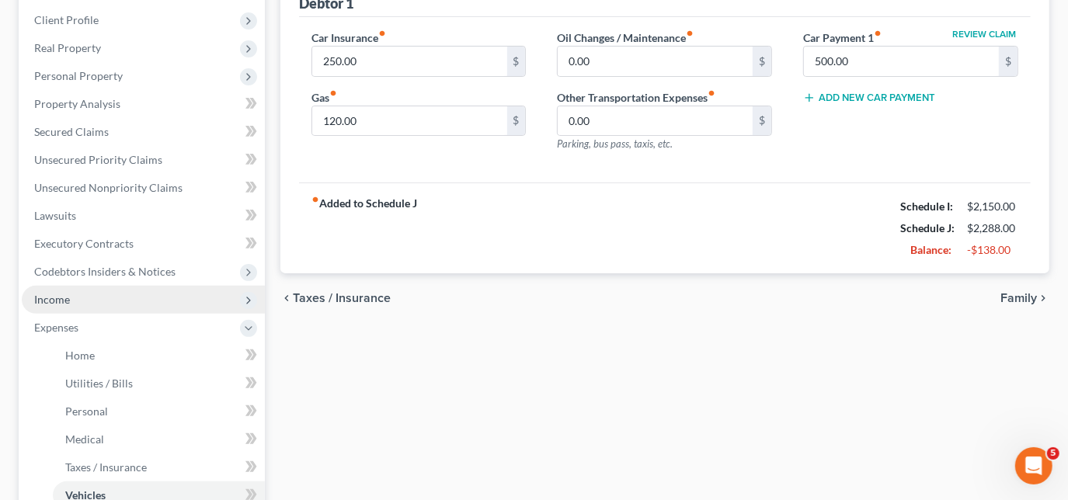
click at [65, 297] on span "Income" at bounding box center [52, 299] width 36 height 13
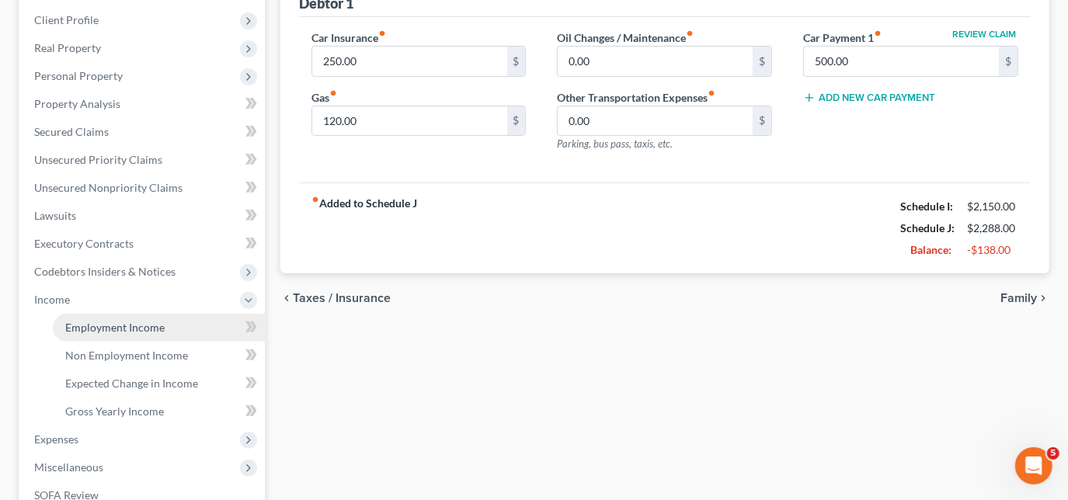
click at [87, 324] on span "Employment Income" at bounding box center [114, 327] width 99 height 13
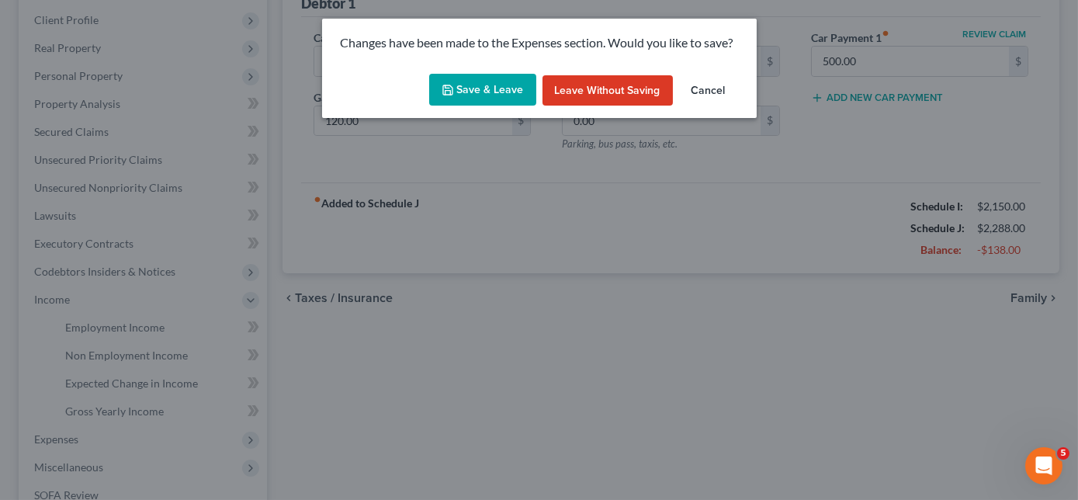
click at [476, 97] on button "Save & Leave" at bounding box center [482, 90] width 107 height 33
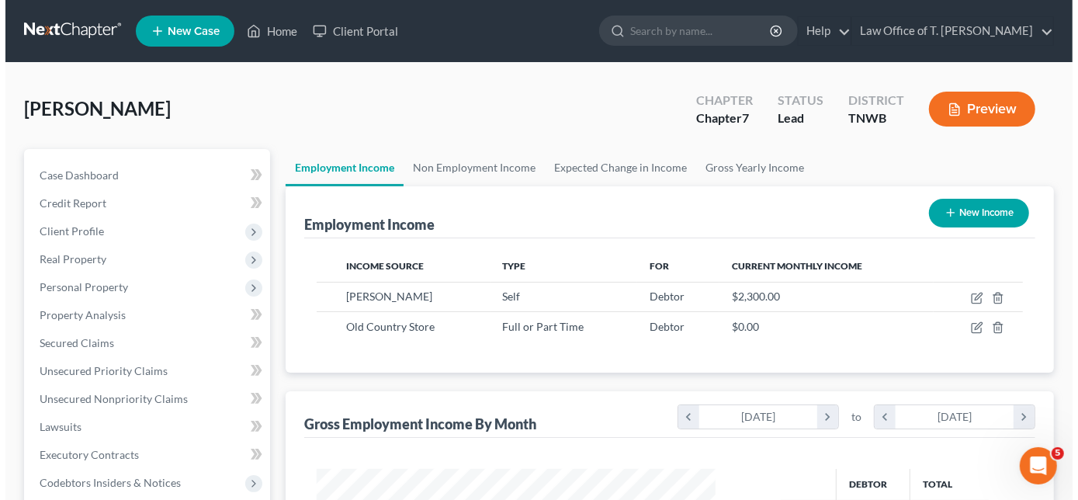
scroll to position [276, 430]
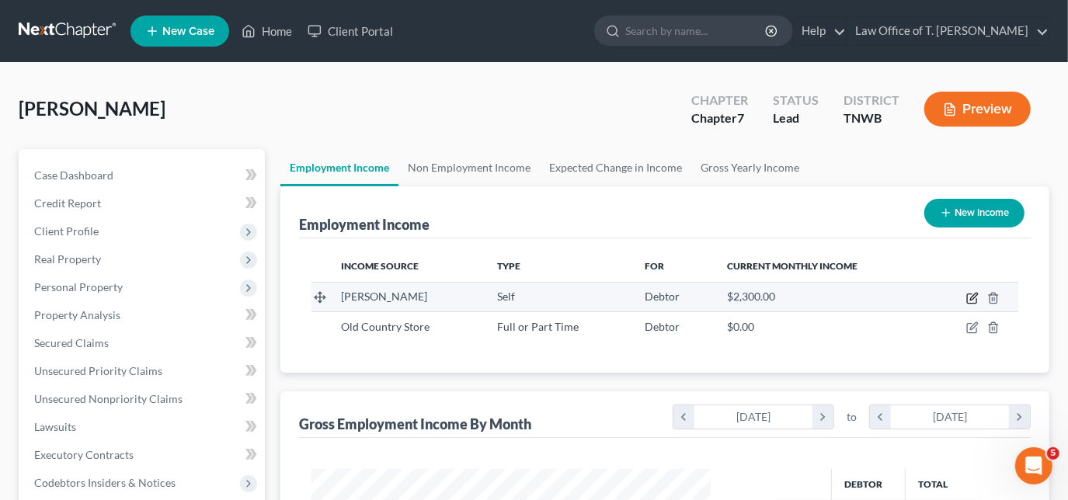
click at [970, 296] on icon "button" at bounding box center [973, 296] width 7 height 7
select select "1"
select select "0"
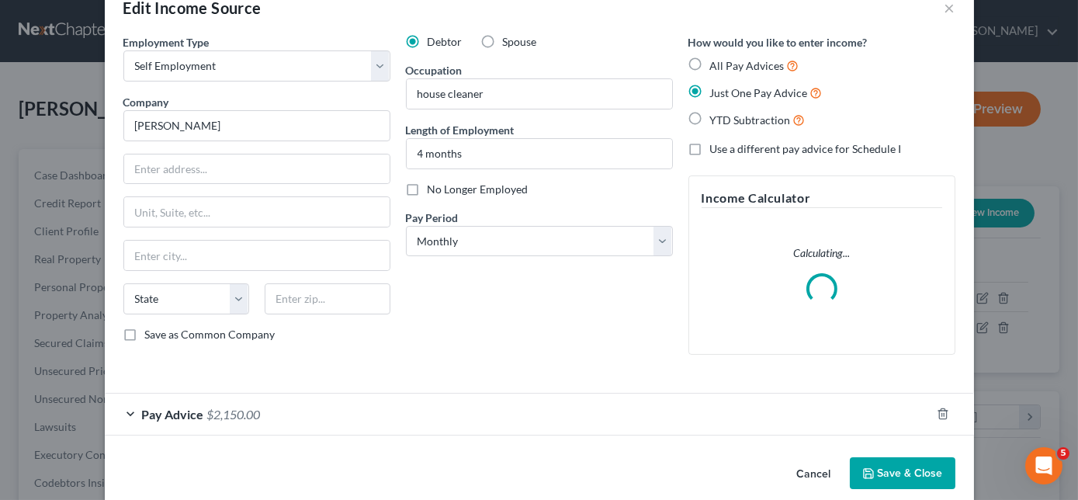
scroll to position [57, 0]
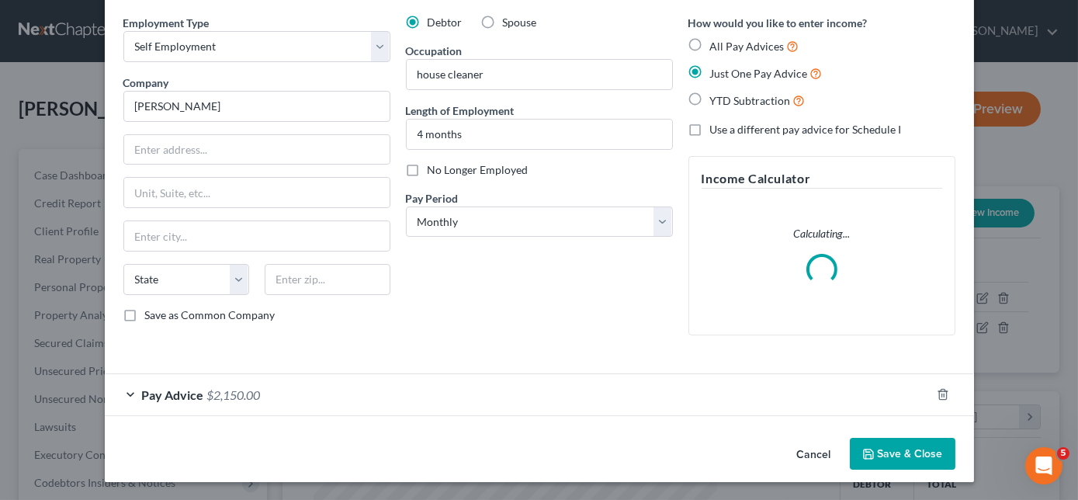
click at [120, 390] on div "Pay Advice $2,150.00" at bounding box center [518, 394] width 826 height 41
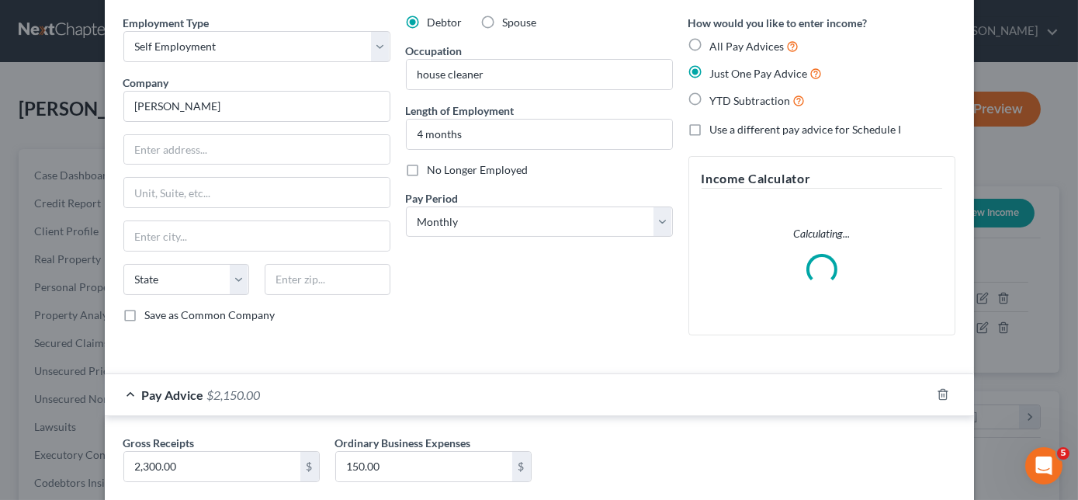
scroll to position [147, 0]
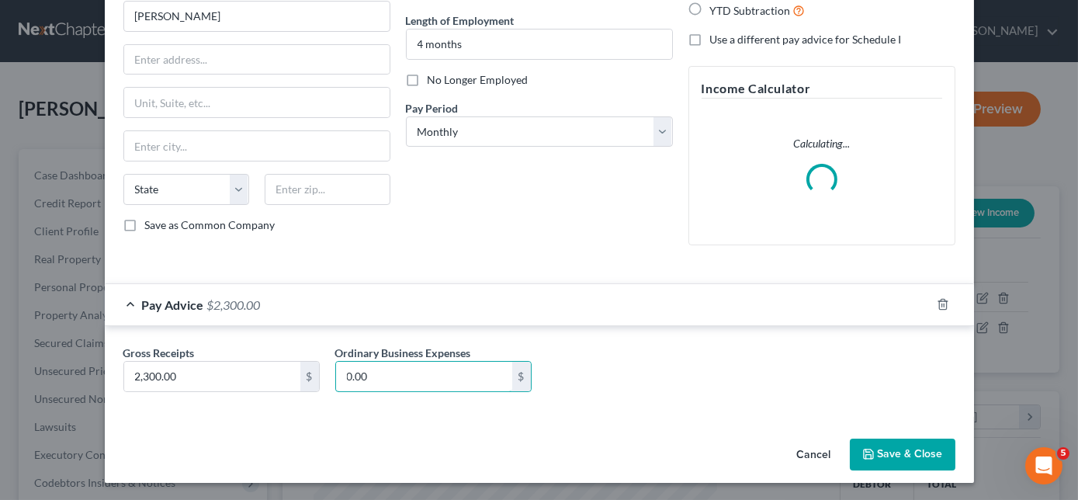
type input "0.00"
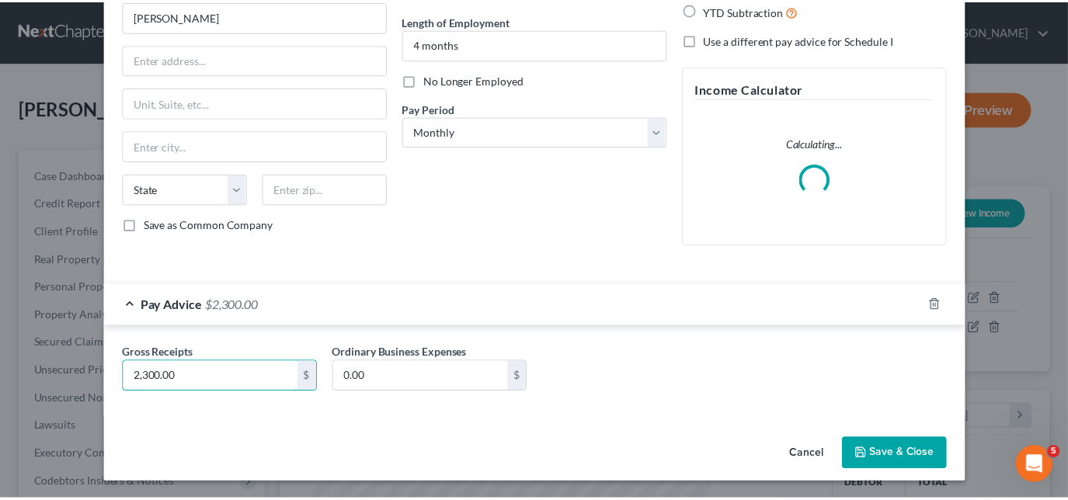
scroll to position [133, 0]
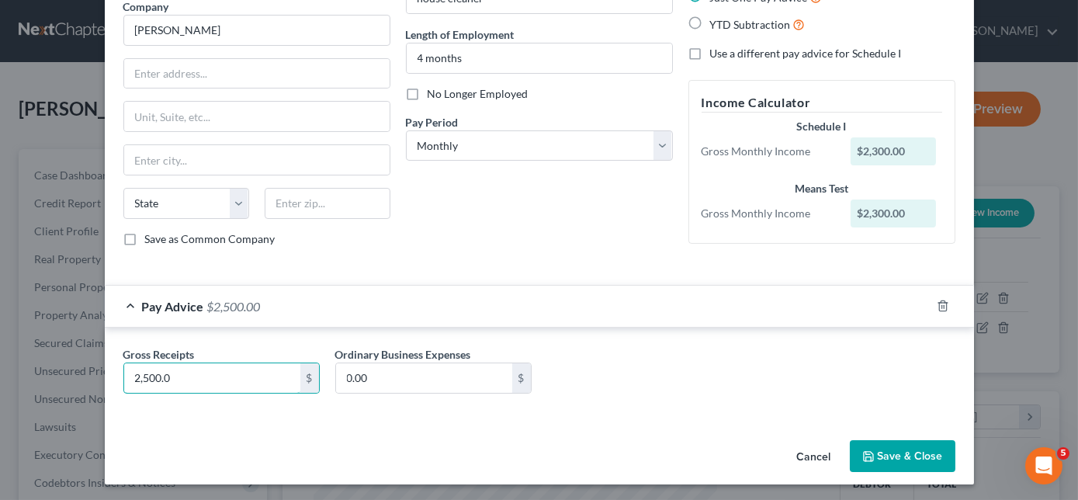
type input "2,500.00"
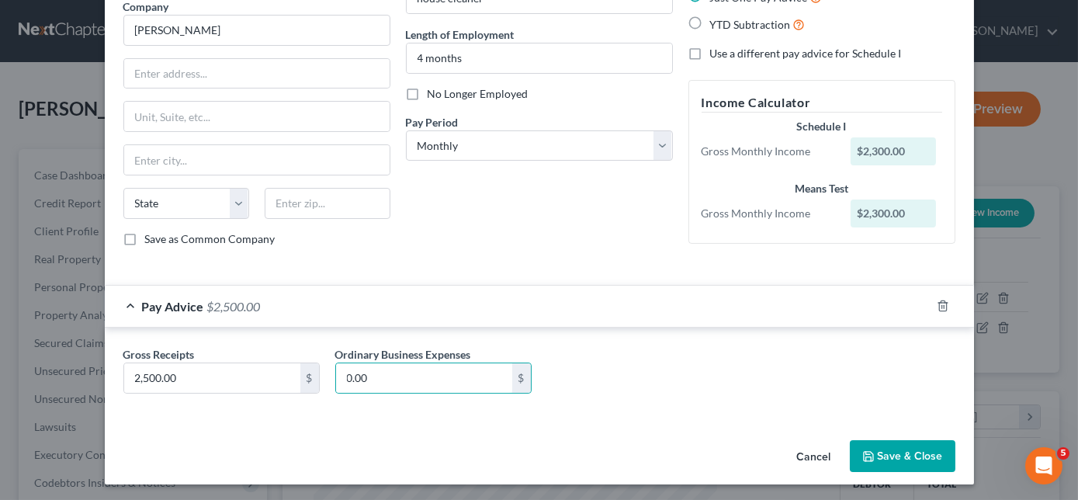
click at [885, 453] on button "Save & Close" at bounding box center [903, 456] width 106 height 33
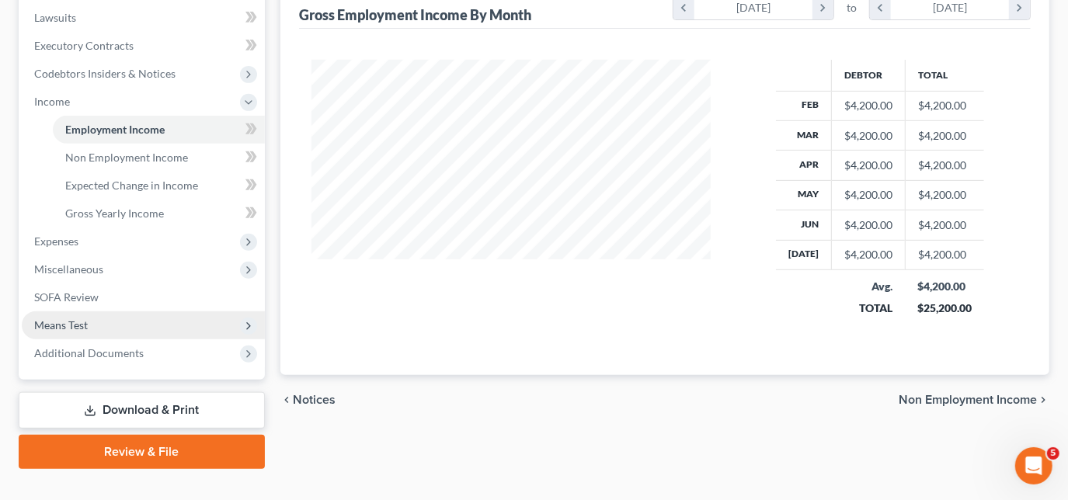
scroll to position [423, 0]
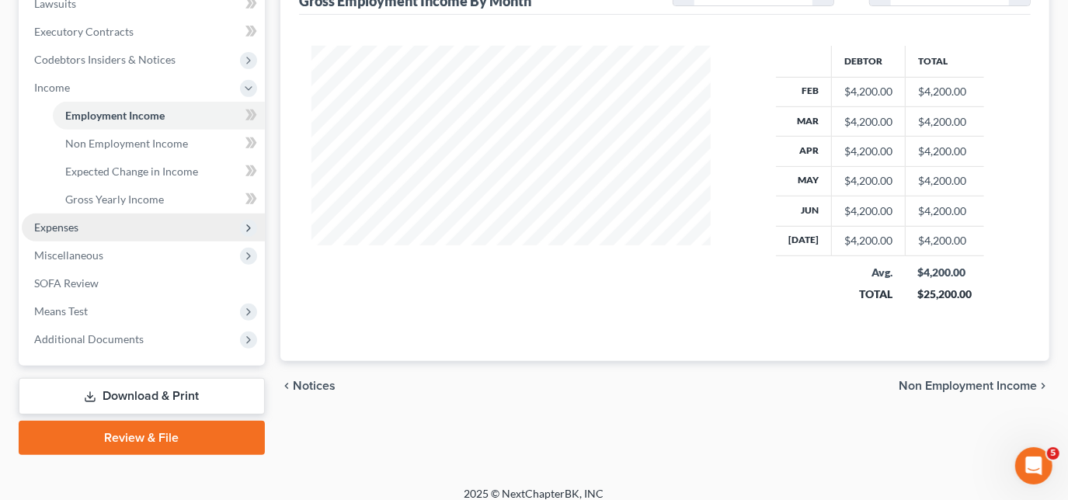
click at [61, 227] on span "Expenses" at bounding box center [56, 226] width 44 height 13
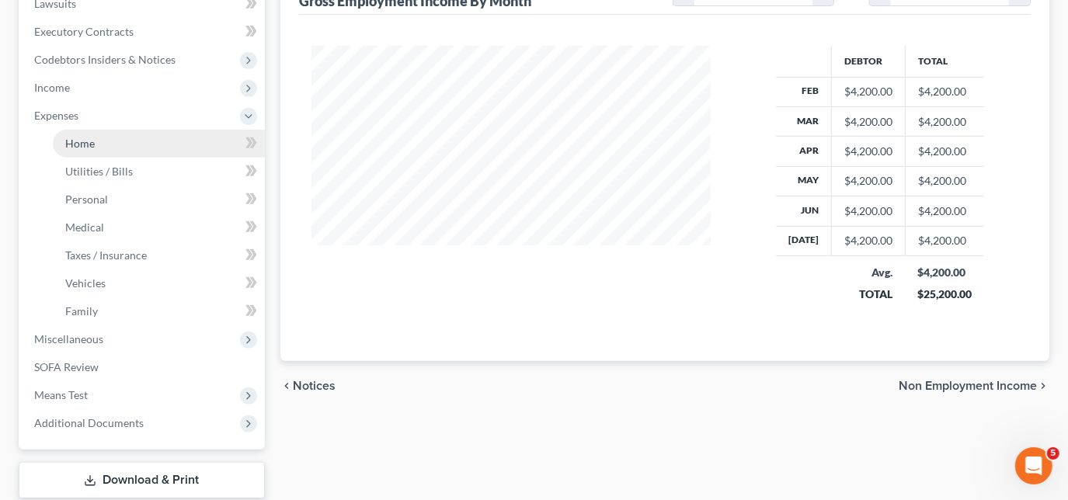
click at [85, 146] on span "Home" at bounding box center [80, 143] width 30 height 13
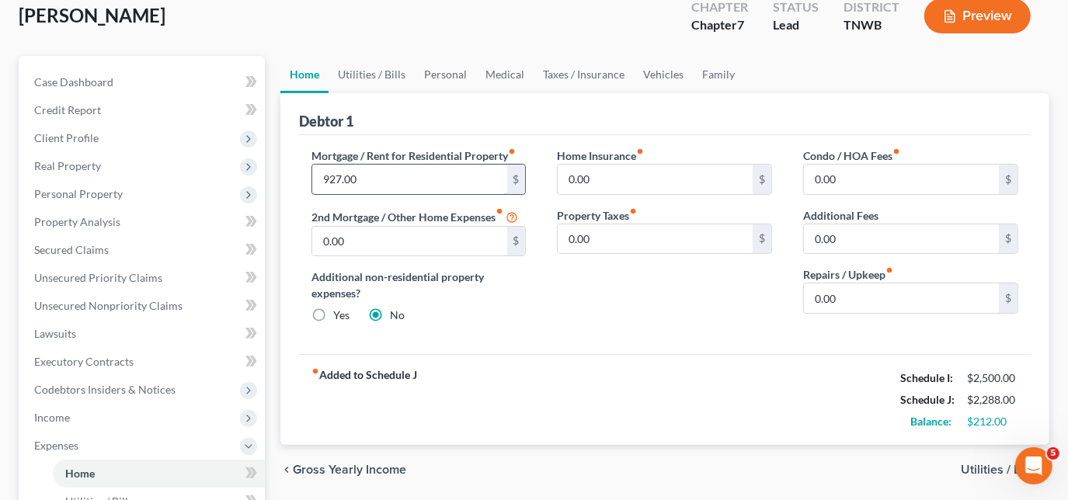
scroll to position [70, 0]
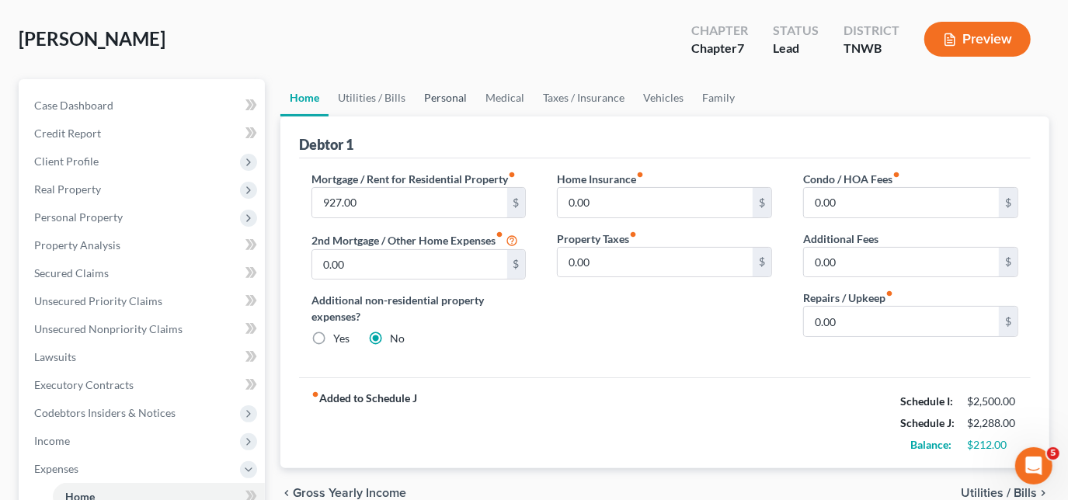
click at [443, 92] on link "Personal" at bounding box center [445, 97] width 61 height 37
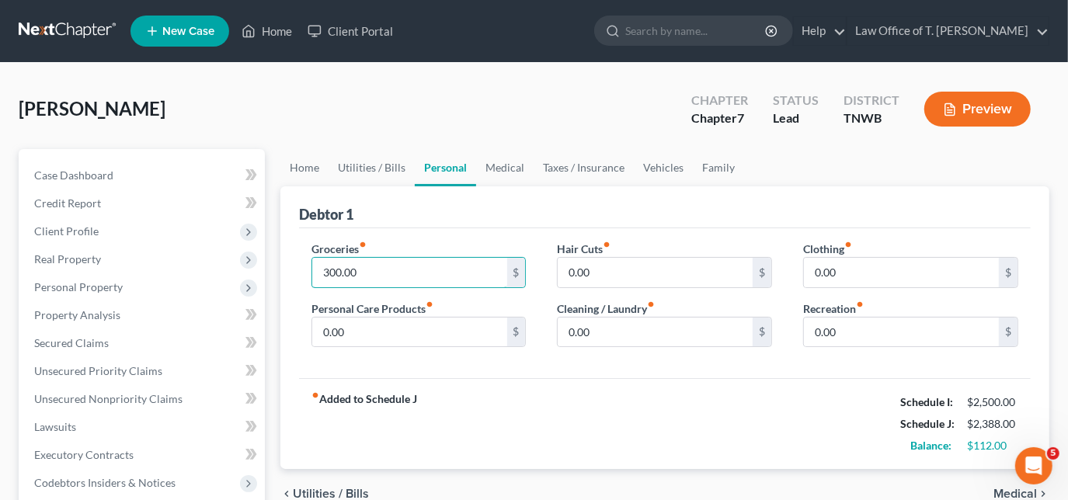
type input "300.00"
click at [353, 169] on link "Utilities / Bills" at bounding box center [371, 167] width 86 height 37
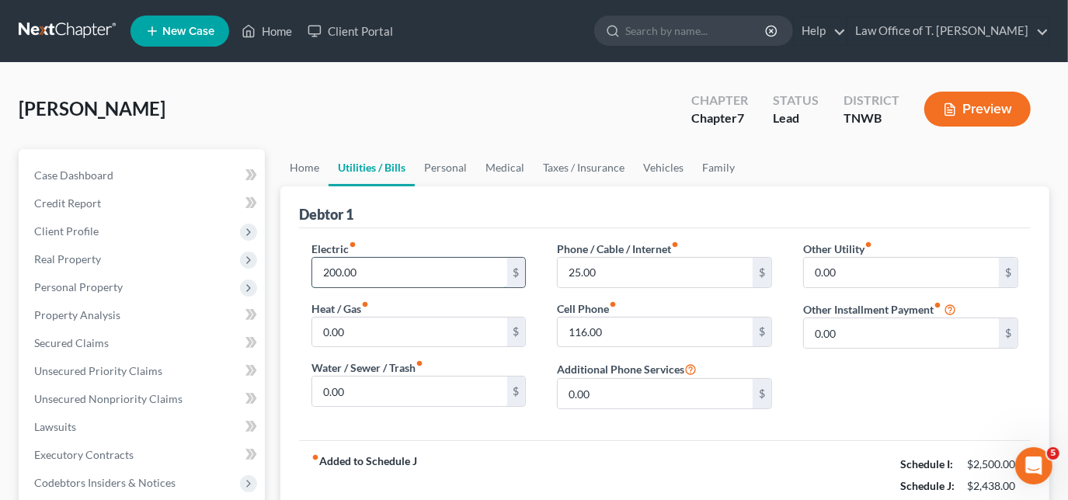
type input "200.00"
click at [441, 168] on link "Personal" at bounding box center [445, 167] width 61 height 37
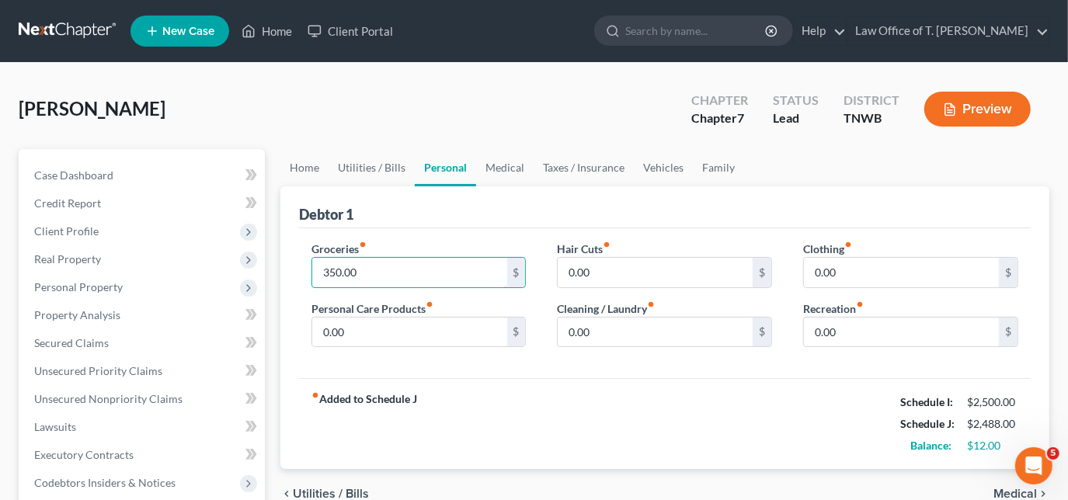
type input "350.00"
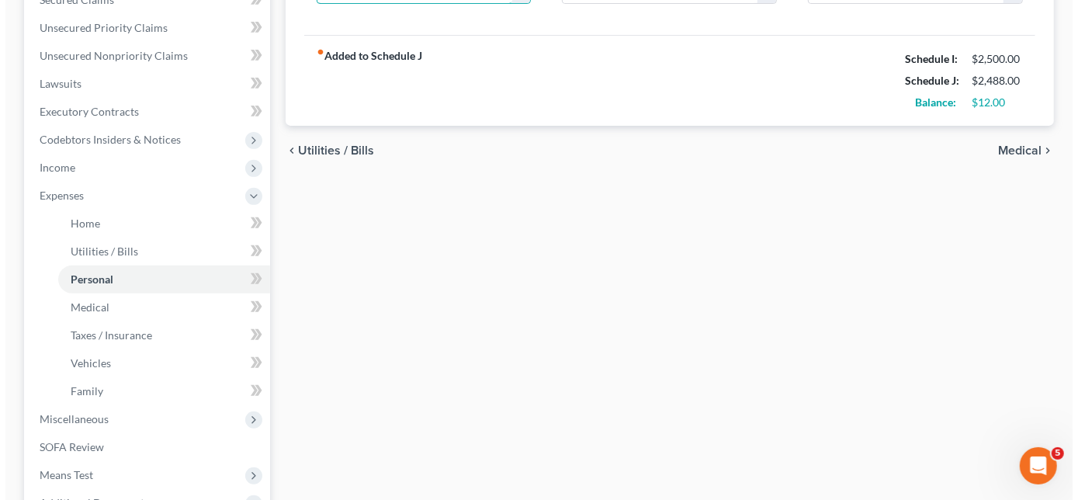
scroll to position [352, 0]
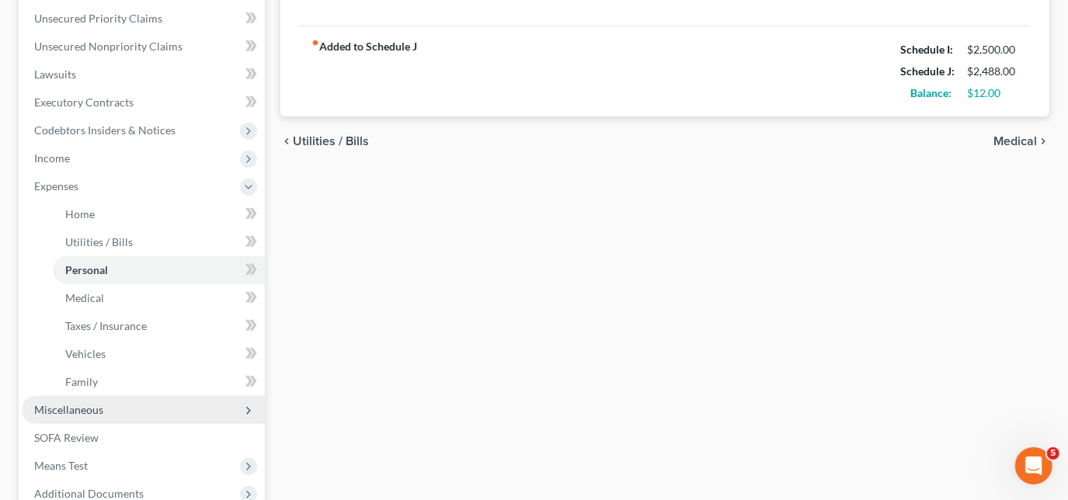
click at [57, 408] on span "Miscellaneous" at bounding box center [68, 409] width 69 height 13
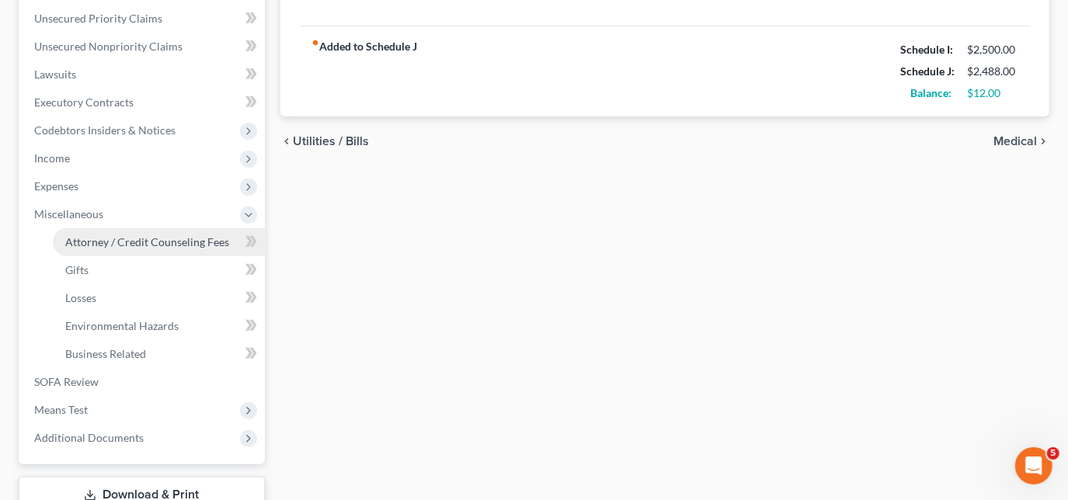
click at [102, 244] on span "Attorney / Credit Counseling Fees" at bounding box center [147, 241] width 164 height 13
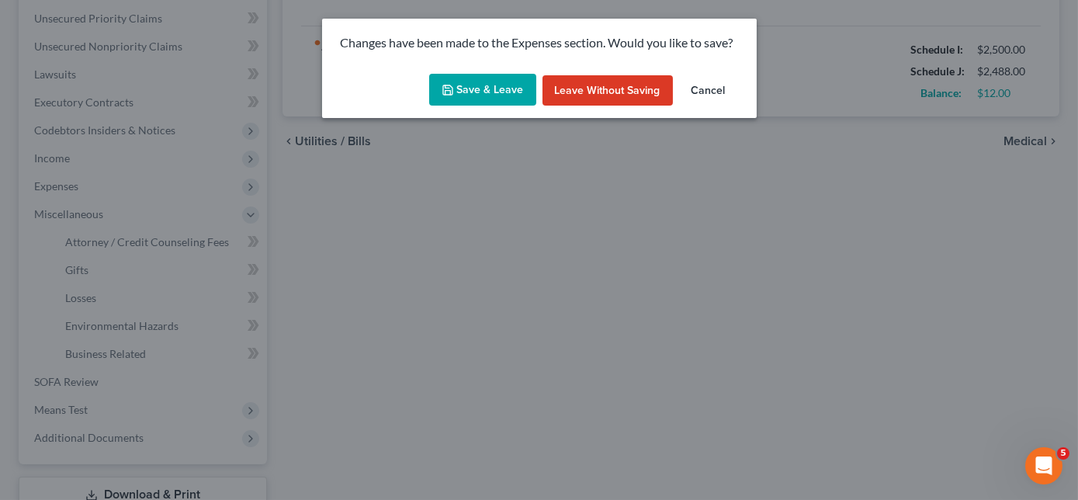
click at [470, 91] on button "Save & Leave" at bounding box center [482, 90] width 107 height 33
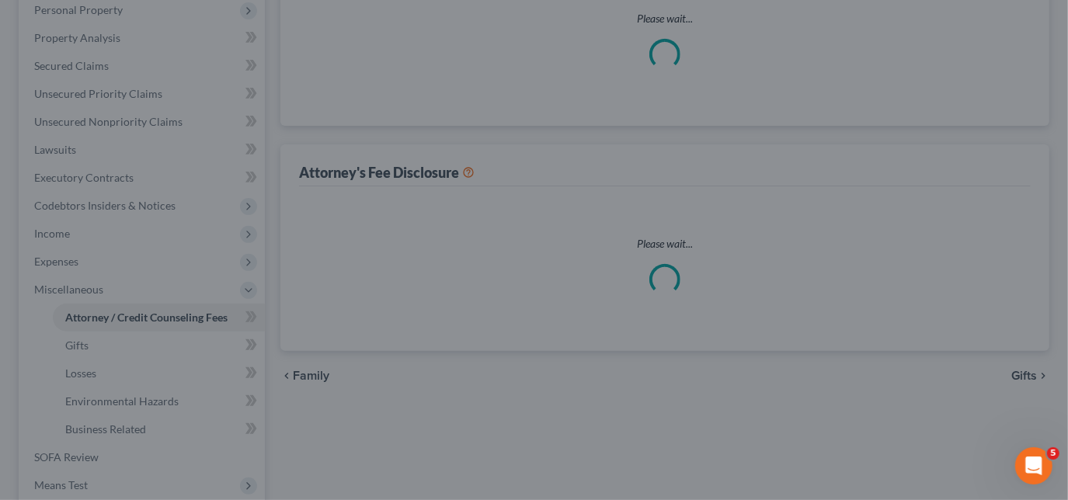
select select "2"
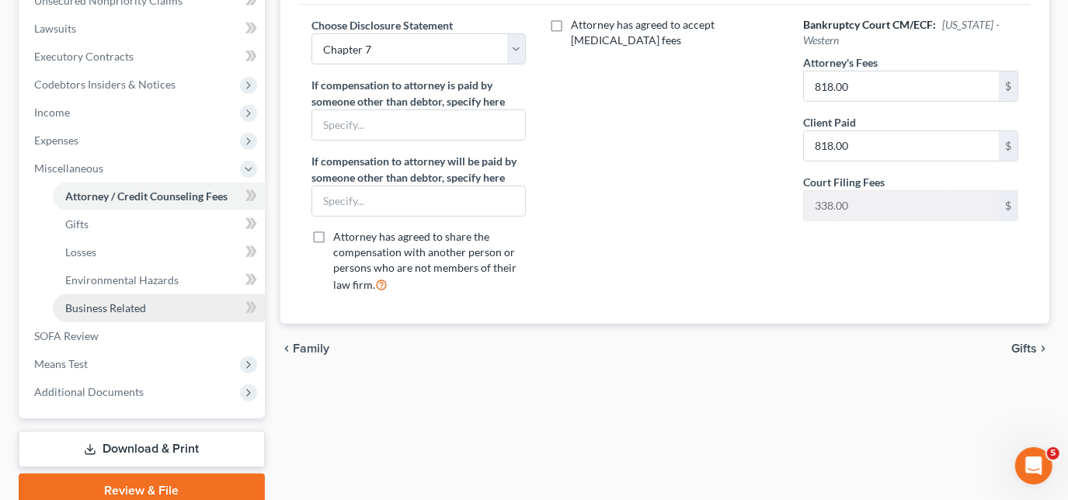
scroll to position [423, 0]
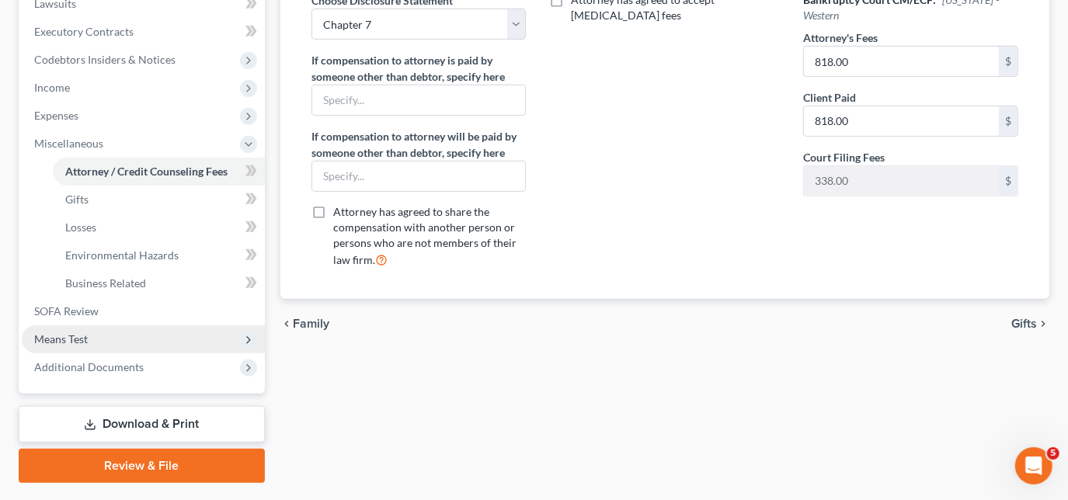
click at [80, 337] on span "Means Test" at bounding box center [61, 338] width 54 height 13
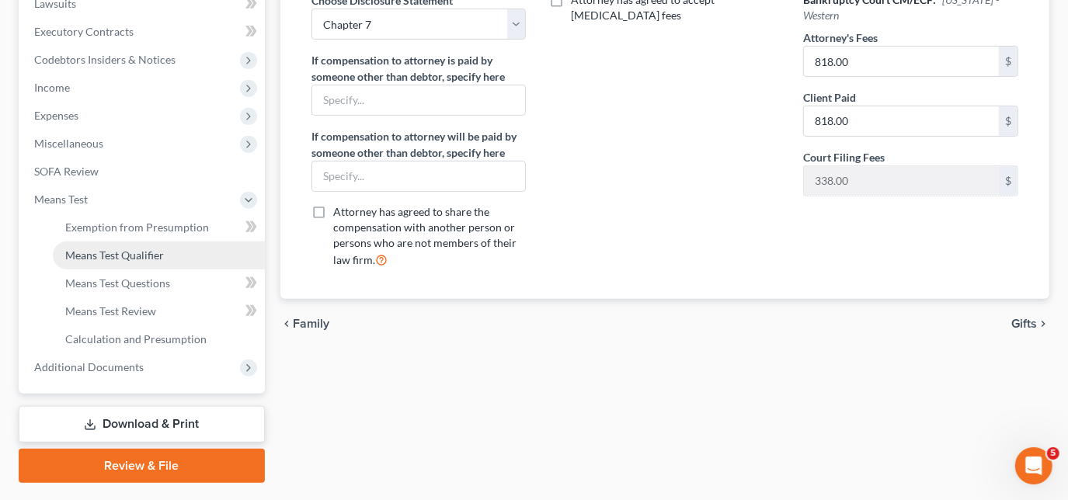
click at [114, 259] on span "Means Test Qualifier" at bounding box center [114, 254] width 99 height 13
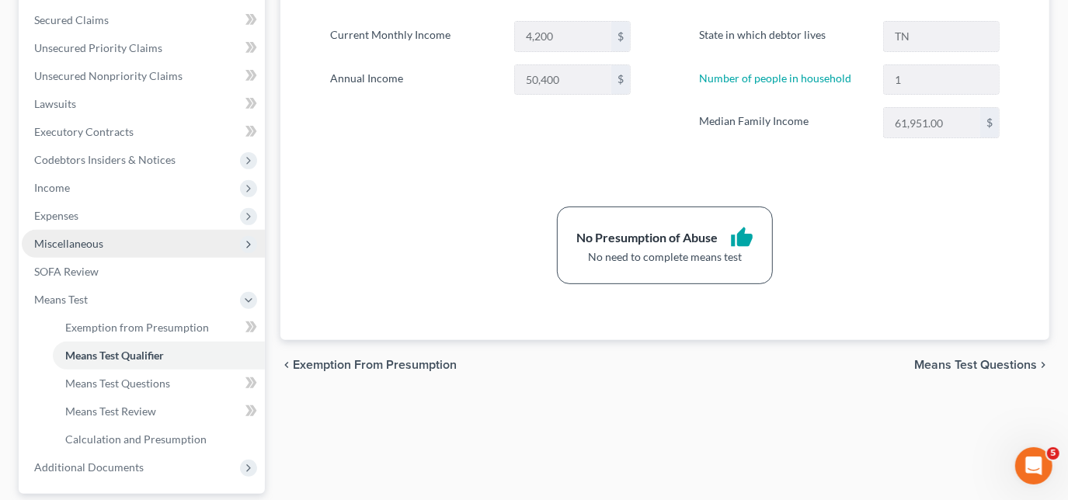
scroll to position [464, 0]
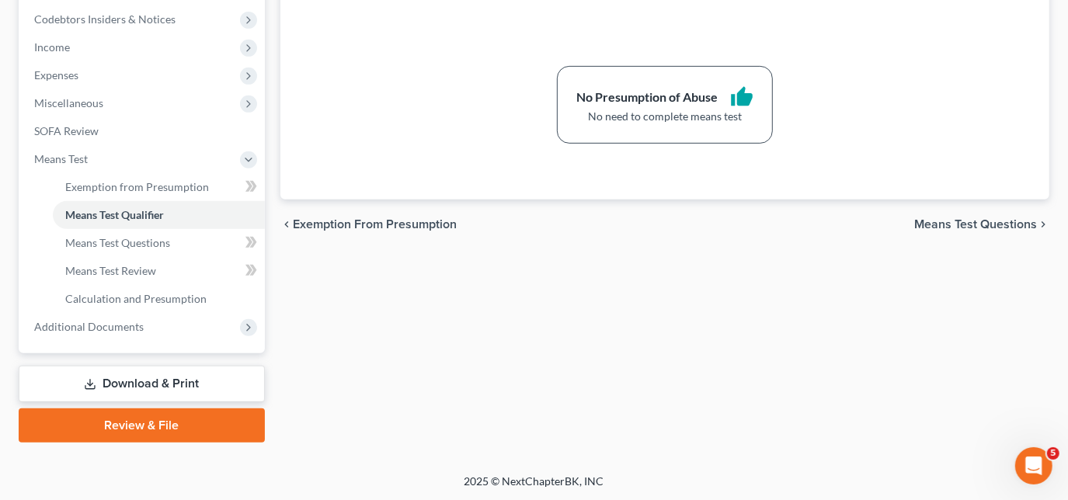
click at [137, 380] on link "Download & Print" at bounding box center [142, 384] width 246 height 36
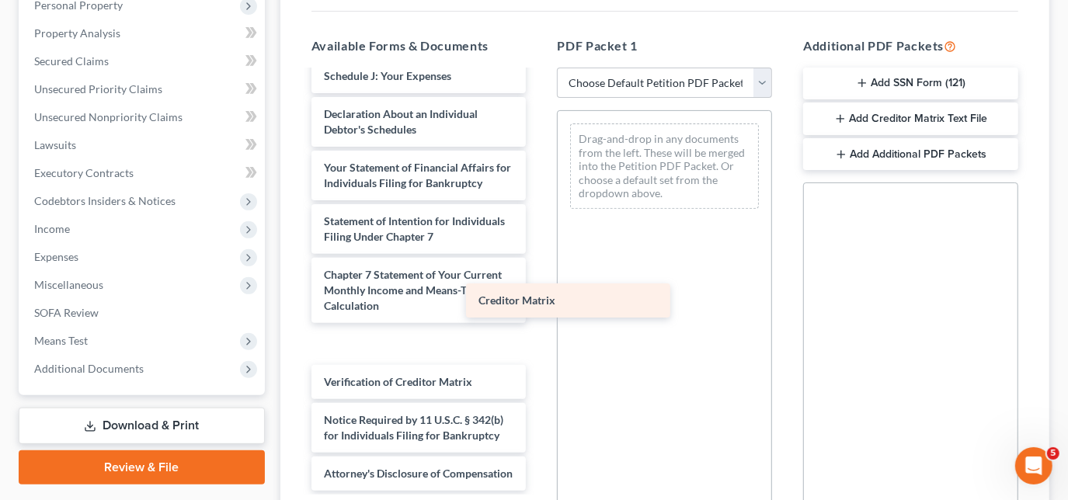
scroll to position [425, 0]
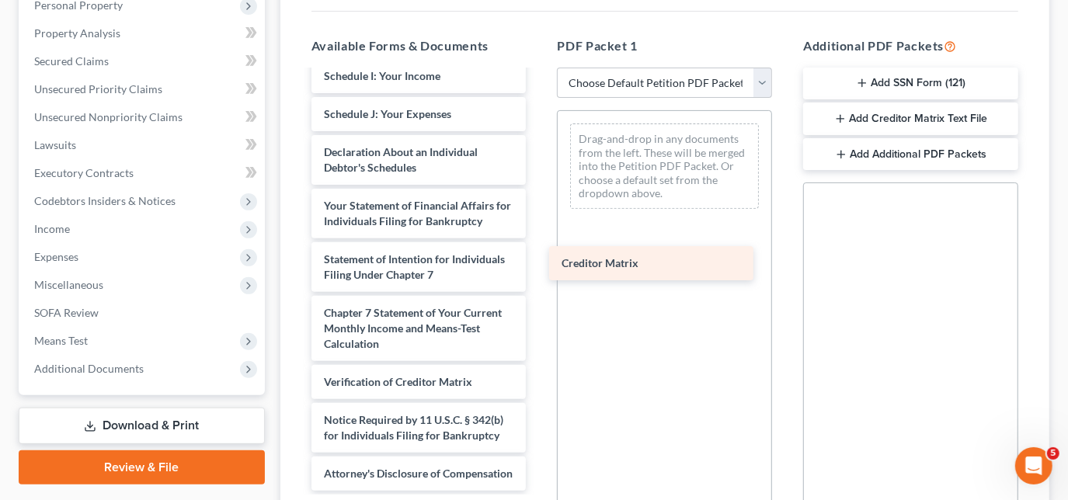
drag, startPoint x: 379, startPoint y: 333, endPoint x: 619, endPoint y: 269, distance: 248.4
click at [539, 269] on div "Creditor Matrix Voluntary Petition for Individuals Filing for Bankruptcy Summar…" at bounding box center [419, 84] width 240 height 814
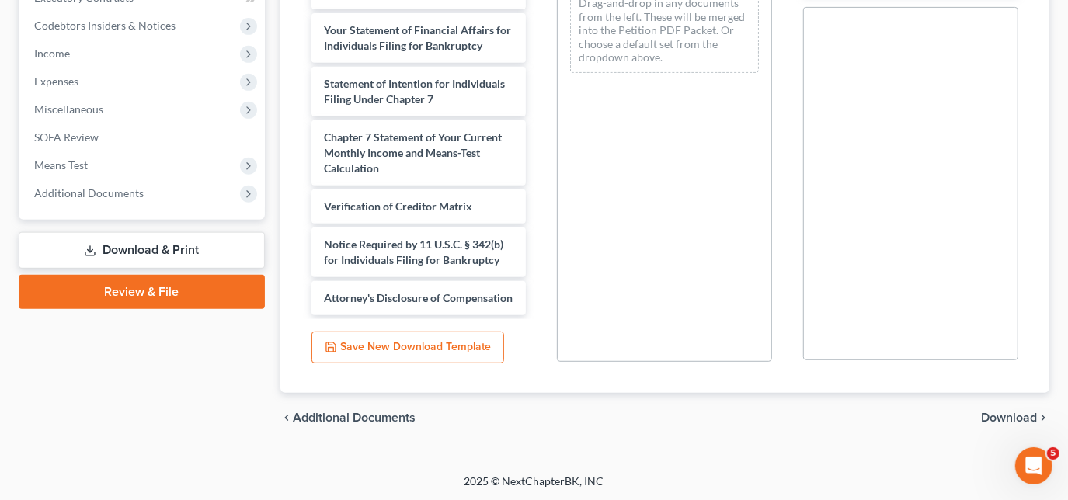
scroll to position [457, 0]
click at [990, 411] on span "Download" at bounding box center [1009, 417] width 56 height 12
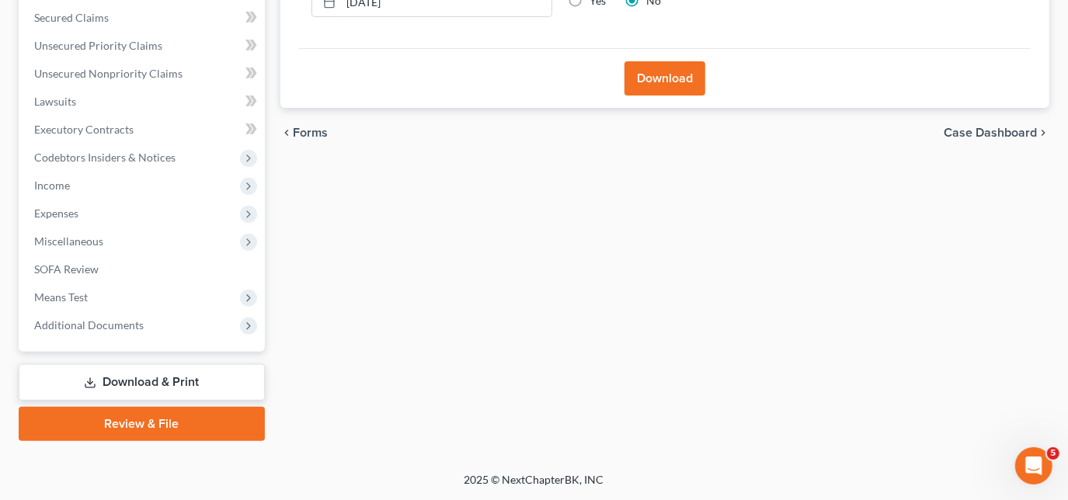
scroll to position [325, 0]
click at [649, 75] on button "Download" at bounding box center [664, 79] width 81 height 34
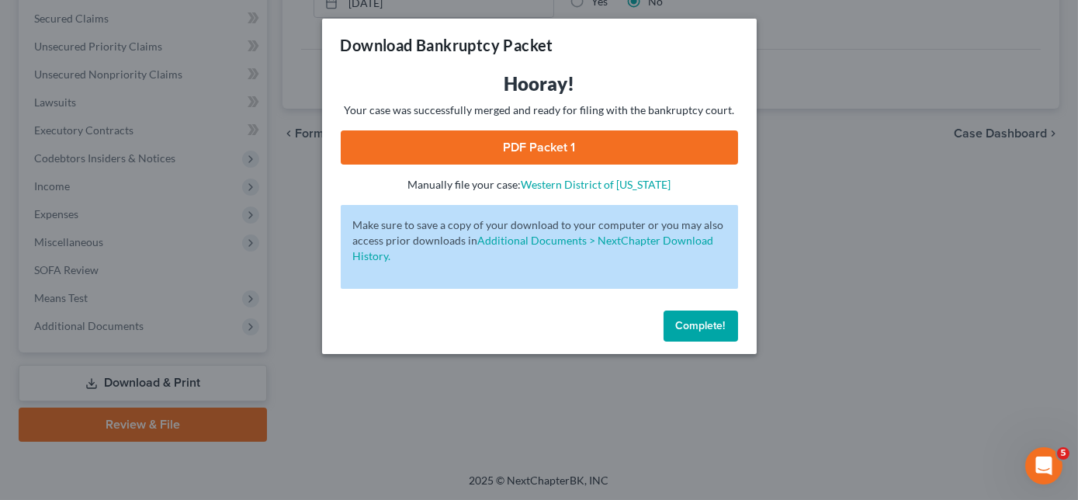
click at [554, 155] on link "PDF Packet 1" at bounding box center [540, 147] width 398 height 34
click at [703, 325] on span "Complete!" at bounding box center [701, 325] width 50 height 13
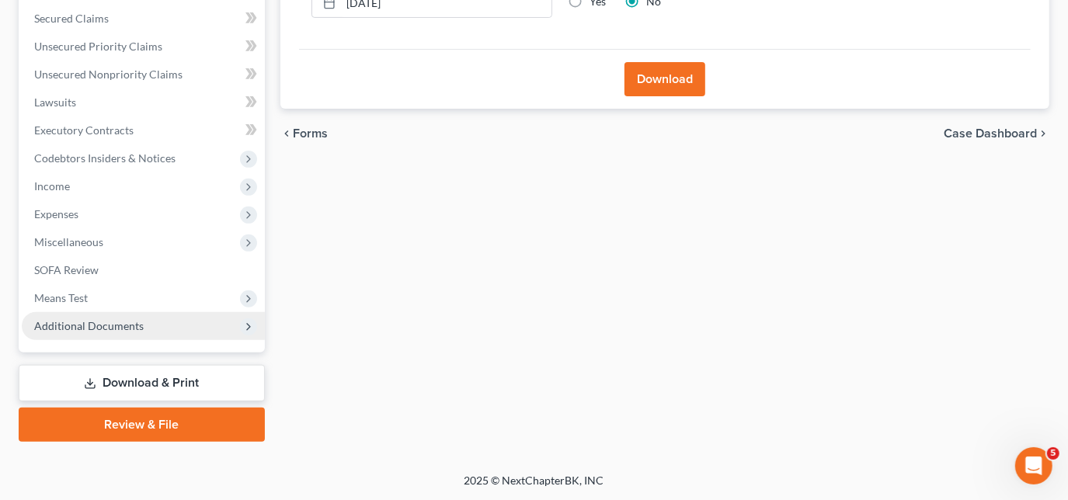
click at [85, 328] on span "Additional Documents" at bounding box center [88, 325] width 109 height 13
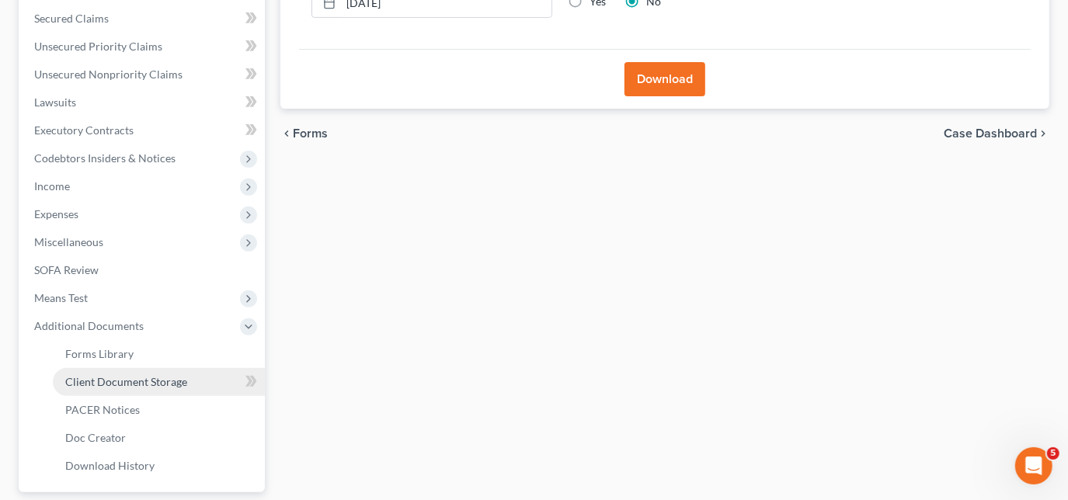
click at [120, 378] on span "Client Document Storage" at bounding box center [126, 381] width 122 height 13
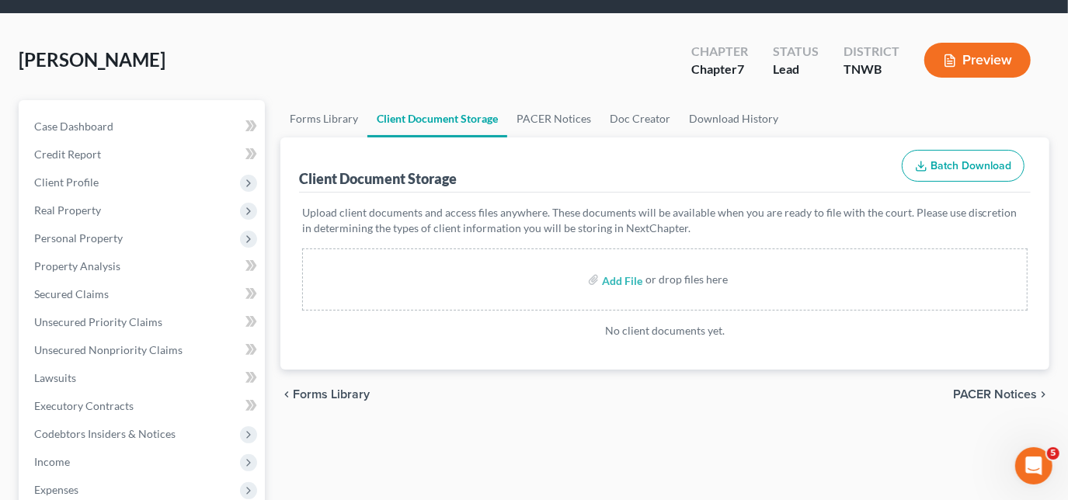
scroll to position [70, 0]
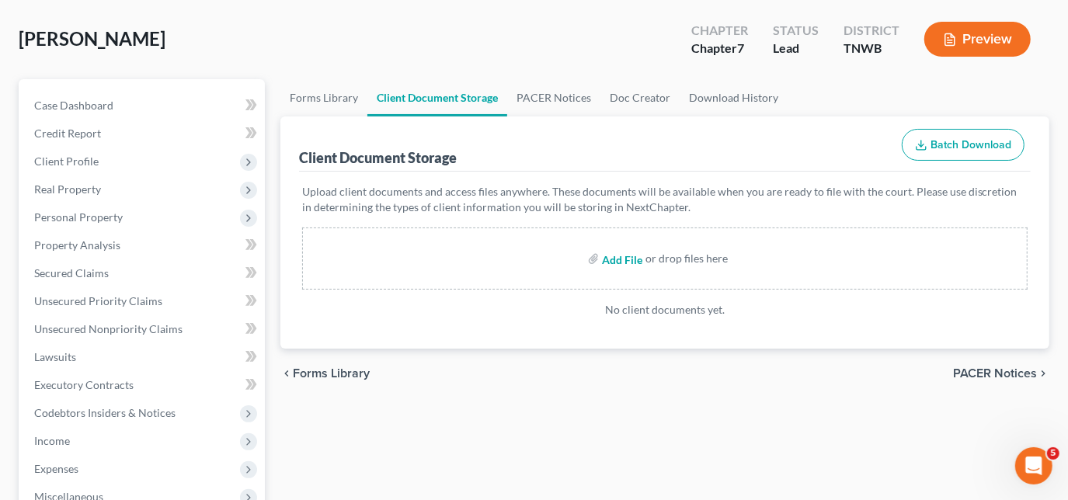
click at [618, 261] on input "file" at bounding box center [620, 259] width 37 height 28
type input "C:\fakepath\CC cert.pdf"
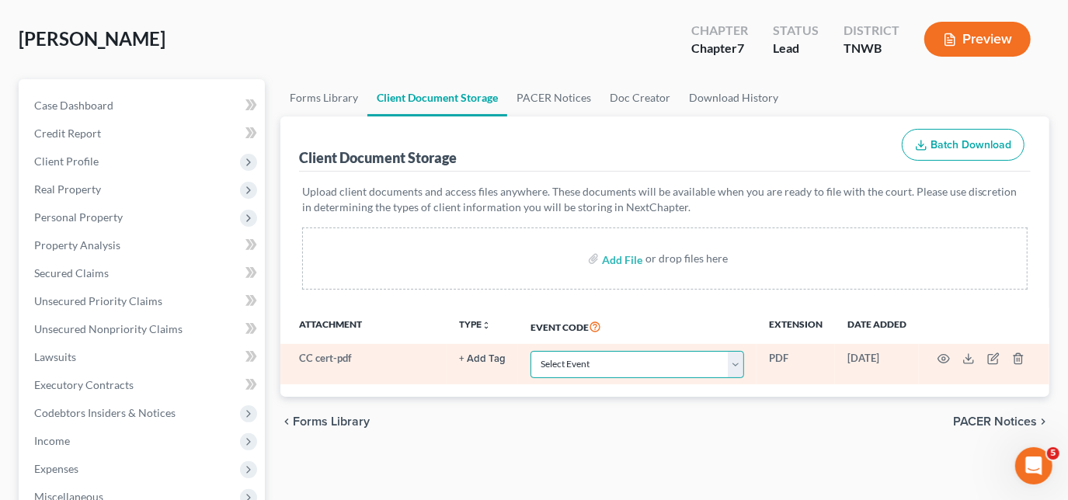
click at [616, 355] on select "Select Event 20 Largest Unsecured Creditors Amended Creditor Matrix (Fee) Amend…" at bounding box center [637, 364] width 214 height 27
select select "9"
click at [530, 351] on select "Select Event 20 Largest Unsecured Creditors Amended Creditor Matrix (Fee) Amend…" at bounding box center [637, 364] width 214 height 27
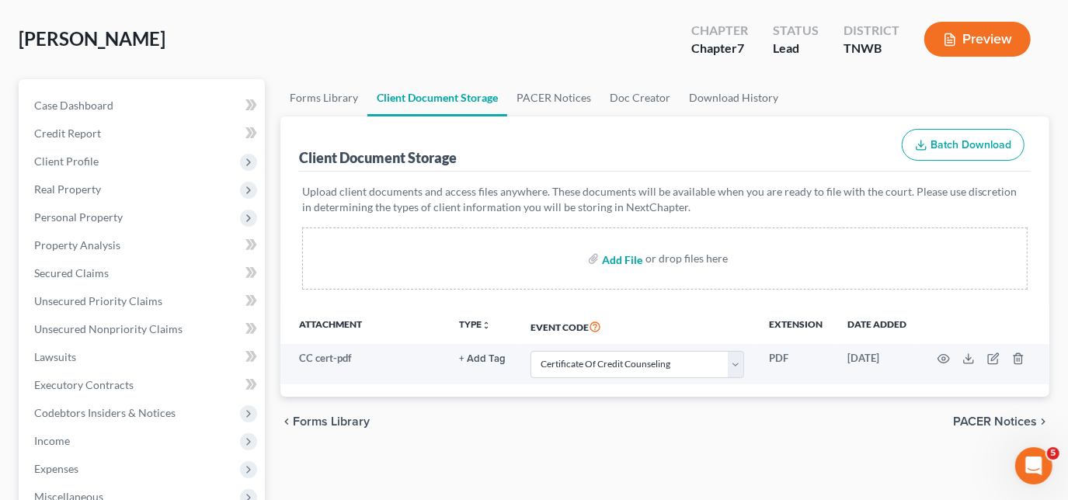
click at [621, 255] on input "file" at bounding box center [620, 259] width 37 height 28
type input "C:\fakepath\matrix.pdf"
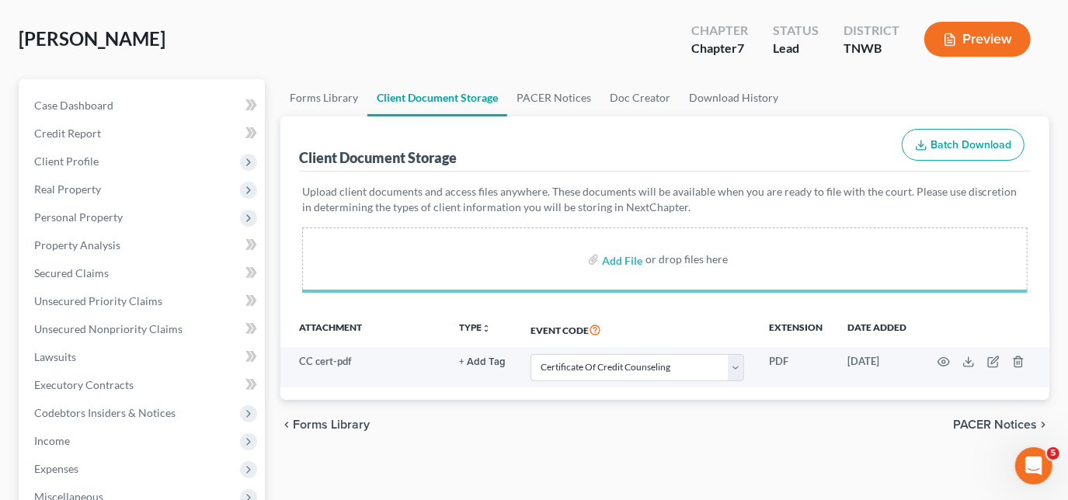
select select "9"
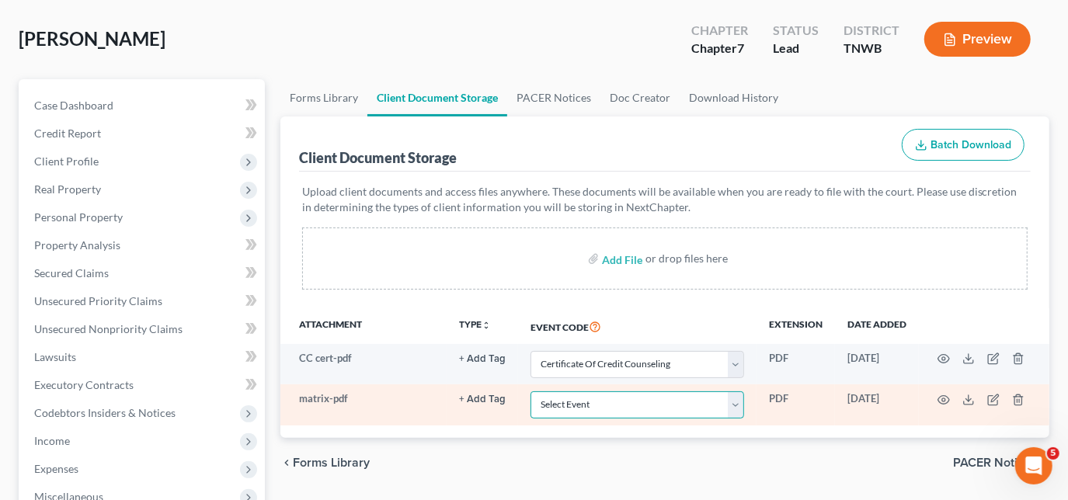
click at [602, 398] on select "Select Event 20 Largest Unsecured Creditors Amended Creditor Matrix (Fee) Amend…" at bounding box center [637, 404] width 214 height 27
select select "30"
click at [530, 391] on select "Select Event 20 Largest Unsecured Creditors Amended Creditor Matrix (Fee) Amend…" at bounding box center [637, 404] width 214 height 27
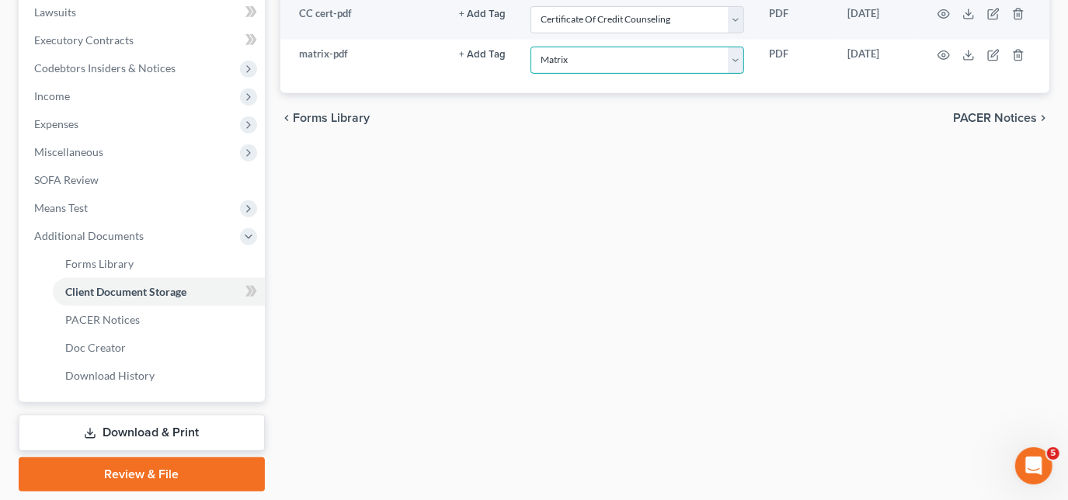
scroll to position [464, 0]
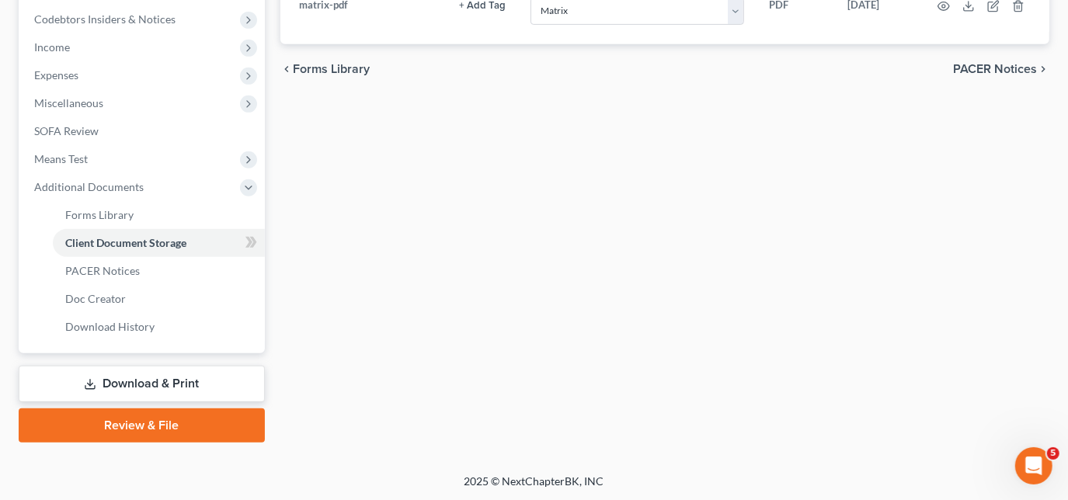
click at [150, 420] on link "Review & File" at bounding box center [142, 425] width 246 height 34
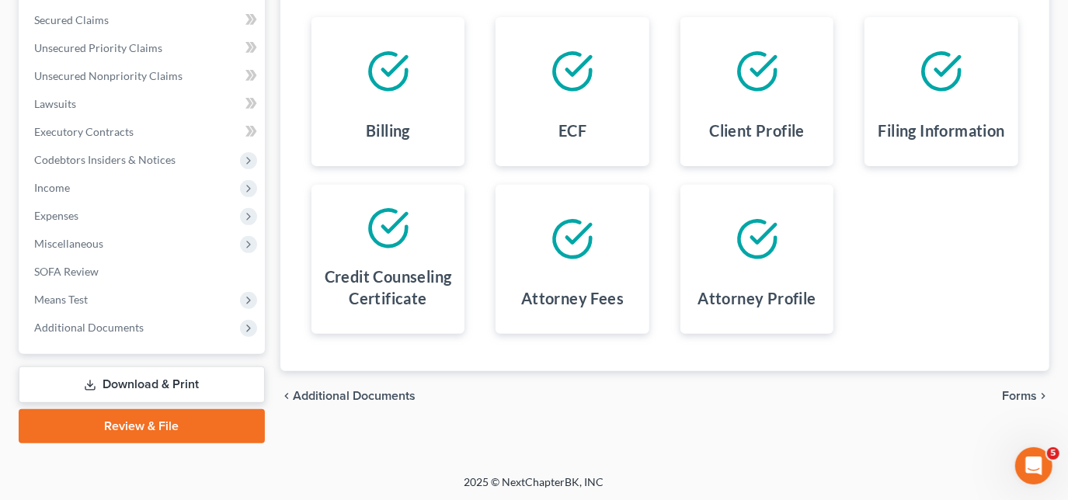
scroll to position [325, 0]
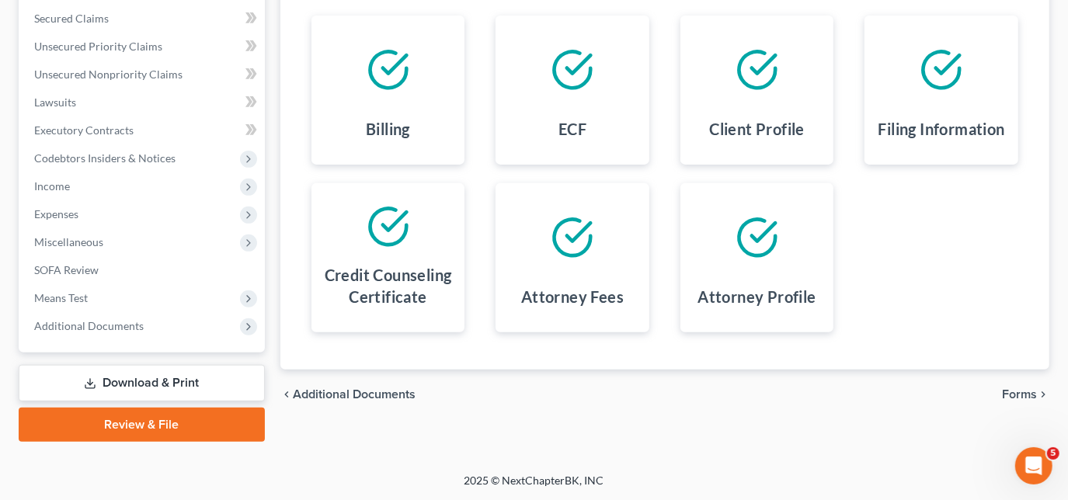
click at [1012, 398] on span "Forms" at bounding box center [1019, 394] width 35 height 12
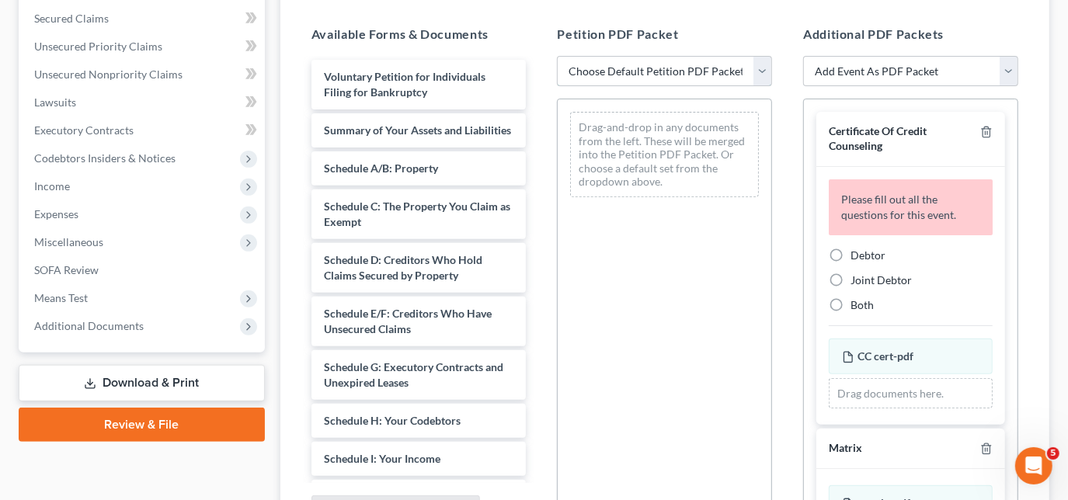
click at [759, 72] on select "Choose Default Petition PDF Packet Emergency Filing (Voluntary Petition and Cre…" at bounding box center [664, 71] width 215 height 31
select select "1"
click at [557, 56] on select "Choose Default Petition PDF Packet Emergency Filing (Voluntary Petition and Cre…" at bounding box center [664, 71] width 215 height 31
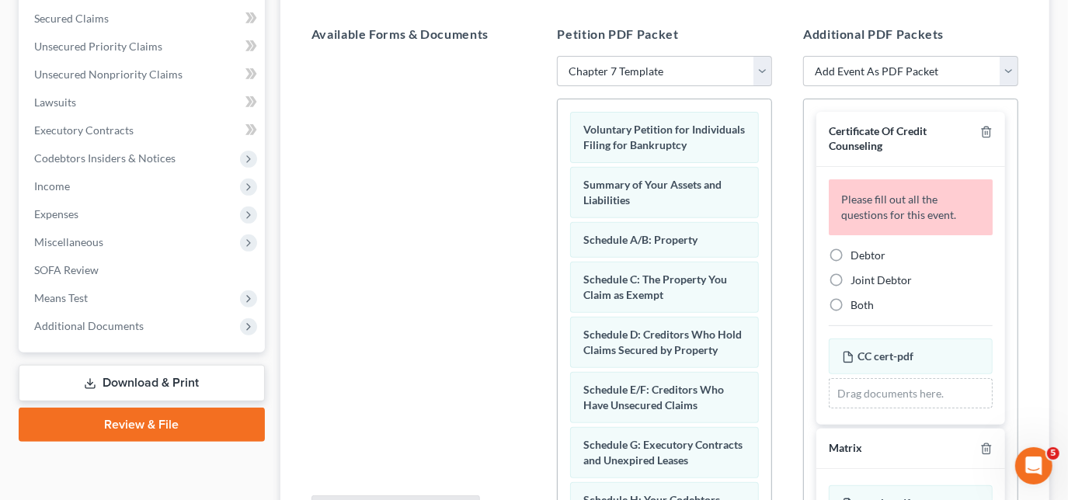
click at [850, 252] on label "Debtor" at bounding box center [867, 256] width 35 height 16
click at [856, 252] on input "Debtor" at bounding box center [861, 253] width 10 height 10
radio input "true"
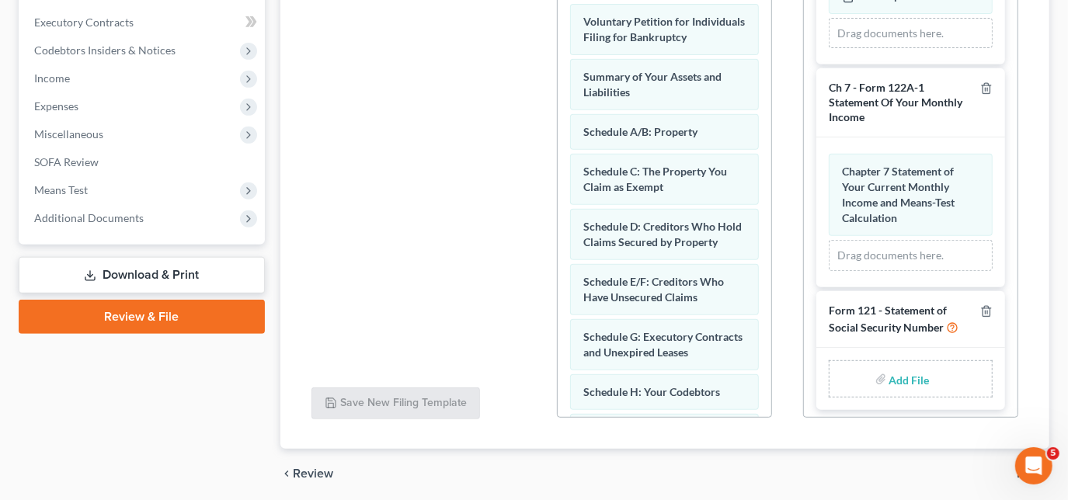
scroll to position [488, 0]
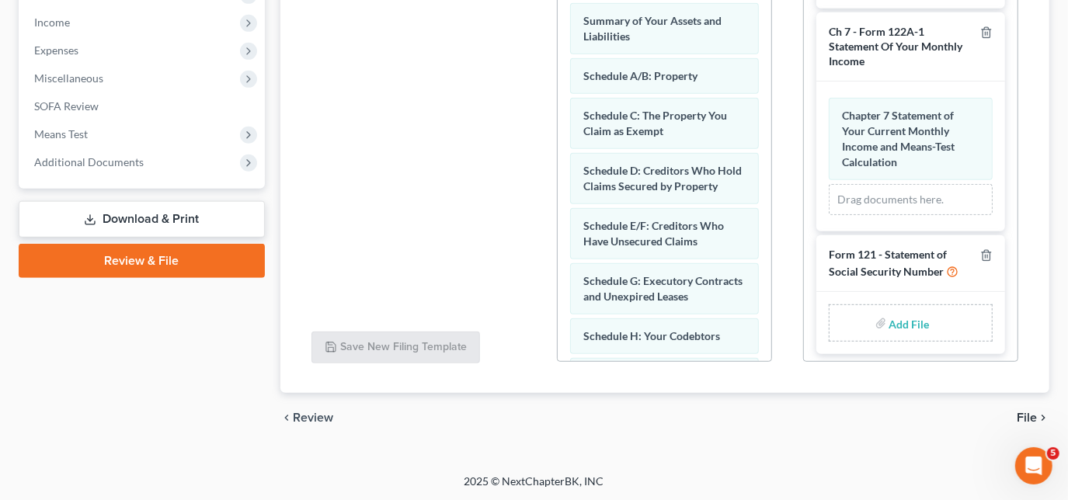
click at [1021, 413] on span "File" at bounding box center [1026, 417] width 20 height 12
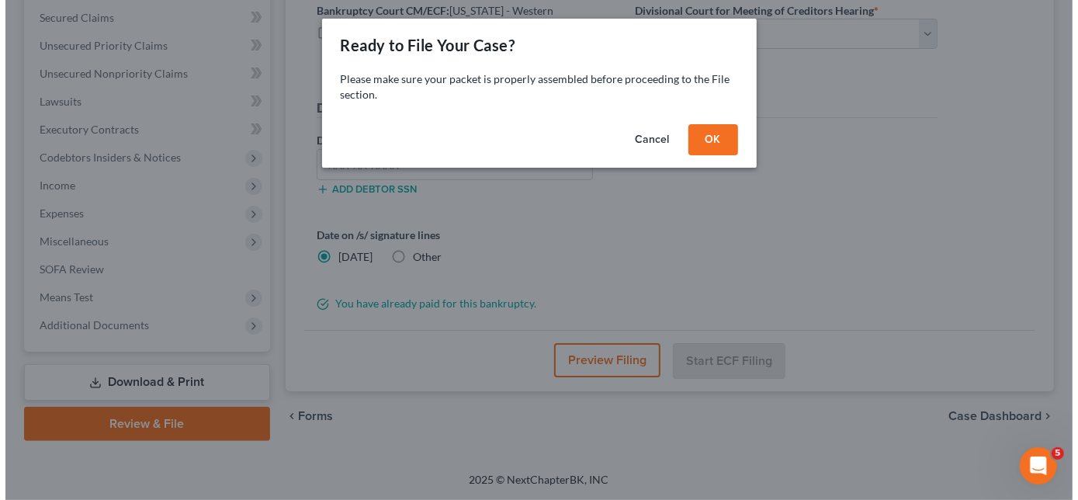
scroll to position [325, 0]
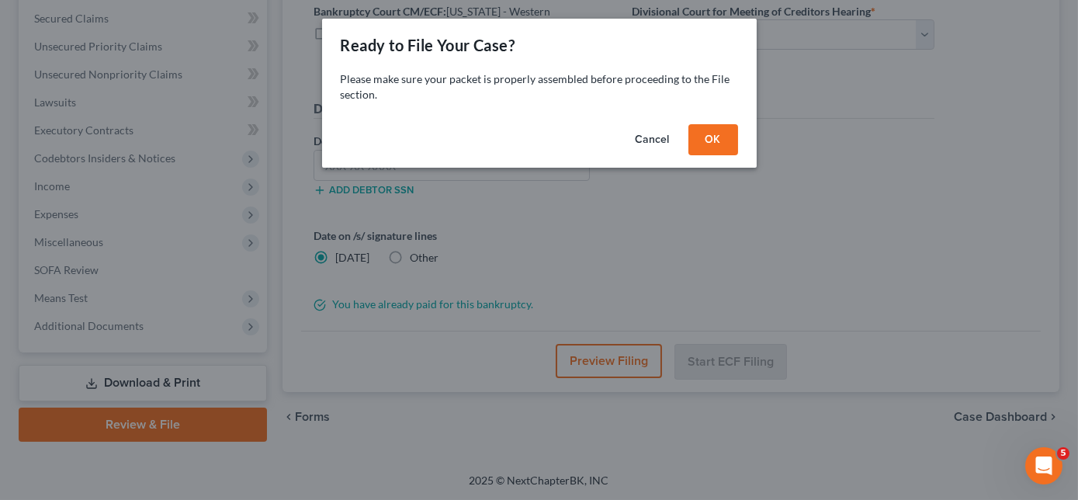
click at [727, 134] on button "OK" at bounding box center [714, 139] width 50 height 31
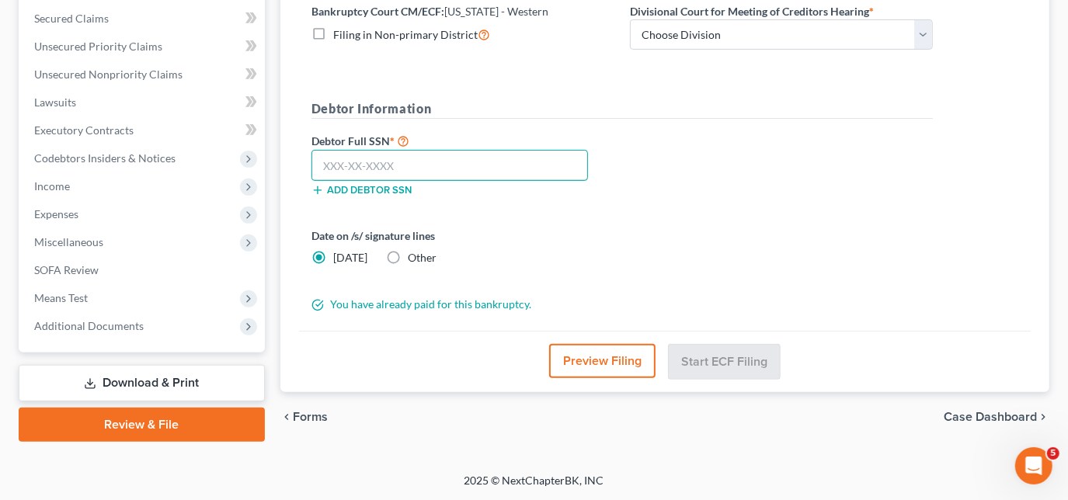
click at [481, 169] on input "text" at bounding box center [449, 165] width 276 height 31
type input "408-35-4340"
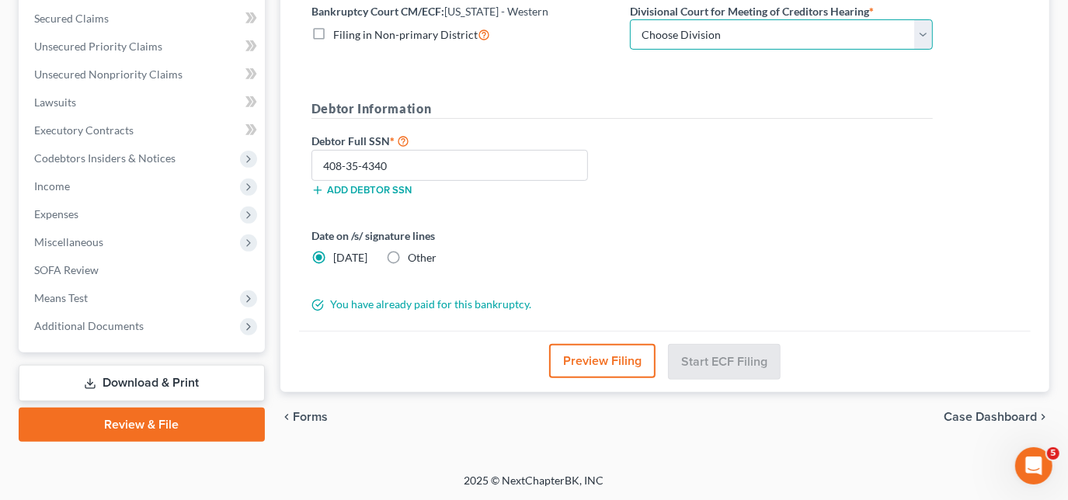
click at [745, 45] on select "Choose Division [PERSON_NAME] Memphis" at bounding box center [781, 34] width 303 height 31
select select "0"
click at [630, 19] on select "Choose Division [PERSON_NAME] Memphis" at bounding box center [781, 34] width 303 height 31
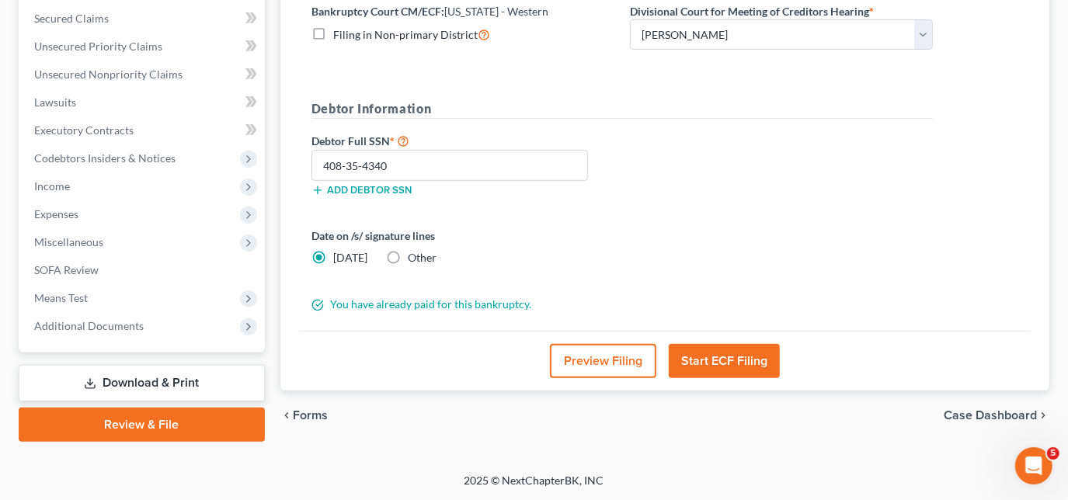
click at [744, 366] on button "Start ECF Filing" at bounding box center [723, 361] width 111 height 34
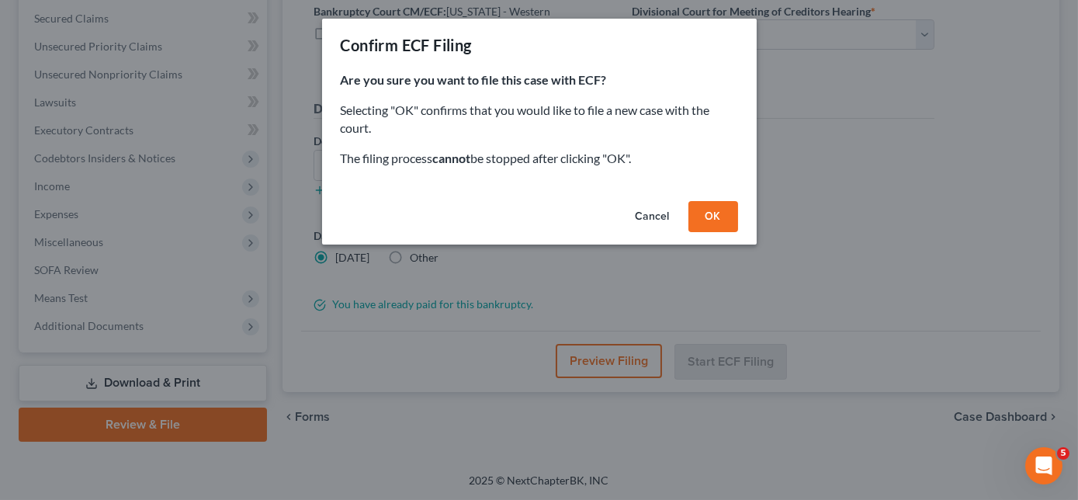
click at [715, 207] on button "OK" at bounding box center [714, 216] width 50 height 31
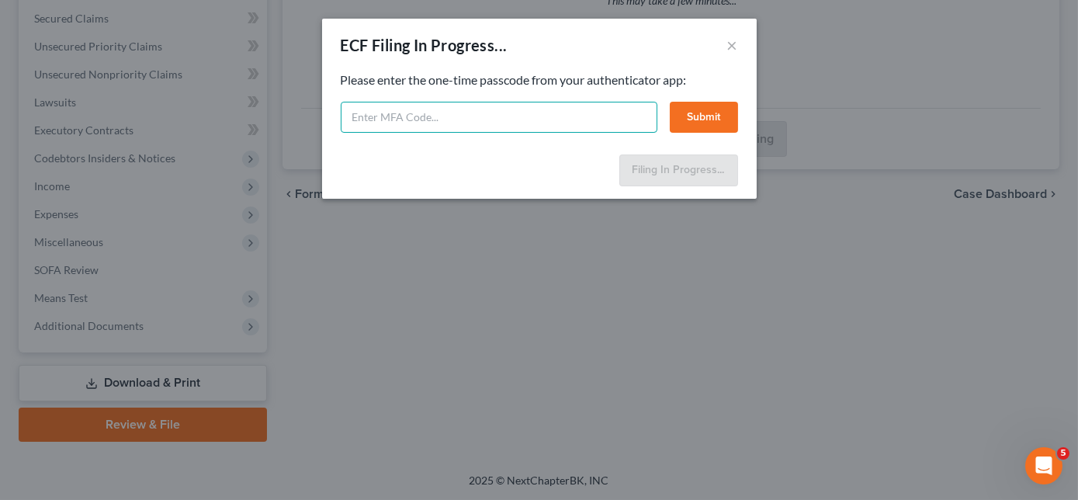
click at [537, 123] on input "text" at bounding box center [499, 117] width 317 height 31
type input "464432"
click at [690, 116] on button "Submit" at bounding box center [704, 117] width 68 height 31
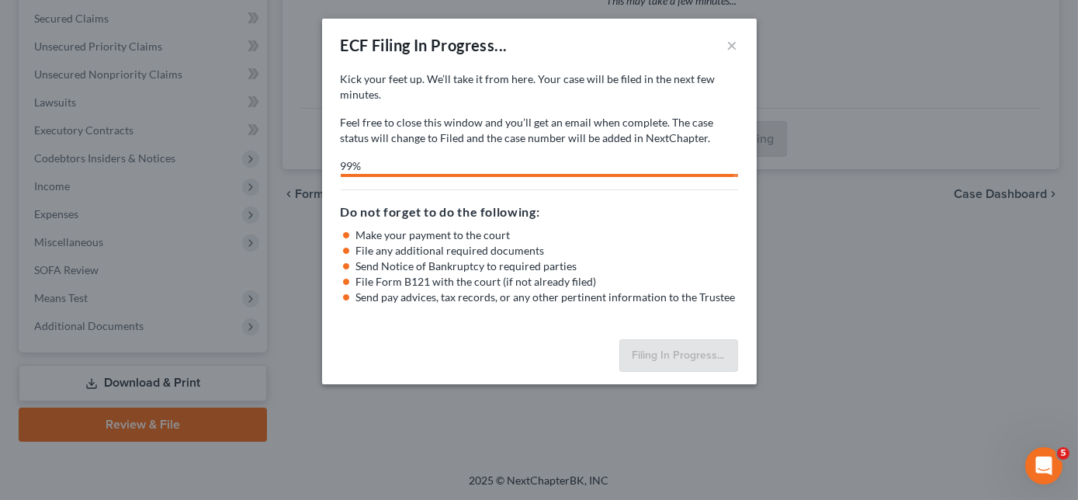
select select "0"
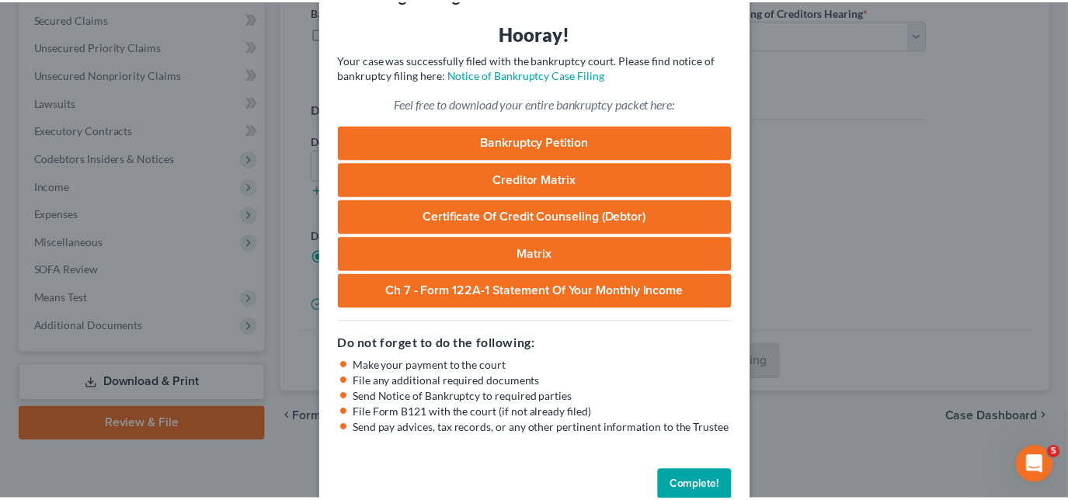
scroll to position [83, 0]
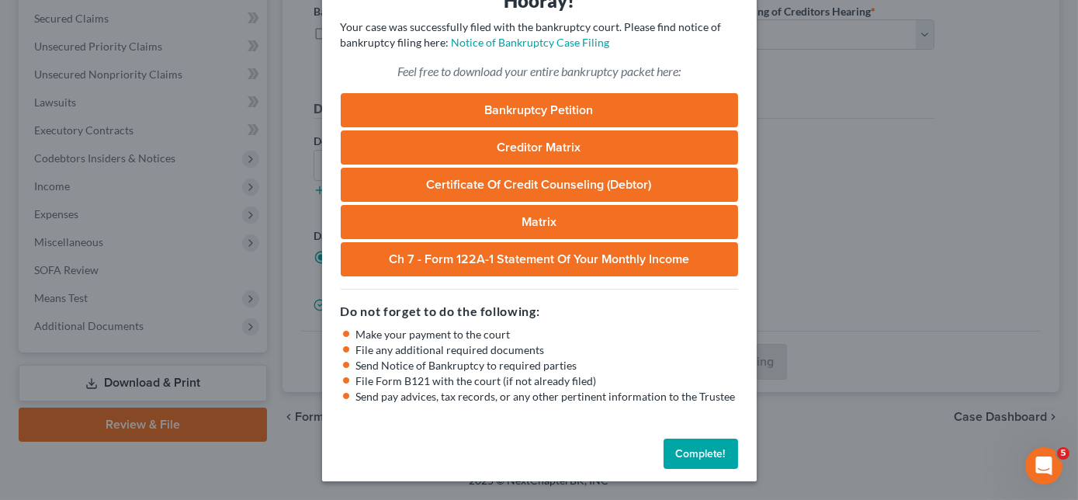
click at [685, 452] on button "Complete!" at bounding box center [701, 454] width 75 height 31
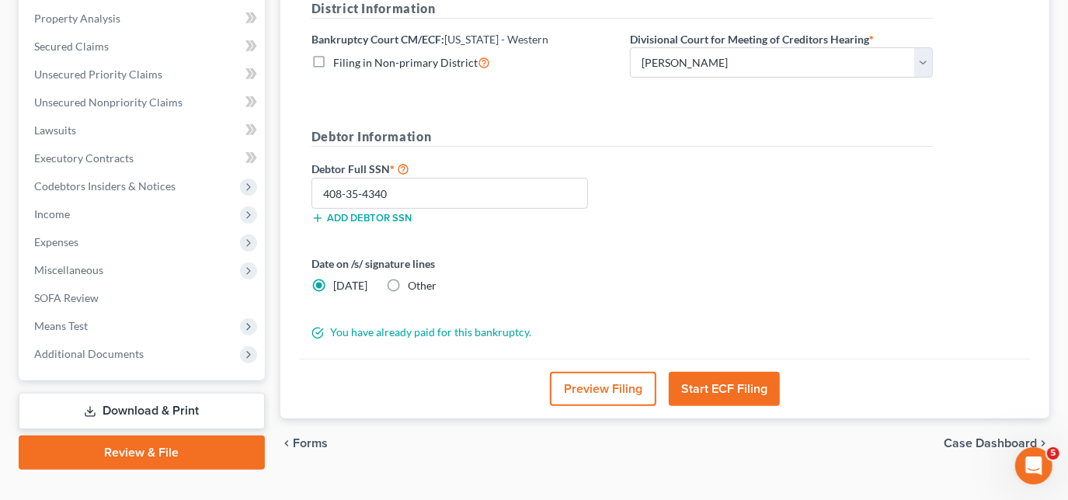
scroll to position [325, 0]
